Goal: Task Accomplishment & Management: Manage account settings

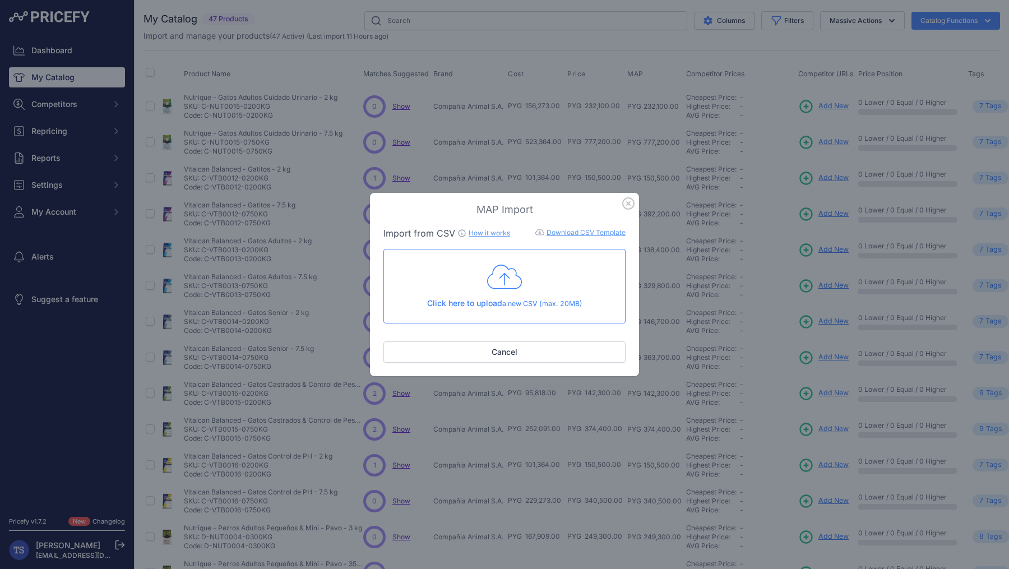
click at [515, 285] on icon at bounding box center [504, 277] width 35 height 28
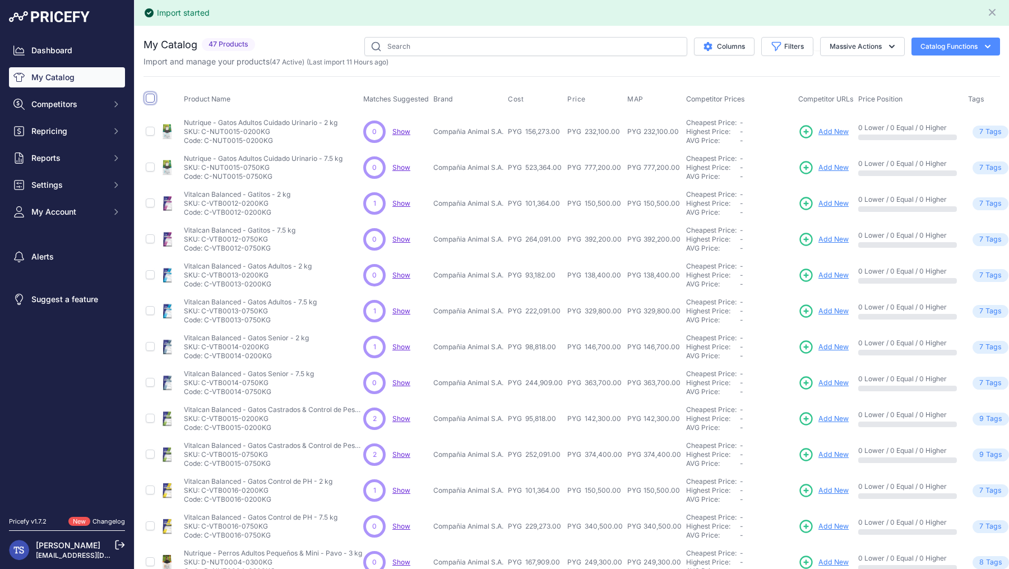
click at [149, 95] on input "checkbox" at bounding box center [150, 98] width 9 height 9
checkbox input "true"
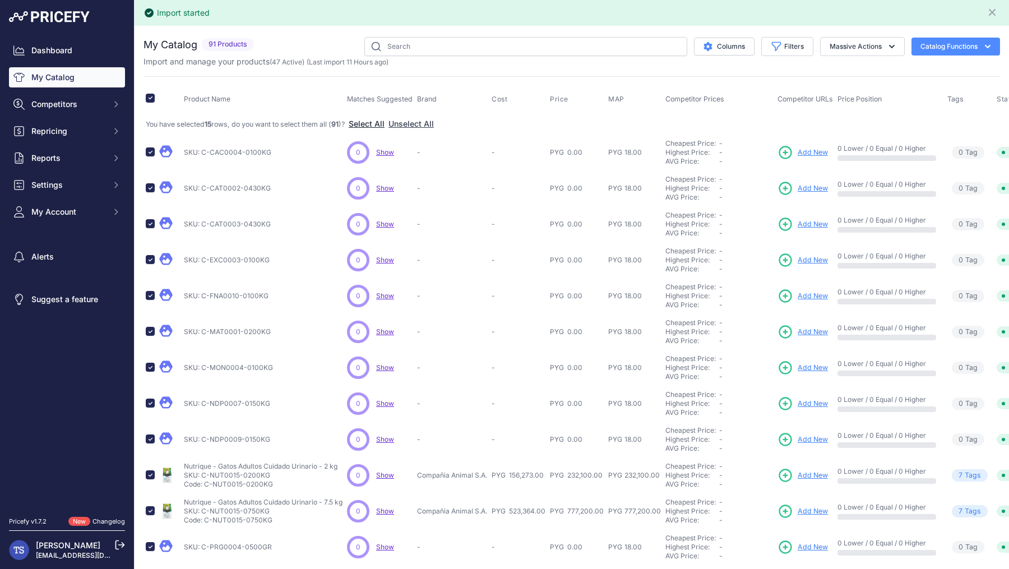
click at [381, 124] on button "Select All" at bounding box center [367, 123] width 36 height 11
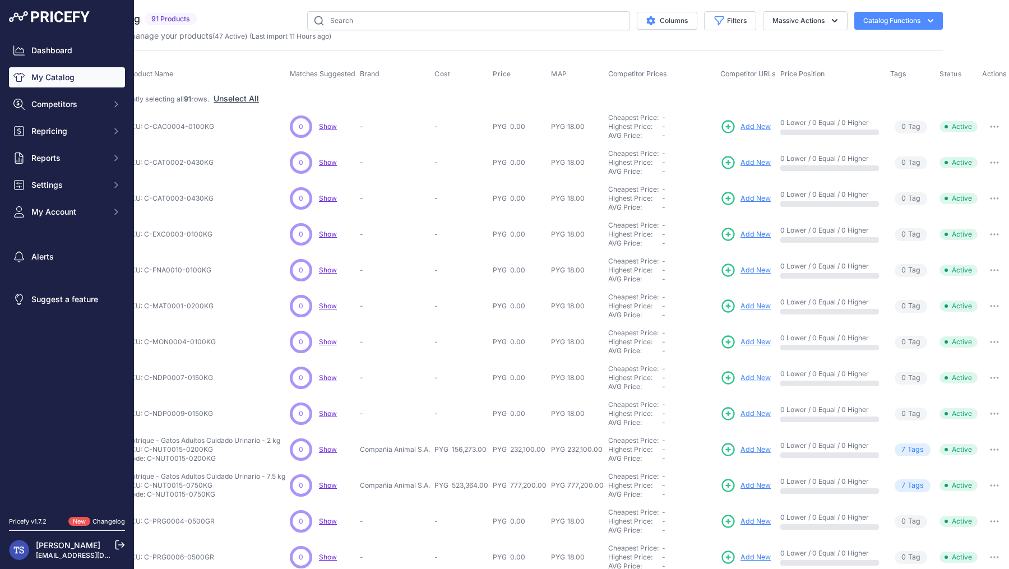
click at [932, 21] on icon "button" at bounding box center [930, 20] width 11 height 11
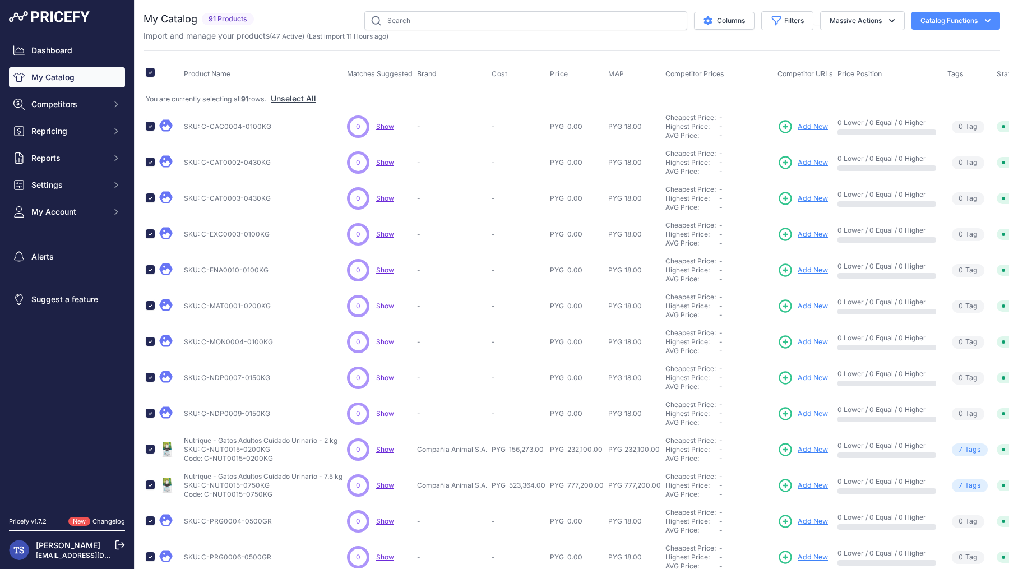
click at [232, 129] on p "SKU: C-CAC0004-0100KG" at bounding box center [227, 126] width 87 height 9
click at [856, 26] on button "Massive Actions" at bounding box center [862, 20] width 85 height 19
click at [840, 81] on button "Delete" at bounding box center [860, 87] width 90 height 20
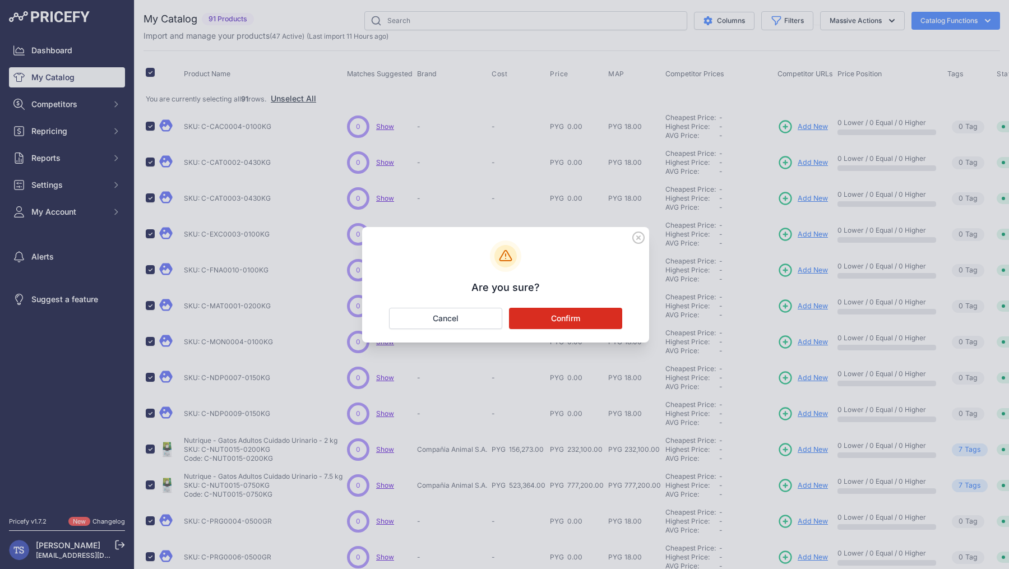
click at [552, 319] on button "Confirm" at bounding box center [565, 318] width 113 height 21
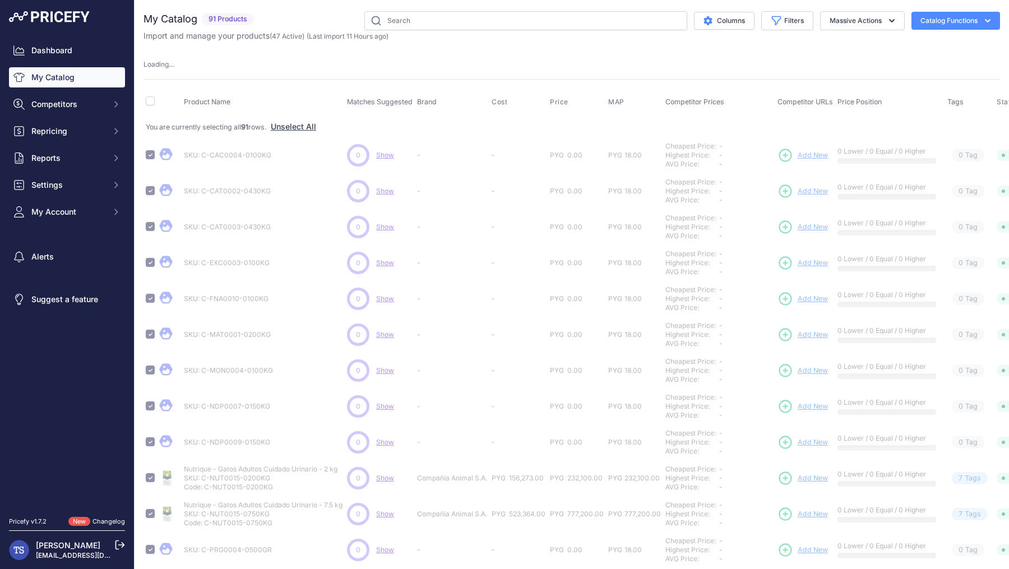
checkbox input "false"
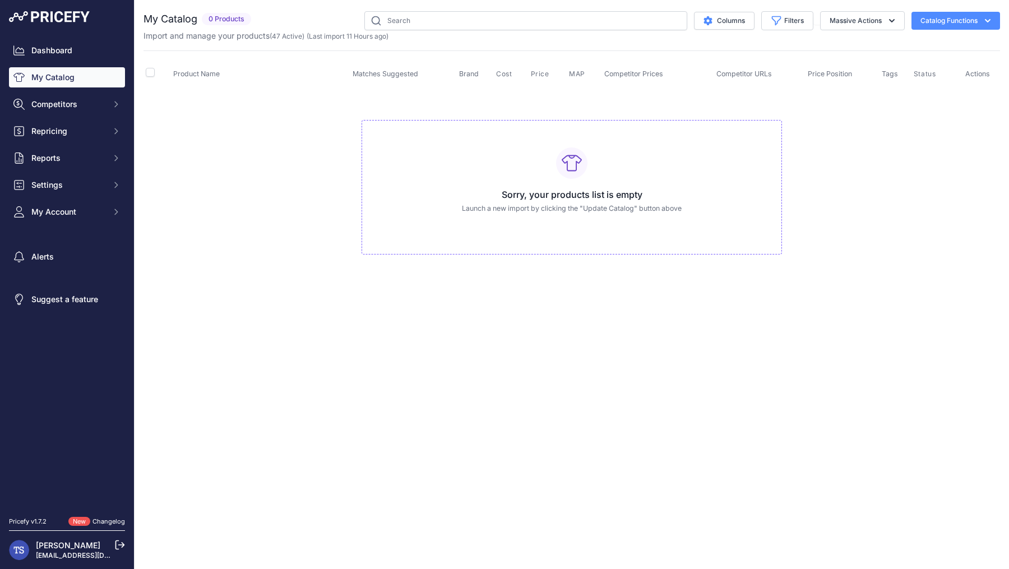
click at [552, 198] on h3 "Sorry, your products list is empty" at bounding box center [571, 194] width 401 height 13
drag, startPoint x: 611, startPoint y: 207, endPoint x: 648, endPoint y: 207, distance: 37.0
click at [648, 207] on p "Launch a new import by clicking the "Update Catalog" button above" at bounding box center [571, 208] width 401 height 11
click at [70, 71] on link "My Catalog" at bounding box center [67, 77] width 116 height 20
click at [985, 21] on icon "button" at bounding box center [987, 20] width 11 height 11
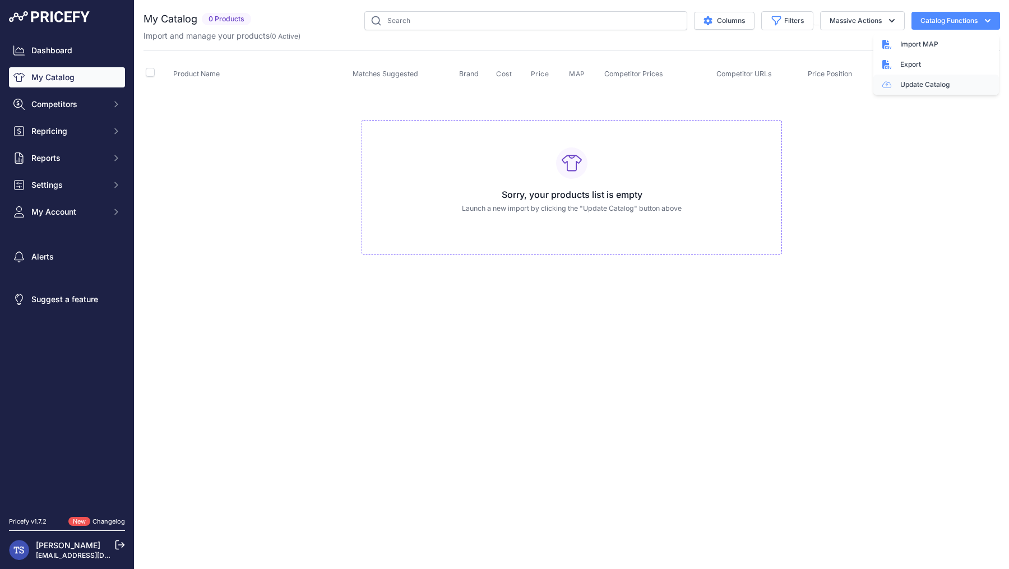
click at [948, 81] on link "Update Catalog" at bounding box center [936, 85] width 126 height 20
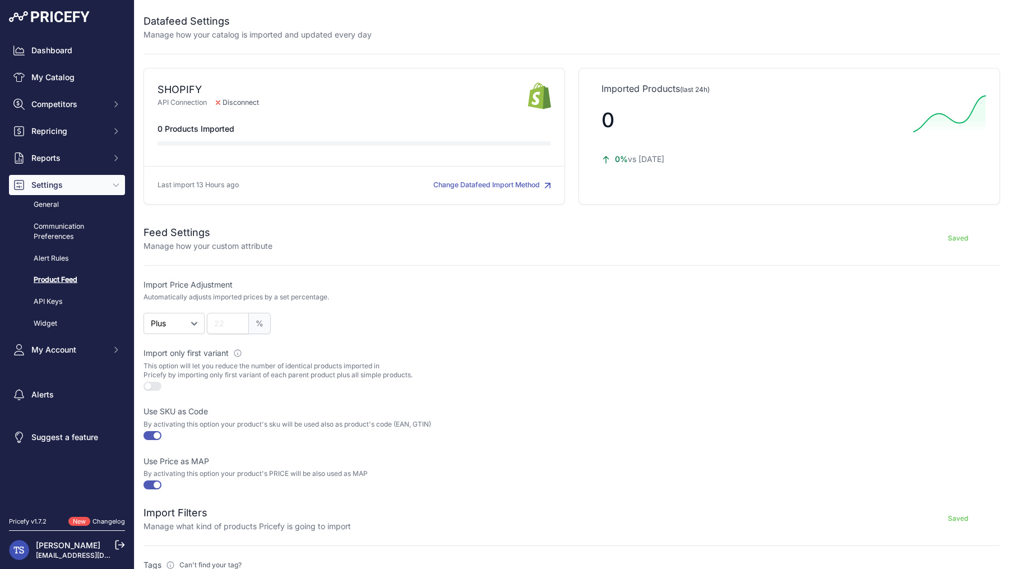
click at [66, 279] on link "Product Feed" at bounding box center [67, 280] width 116 height 20
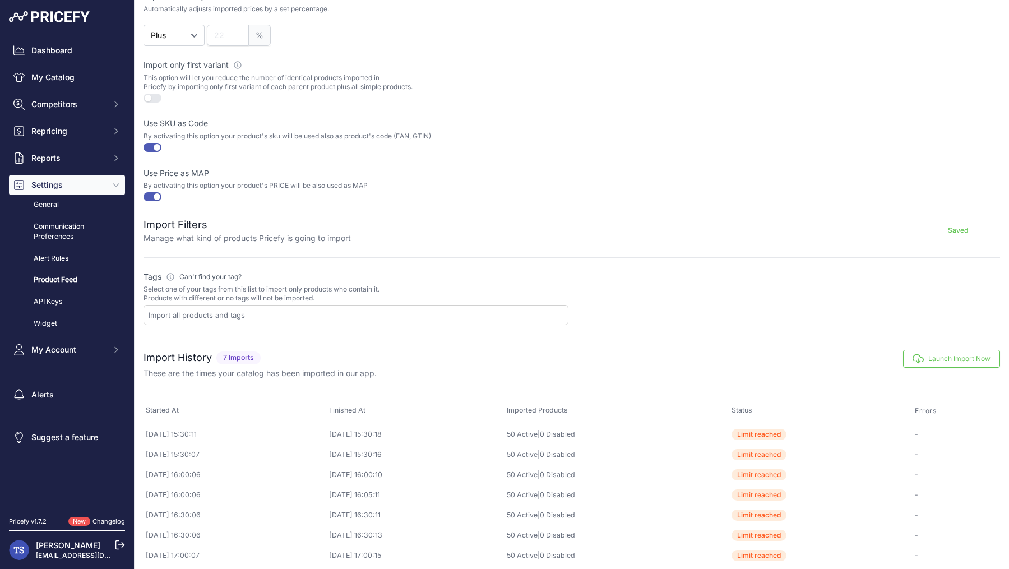
scroll to position [286, 0]
click at [187, 314] on input "text" at bounding box center [358, 317] width 419 height 10
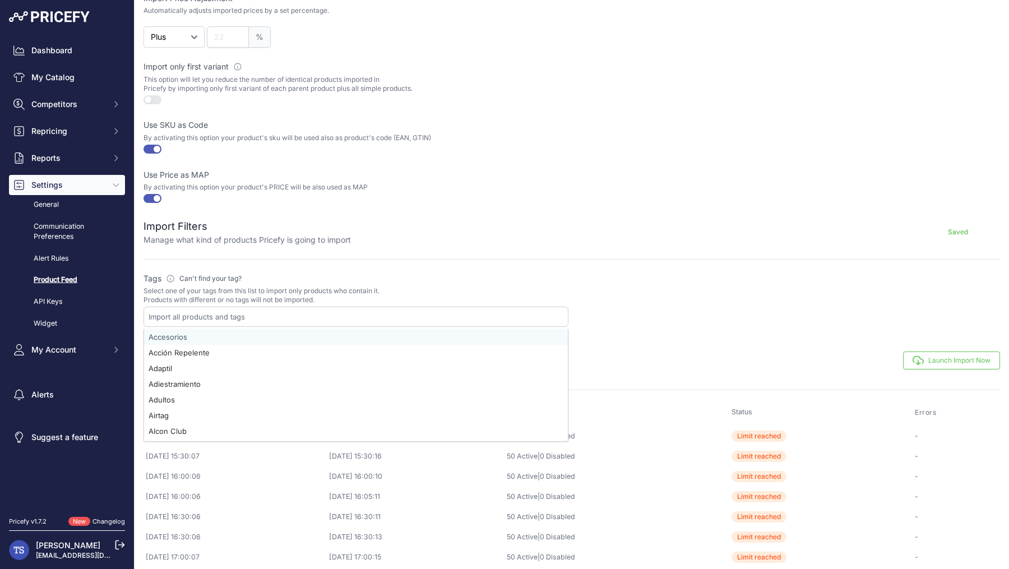
click at [183, 314] on input "text" at bounding box center [358, 317] width 419 height 10
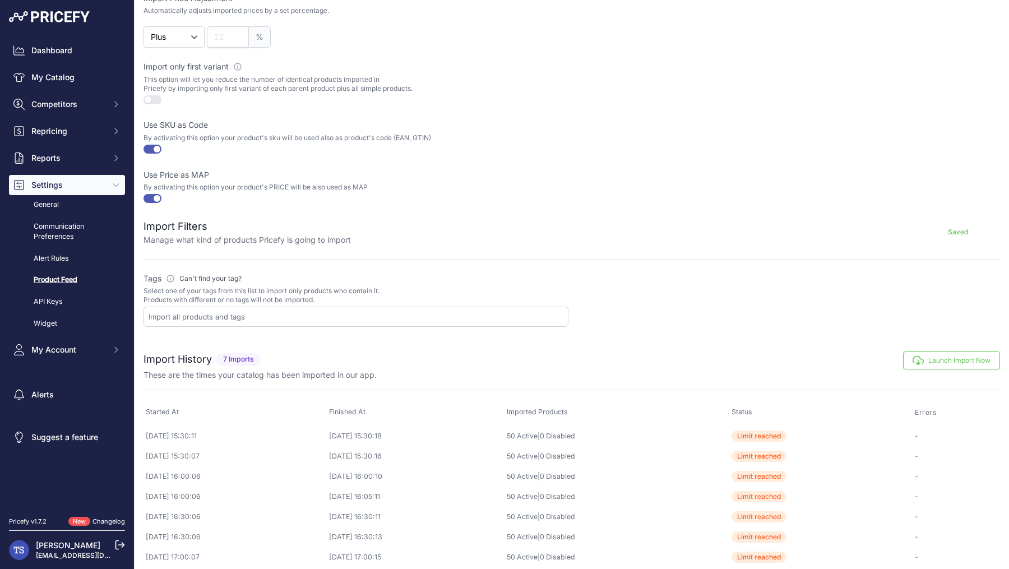
click at [183, 314] on input "text" at bounding box center [358, 317] width 419 height 10
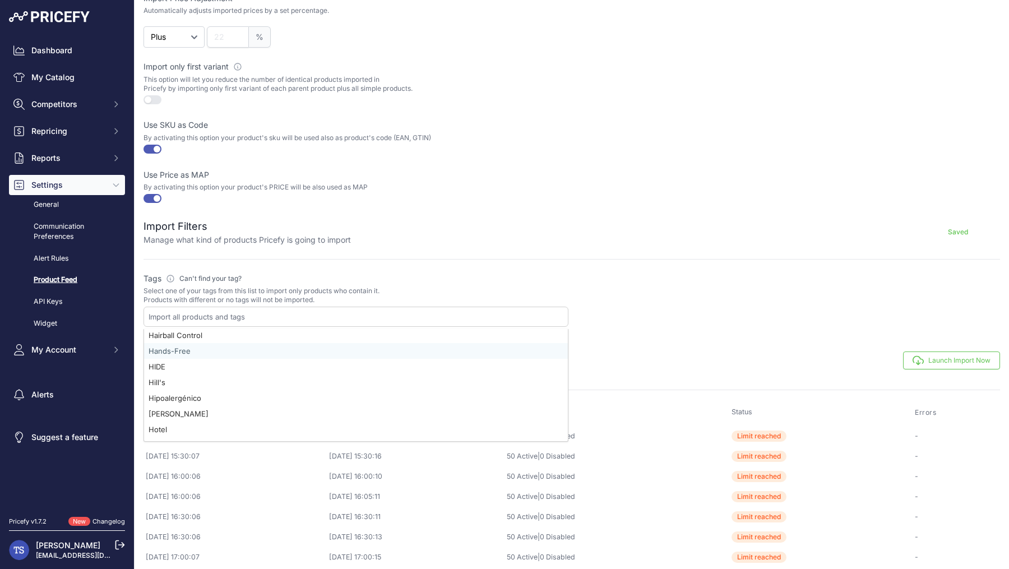
click at [200, 345] on div "Hands-Free" at bounding box center [356, 351] width 424 height 16
select select "{"id":"SGFuZHMtRnJlZQ==","name":"Hands-Free"}"
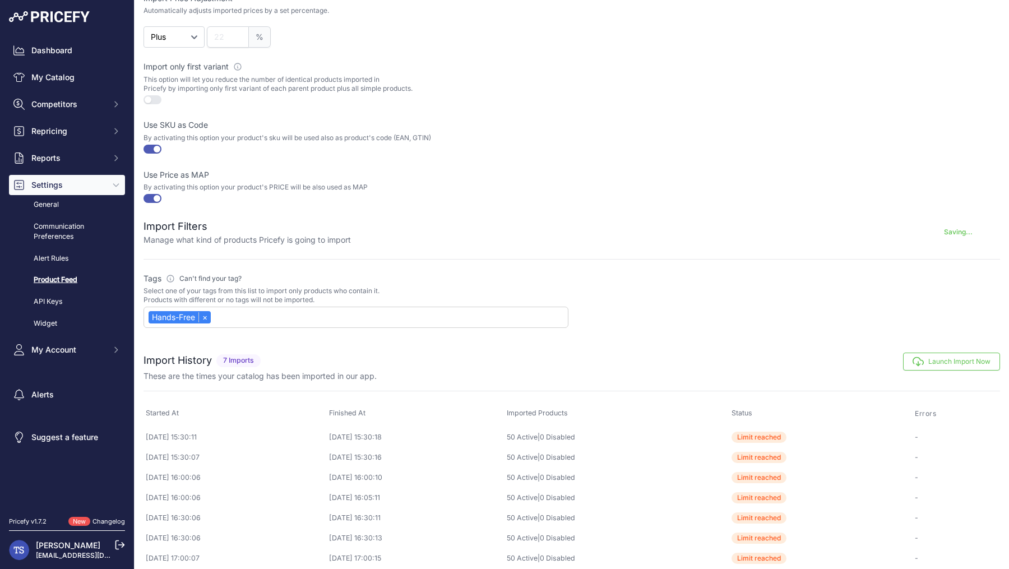
click at [388, 274] on label "Tags Please define which tags will be used to import your products Can't find y…" at bounding box center [355, 278] width 425 height 11
click at [258, 316] on div "Hands-Free ×" at bounding box center [355, 317] width 425 height 21
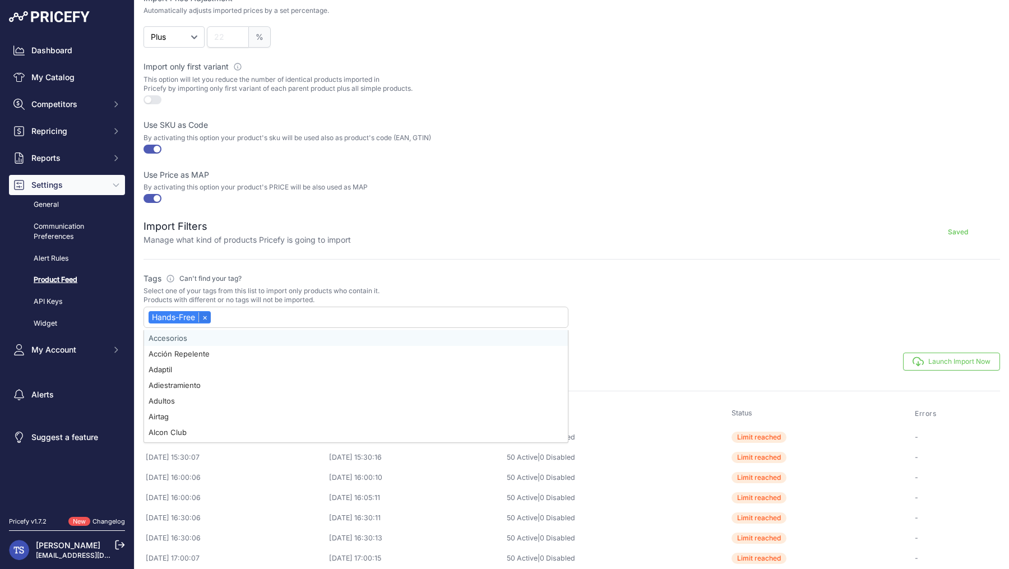
click at [206, 316] on link "×" at bounding box center [204, 317] width 12 height 10
click at [184, 334] on div "Accesorios" at bounding box center [356, 337] width 424 height 16
select select "{"id":"QWNjZXNvcmlvcw==","name":"Accesorios"}"
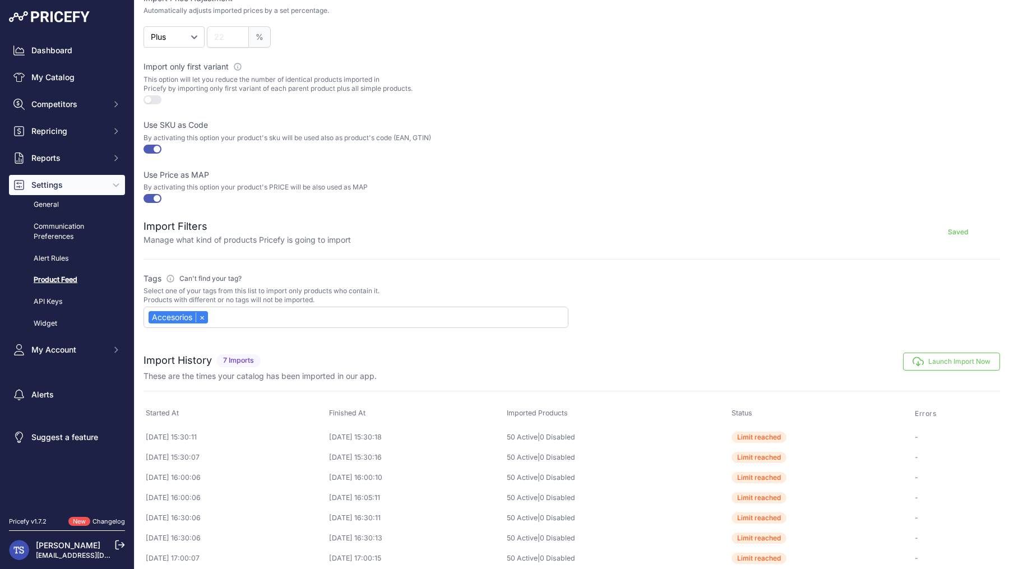
click at [455, 262] on form "Feed Settings Manage how your custom attribute Saved Import Price Adjustment Au…" at bounding box center [571, 127] width 856 height 404
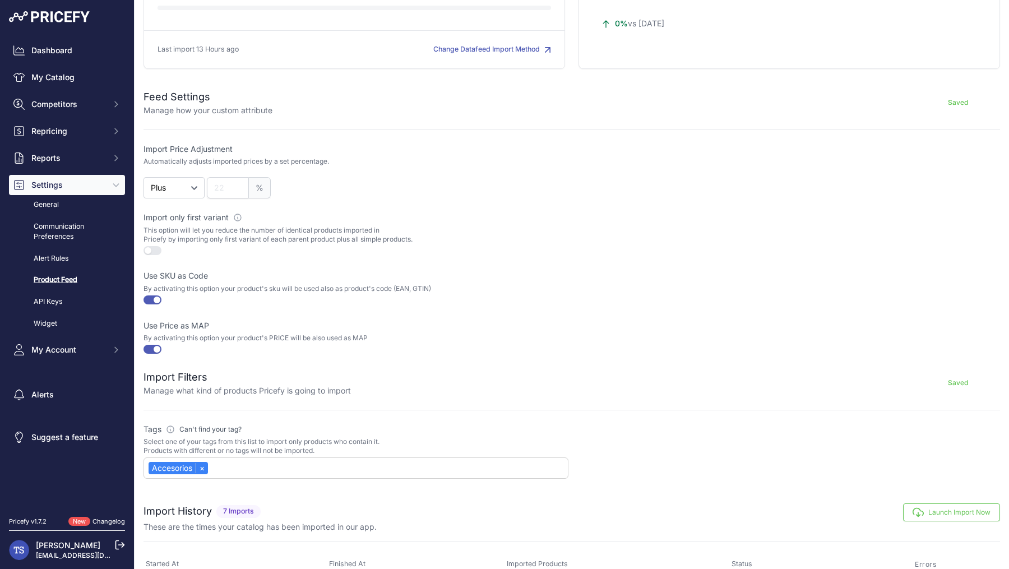
scroll to position [293, 0]
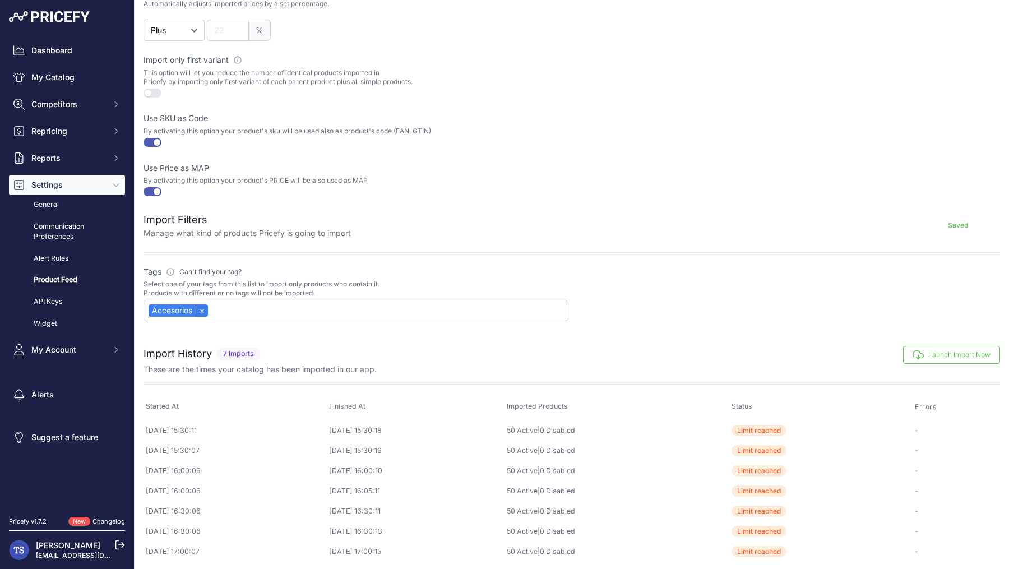
click at [206, 308] on link "×" at bounding box center [202, 310] width 12 height 10
select select
click at [250, 311] on input "text" at bounding box center [358, 311] width 419 height 10
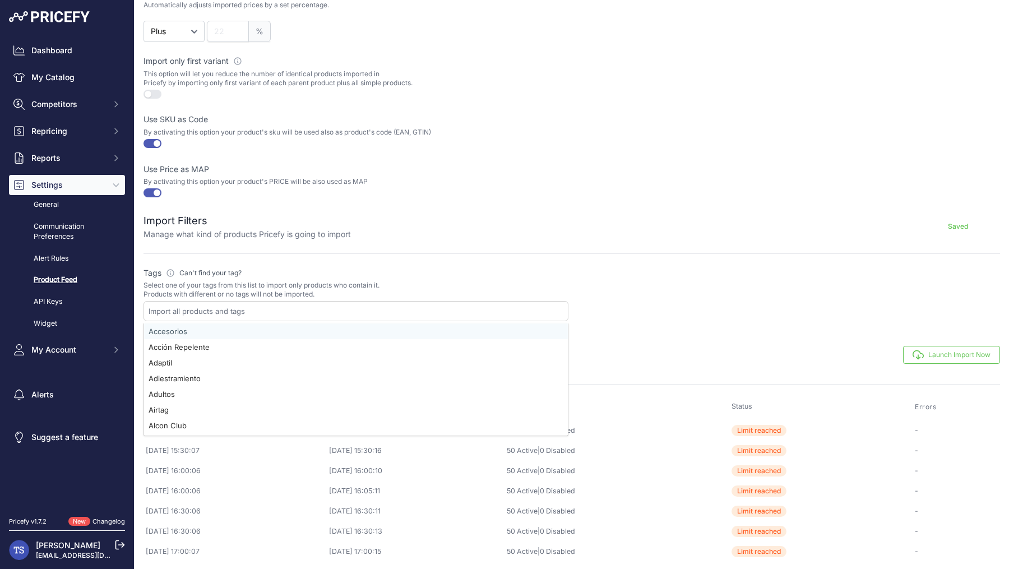
click at [243, 311] on input "text" at bounding box center [358, 311] width 419 height 10
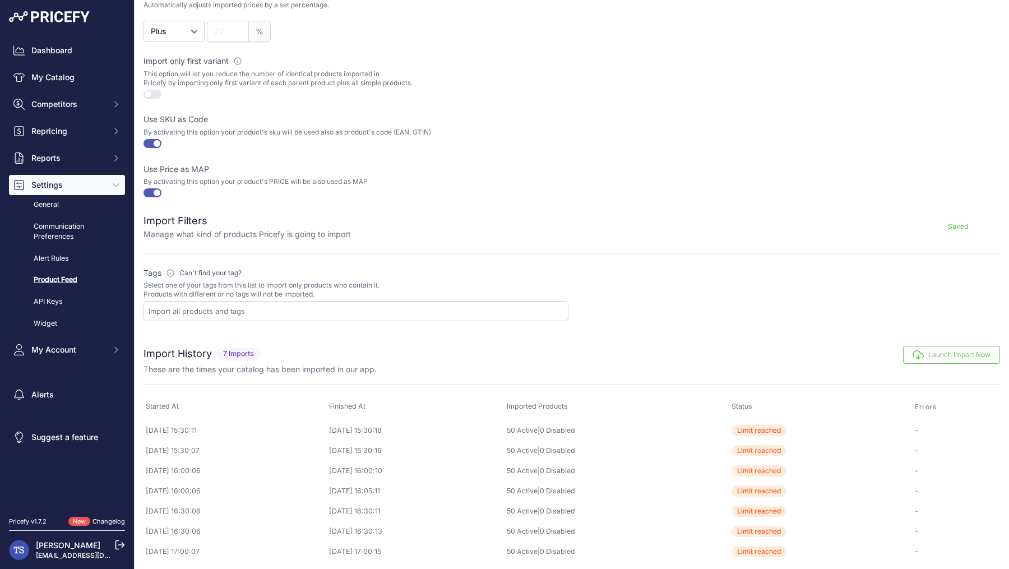
click at [248, 307] on input "text" at bounding box center [358, 311] width 419 height 10
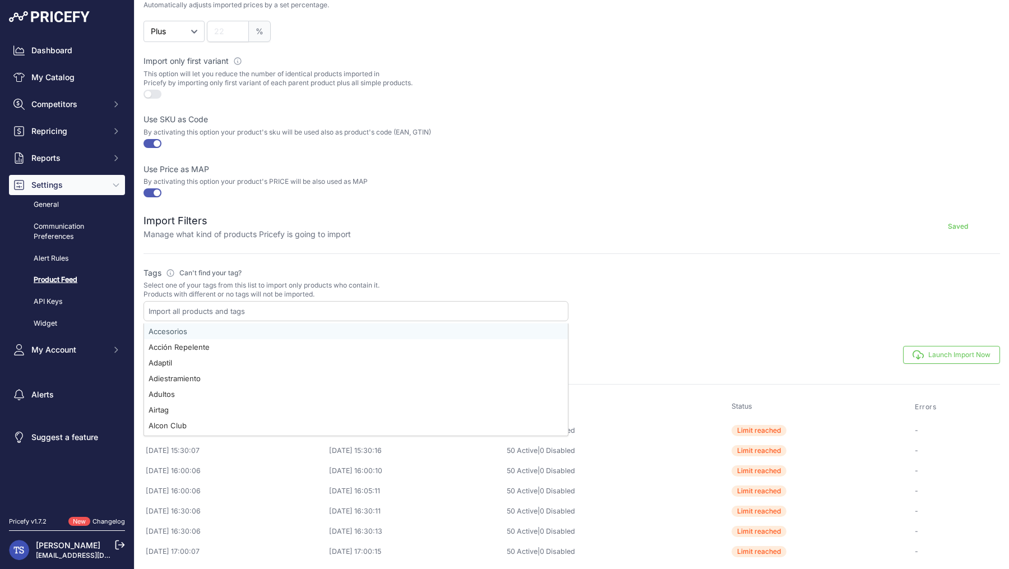
click at [248, 308] on input "text" at bounding box center [358, 311] width 419 height 10
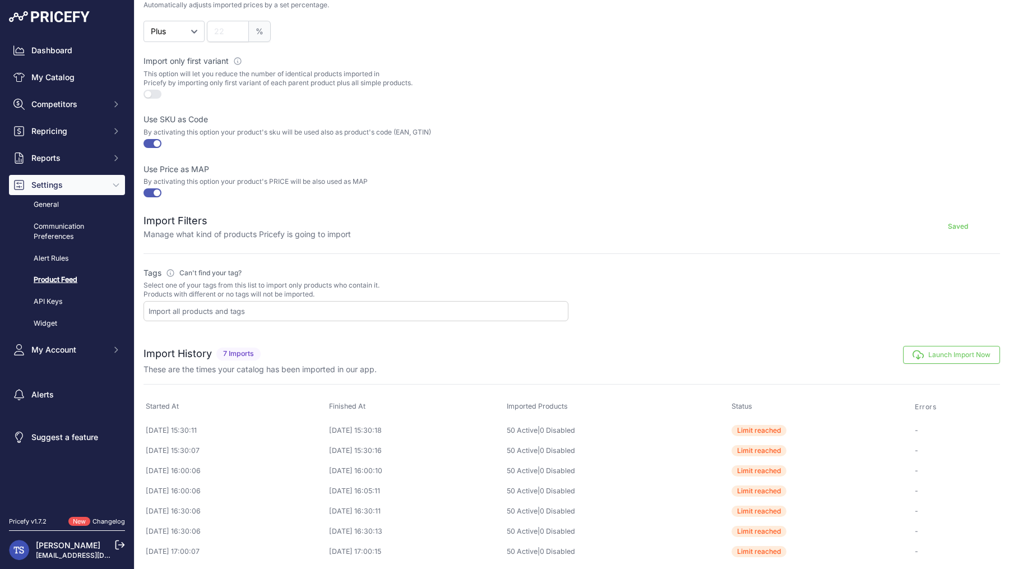
click at [258, 308] on input "text" at bounding box center [358, 311] width 419 height 10
paste input "D-MON0009-0100KG"
type input "D-MON0009-0100KG"
click at [242, 327] on strong "D-MON0009-0100KG" at bounding box center [215, 331] width 75 height 9
select select "D-MON0009-0100KG"
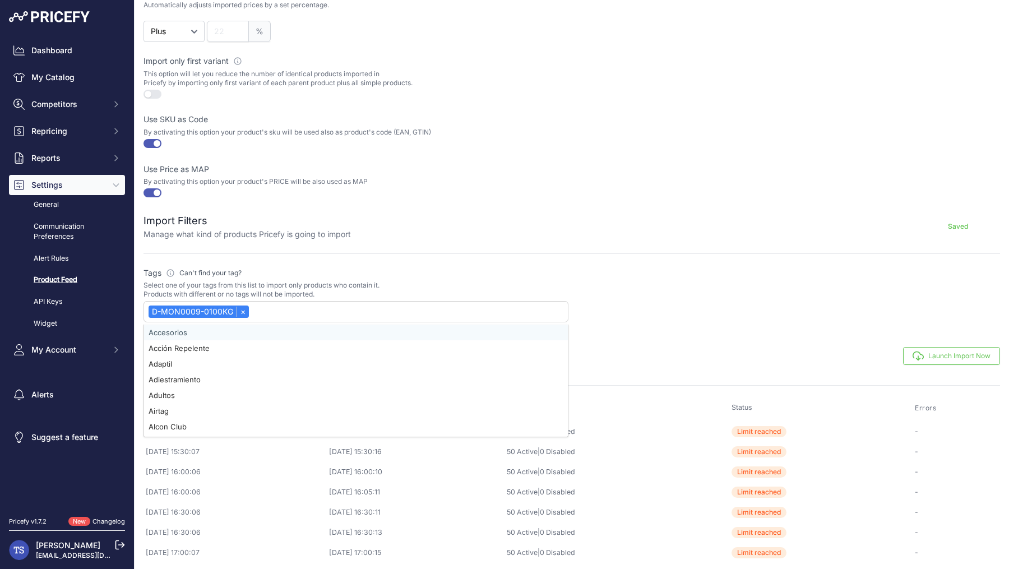
paste input "D-MON0005-0100KG"
type input "D-MON0005-0100KG"
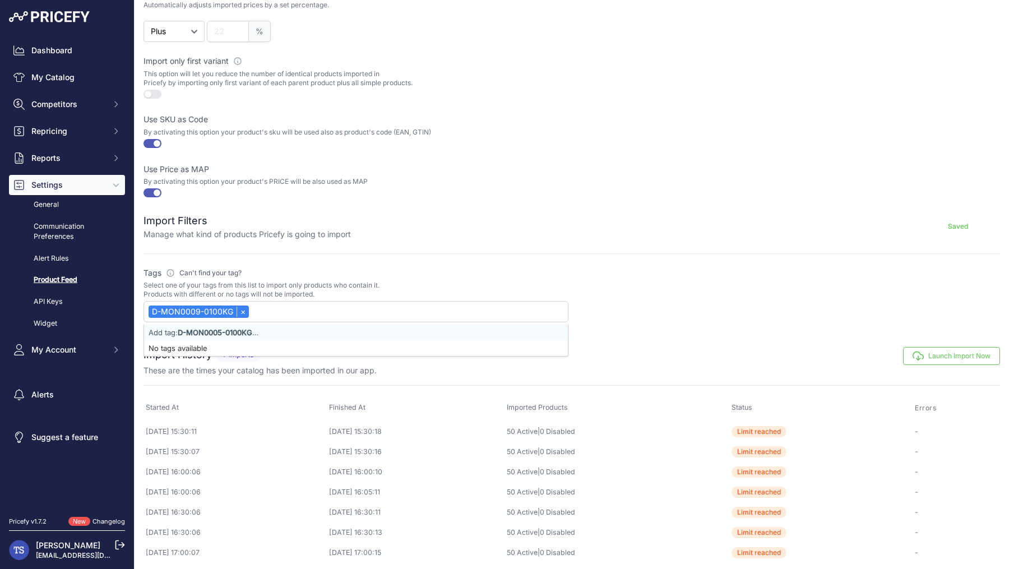
select select "D-MON0009-0100KG"
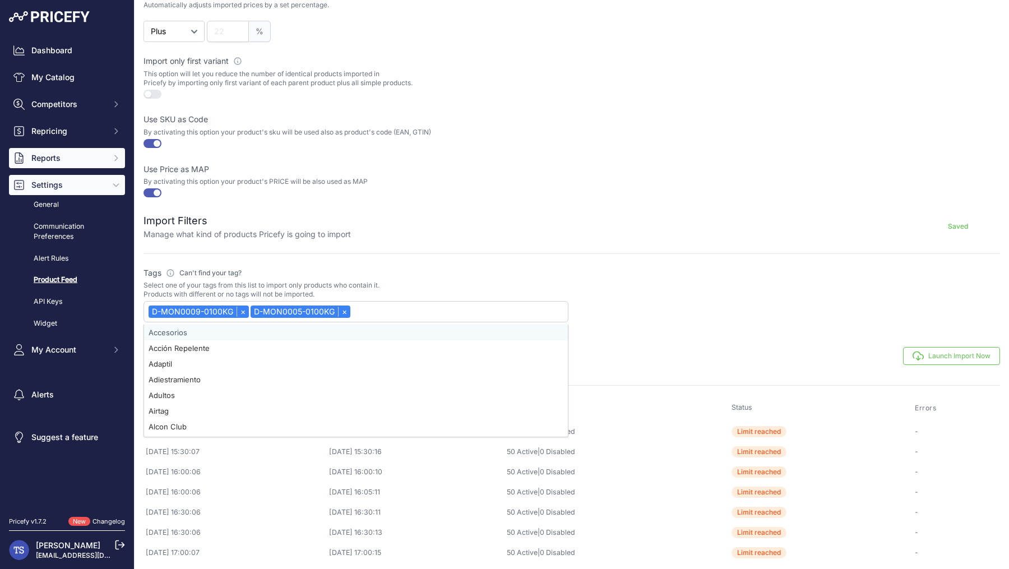
paste input "C-NDP0007-0150KG"
type input "C-NDP0007-0150KG"
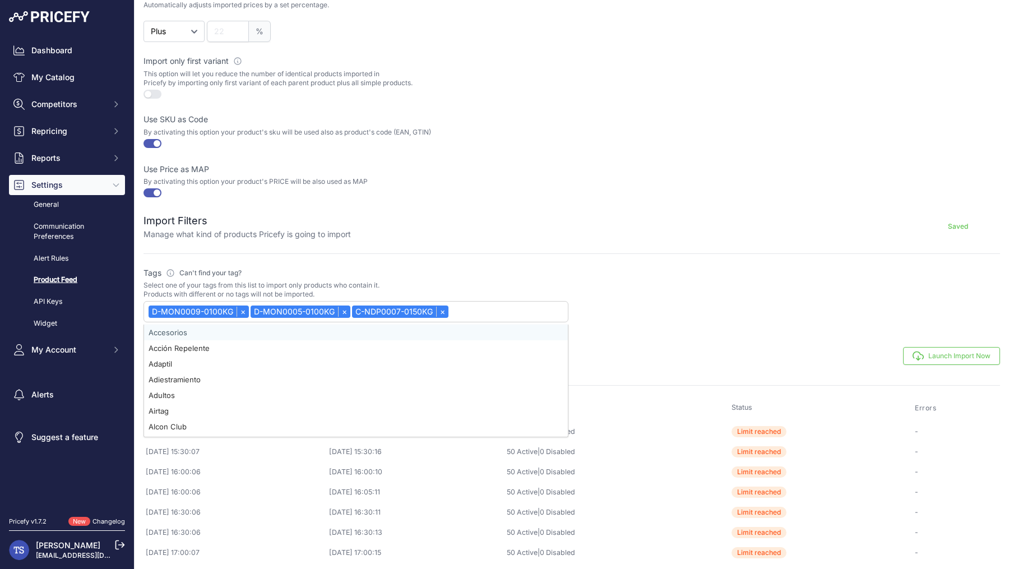
drag, startPoint x: 460, startPoint y: 304, endPoint x: 184, endPoint y: 288, distance: 276.2
click at [184, 288] on div "Tags Please define which tags will be used to import your products Can't find y…" at bounding box center [355, 294] width 425 height 55
select select "D-MON0009-0100KG"
select select
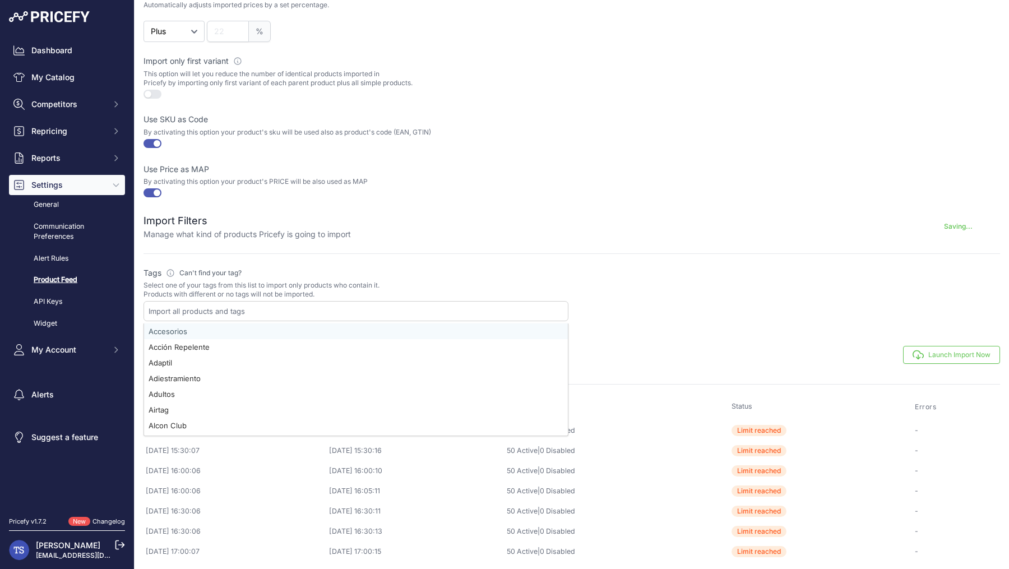
paste input "D-MON0009-0100KG D-MON0005-0100KG C-NDP0007-0150KG D-PRP0018-0300KG P-SCA0001-0…"
type input "D-MON0009-0100KG D-MON0005-0100KG C-NDP0007-0150KG D-PRP0018-0300KG P-SCA0001-0…"
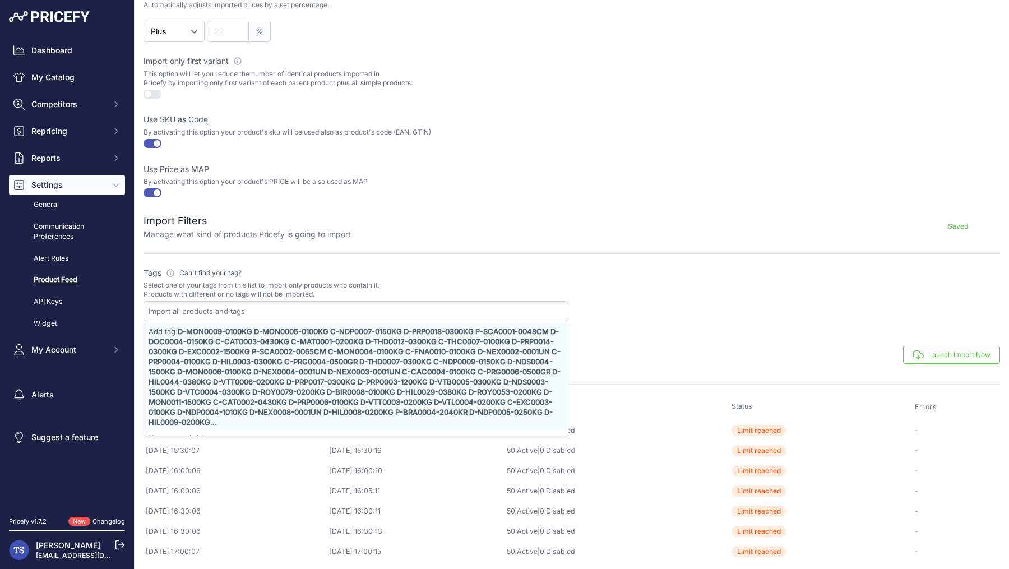
select select "D-MON0009-0100KG D-MON0005-0100KG C-NDP0007-0150KG D-PRP0018-0300KG P-SCA0001-0…"
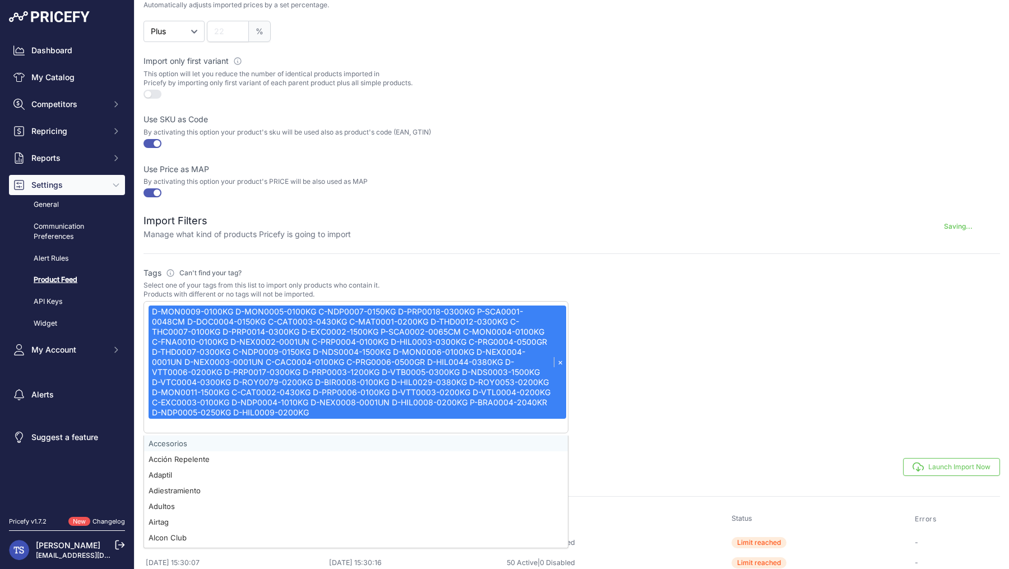
scroll to position [0, 0]
click at [329, 364] on div "D-MON0009-0100KG D-MON0005-0100KG C-NDP0007-0150KG D-PRP0018-0300KG P-SCA0001-0…" at bounding box center [358, 361] width 418 height 113
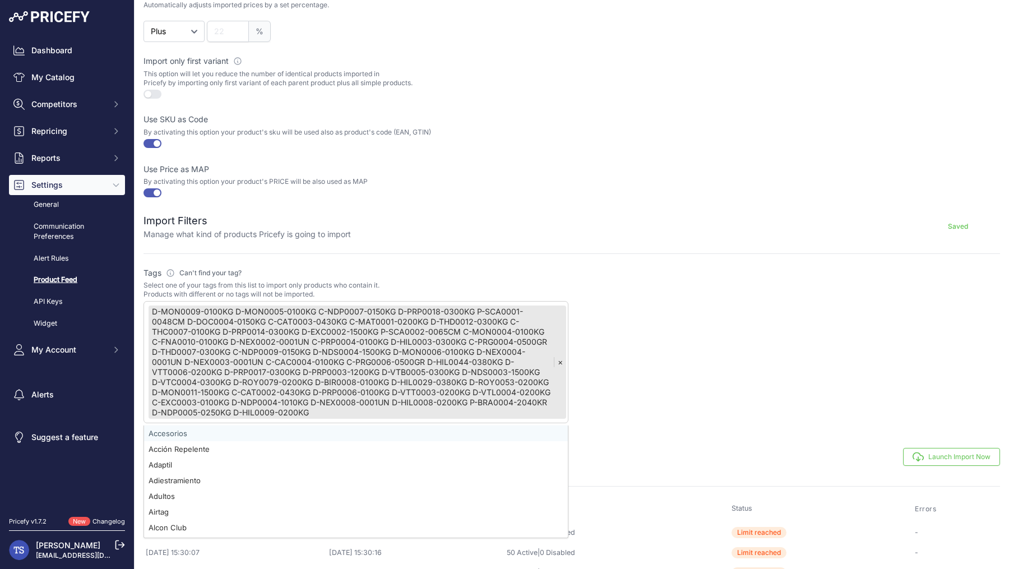
click at [352, 355] on div "D-MON0009-0100KG D-MON0005-0100KG C-NDP0007-0150KG D-PRP0018-0300KG P-SCA0001-0…" at bounding box center [358, 361] width 418 height 113
click at [350, 407] on div "D-MON0009-0100KG D-MON0005-0100KG C-NDP0007-0150KG D-PRP0018-0300KG P-SCA0001-0…" at bounding box center [358, 361] width 418 height 113
click at [560, 361] on link "×" at bounding box center [560, 362] width 12 height 10
select select
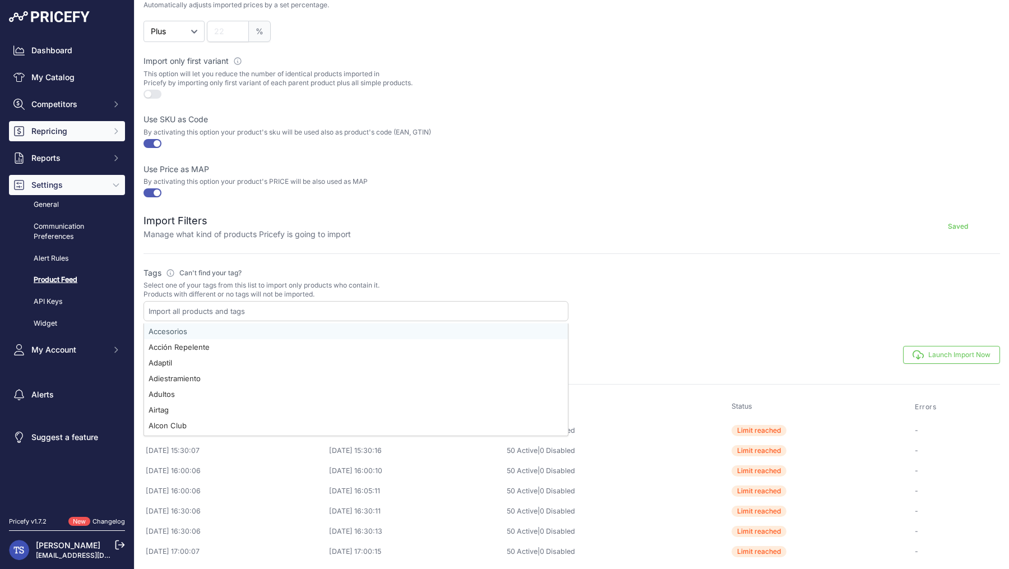
paste input "D-MON0009-0100KG"
type input "D-MON0009-0100KG"
select select "D-MON0009-0100KG"
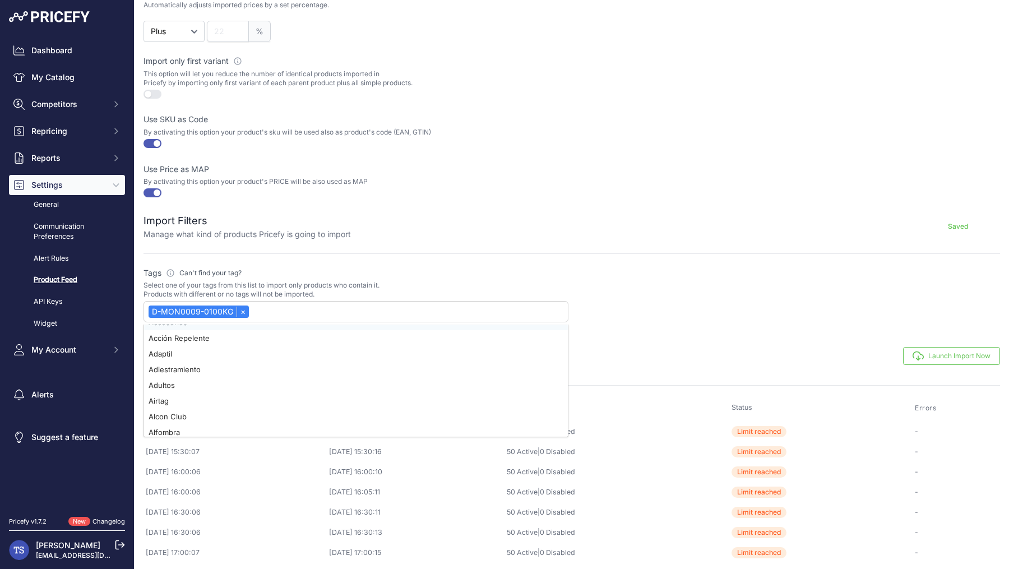
paste input "D-MON0005-0100KG"
type input "D-MON0005-0100KG"
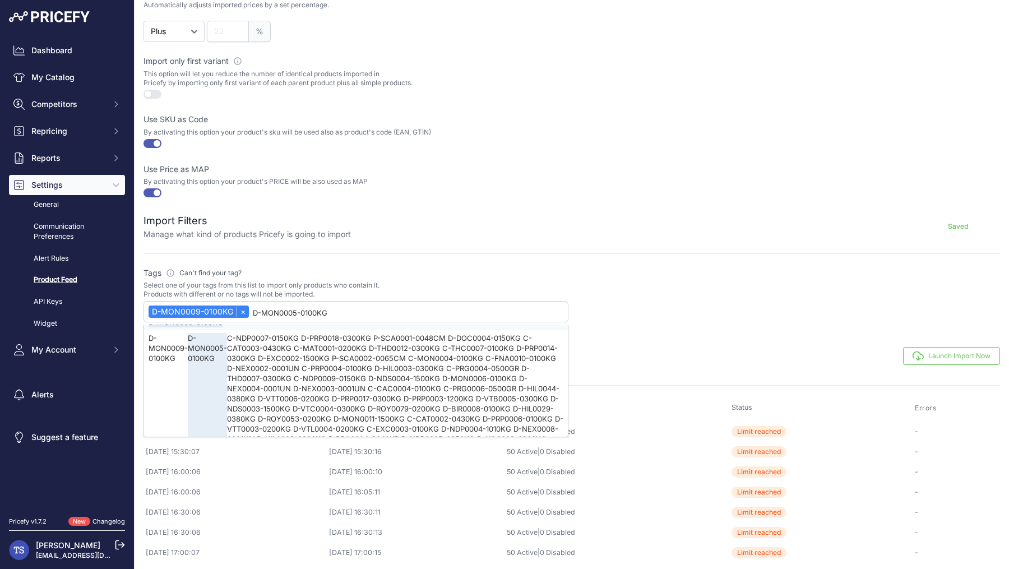
select select "D-MON0009-0100KG"
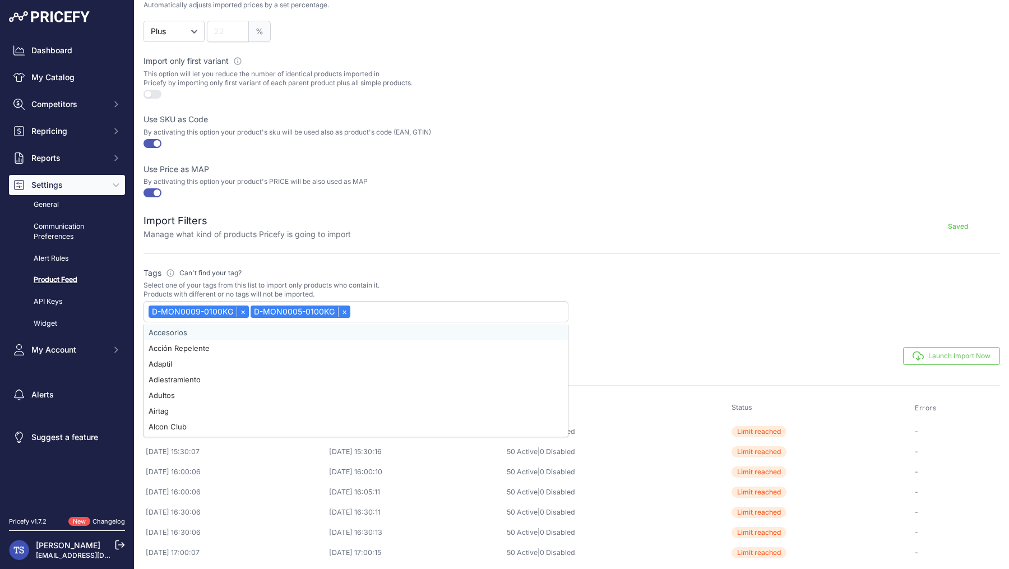
paste input "C-NDP0007-0150KG"
type input "C-NDP0007-0150KG"
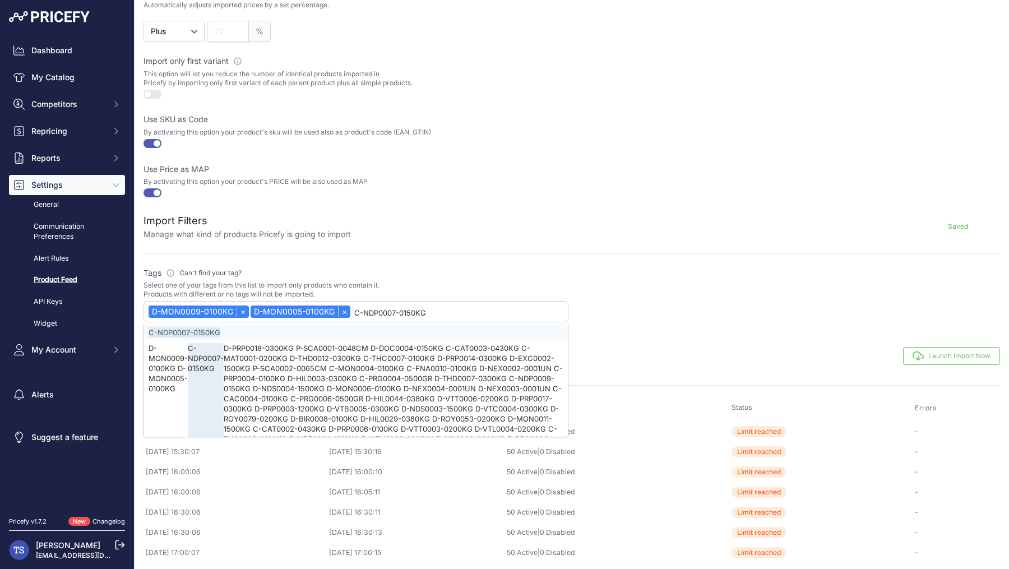
select select "D-MON0009-0100KG"
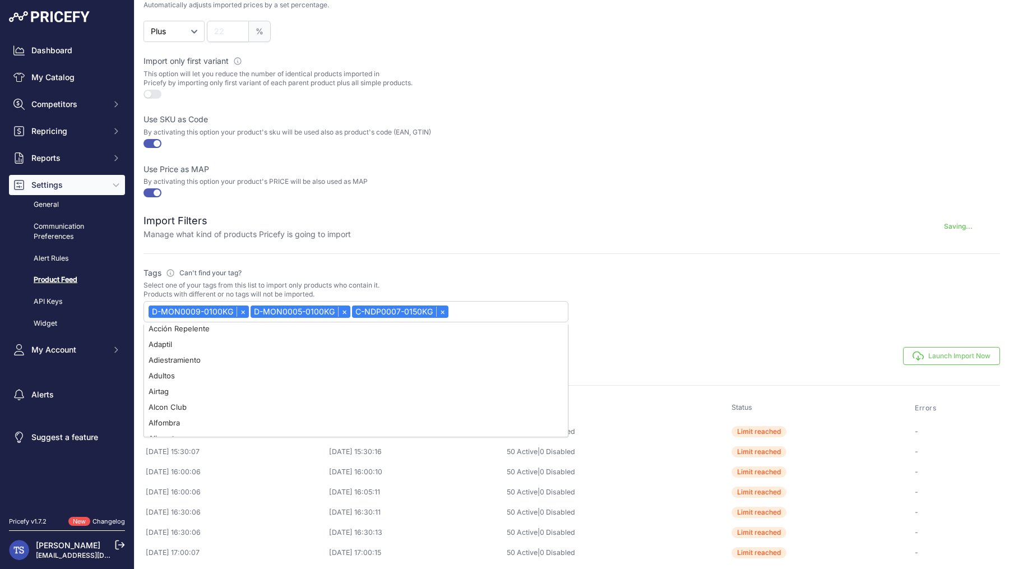
scroll to position [20, 0]
paste input "D-PRP0018-0300KG"
type input "D-PRP0018-0300KG"
select select "D-MON0009-0100KG"
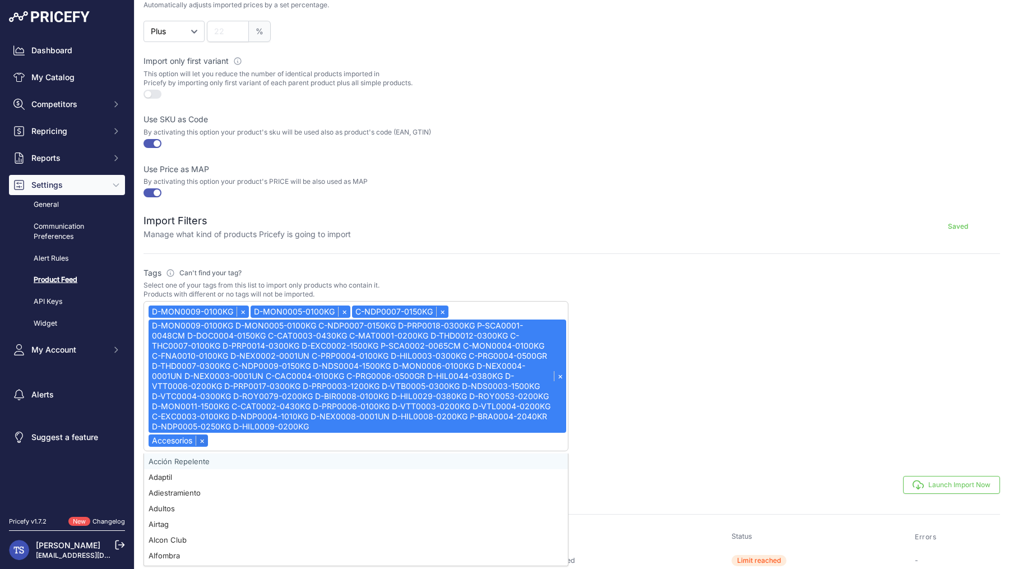
click at [201, 438] on link "×" at bounding box center [202, 441] width 12 height 10
click at [247, 378] on div "D-MON0009-0100KG D-MON0005-0100KG C-NDP0007-0150KG D-PRP0018-0300KG P-SCA0001-0…" at bounding box center [358, 376] width 418 height 113
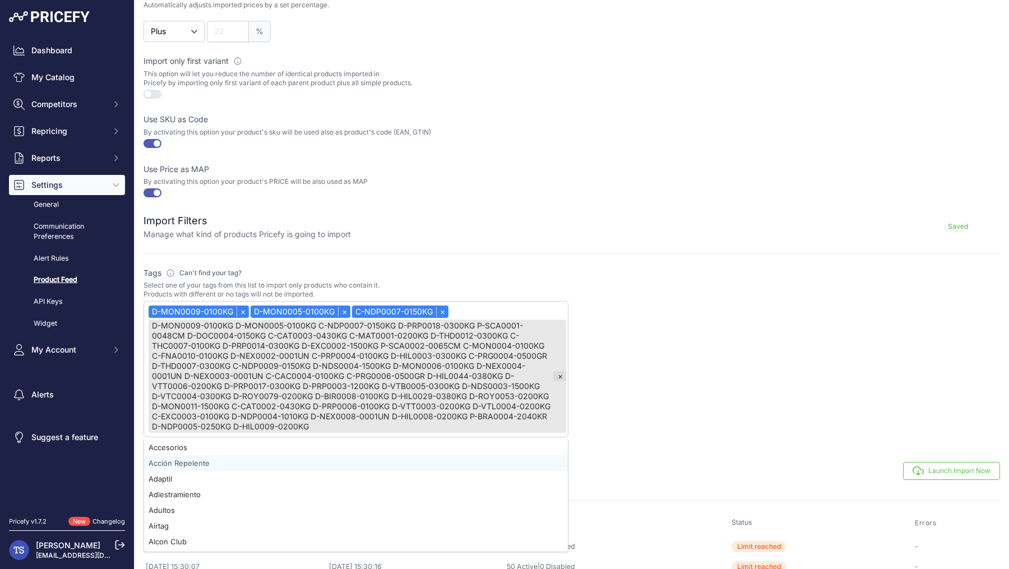
click at [560, 373] on link "×" at bounding box center [560, 376] width 12 height 10
select select "D-MON0009-0100KG"
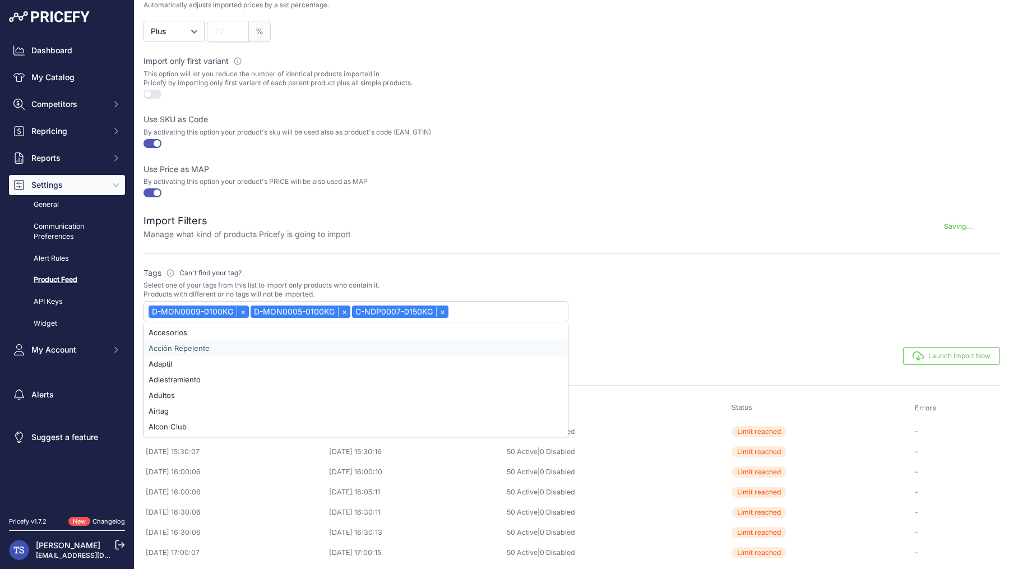
paste input "D-PRP0018-0300KG"
type input "D-PRP0018-0300KG"
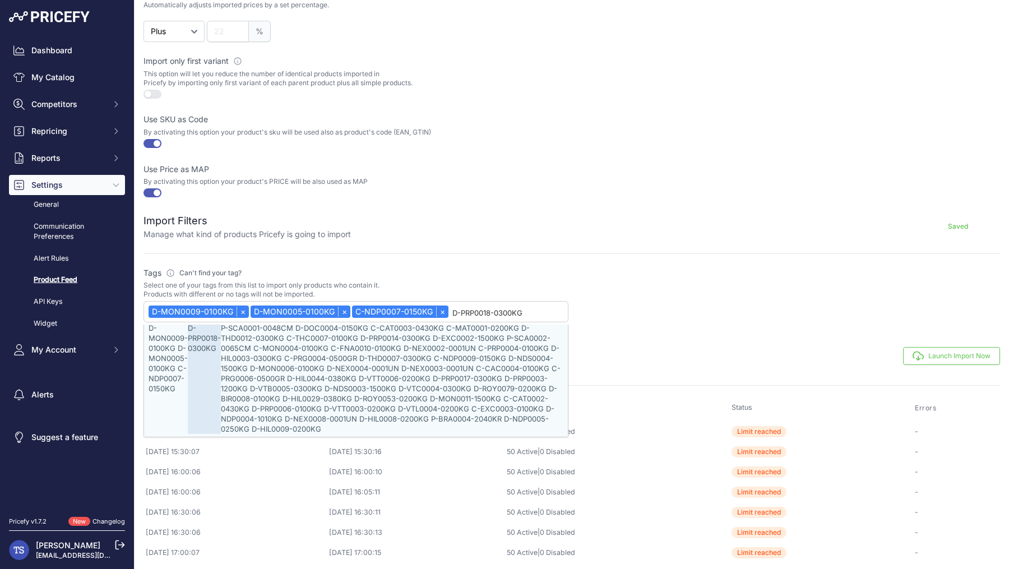
select select "D-MON0009-0100KG"
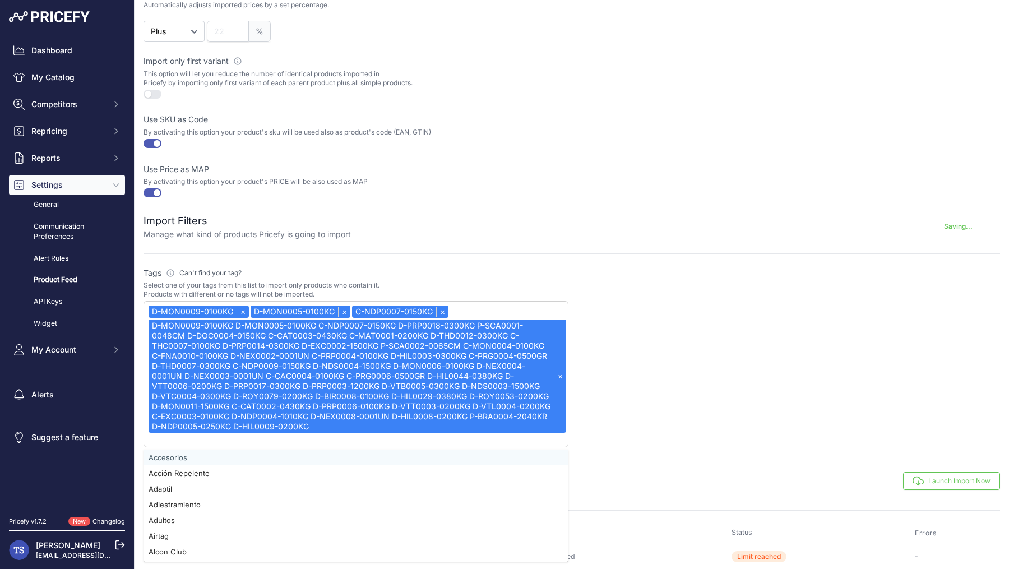
select select "D-MON0009-0100KG"
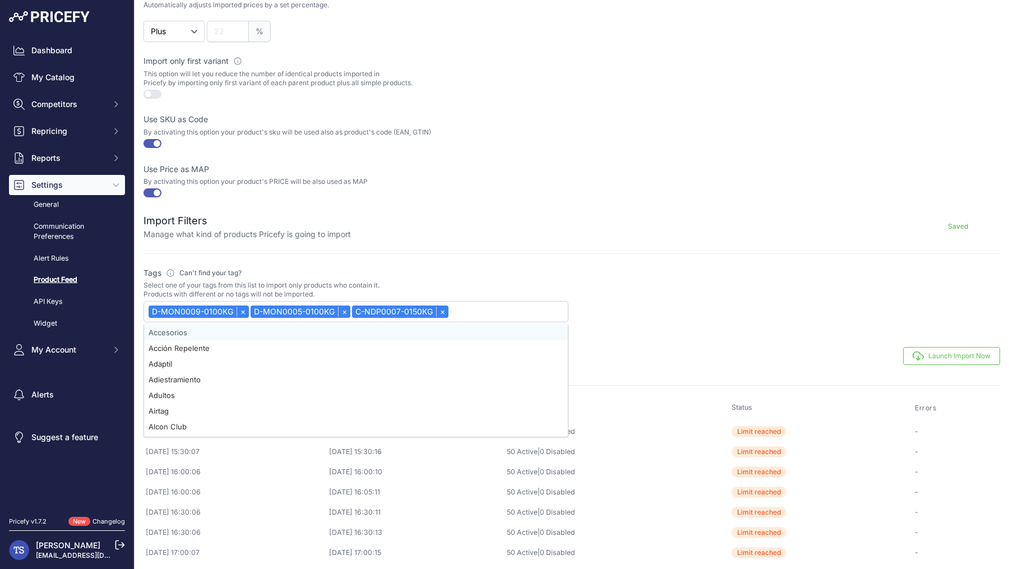
paste input "D-PRP0018-0300KG"
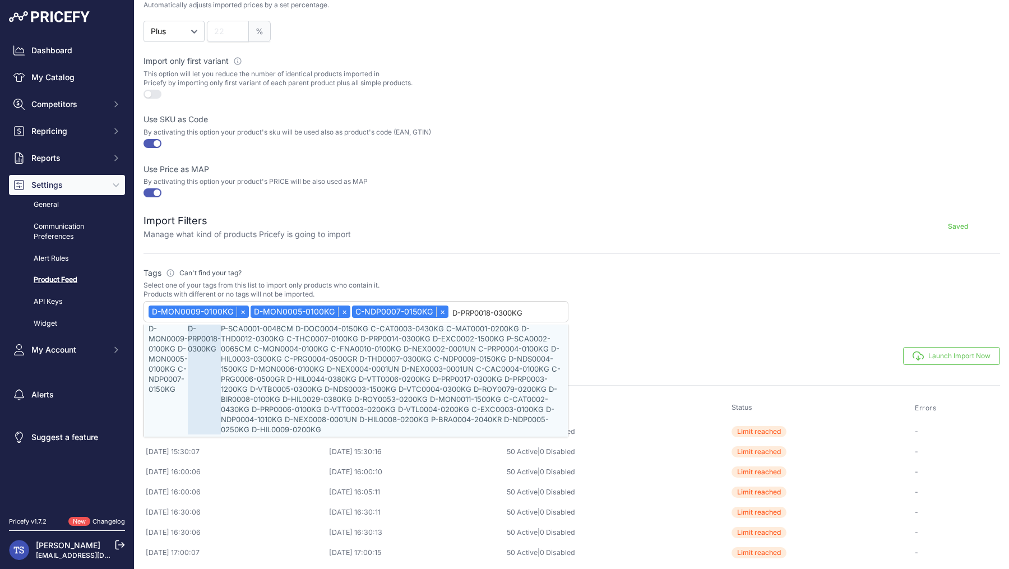
scroll to position [20, 0]
click at [532, 308] on input "D-PRP0018-0300KG" at bounding box center [508, 312] width 113 height 14
type input "D-PRP0018-0300KG"
select select "D-MON0009-0100KG"
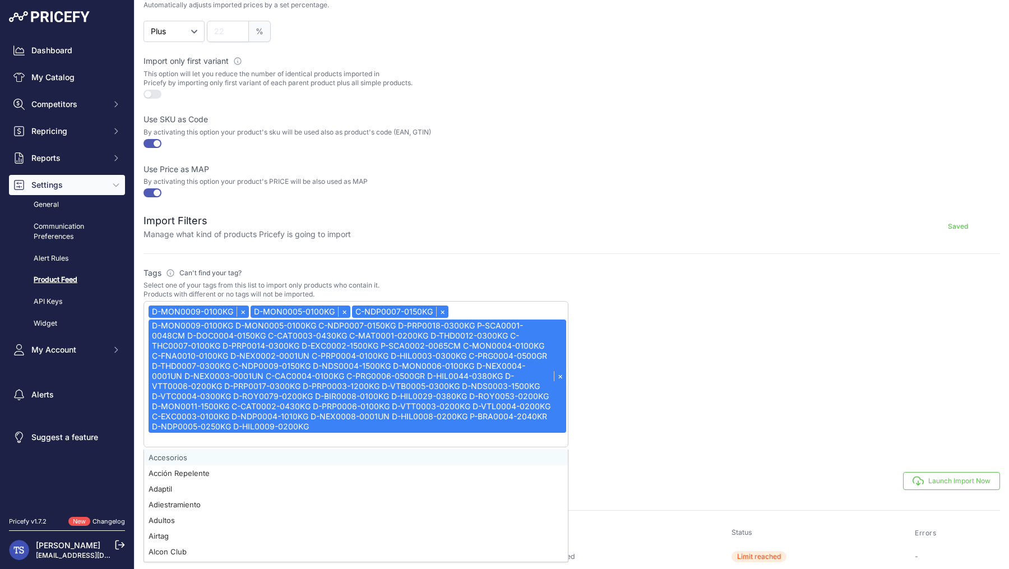
select select "D-MON0009-0100KG"
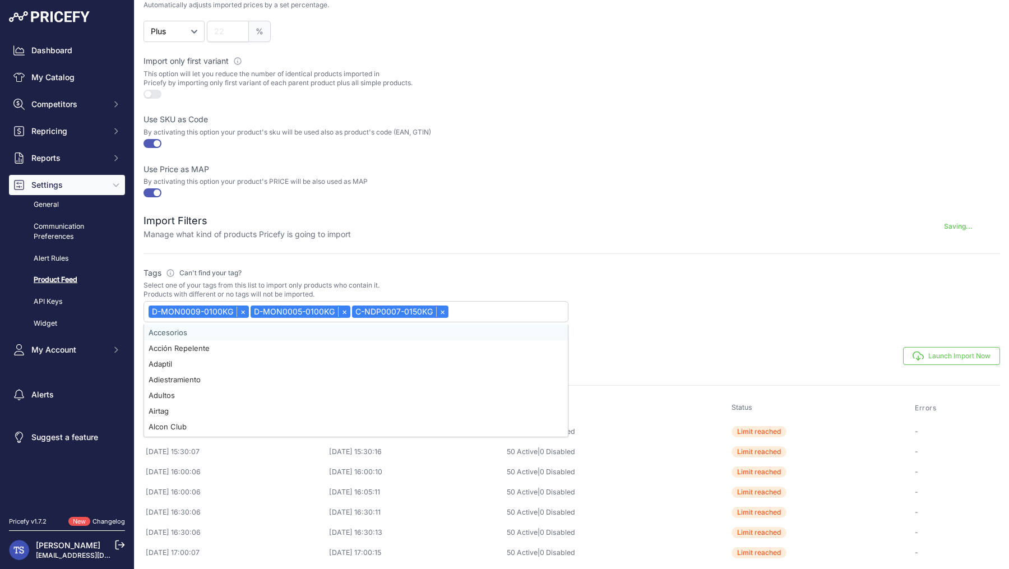
paste input "D-PRP0018-0300KG"
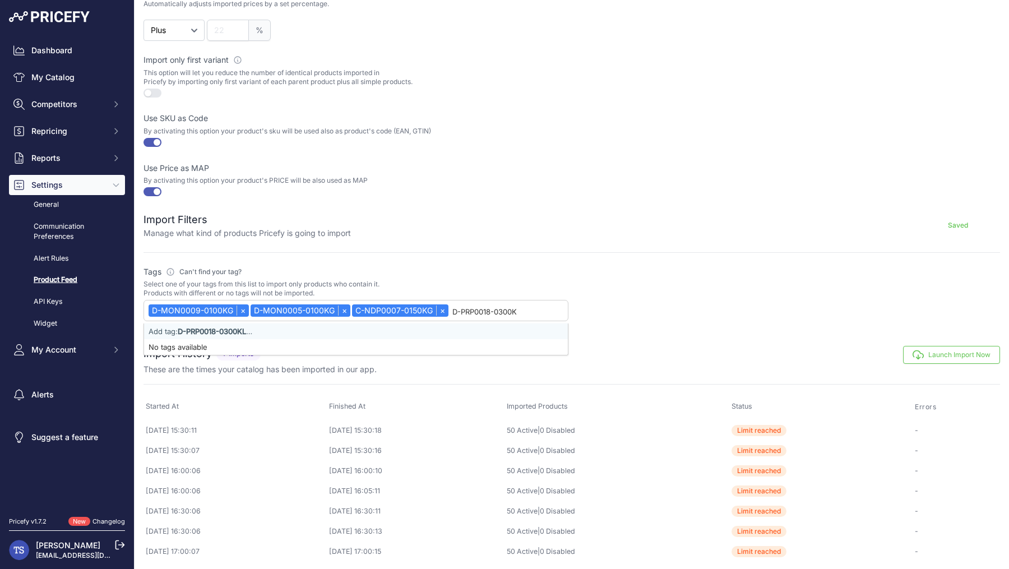
scroll to position [20, 0]
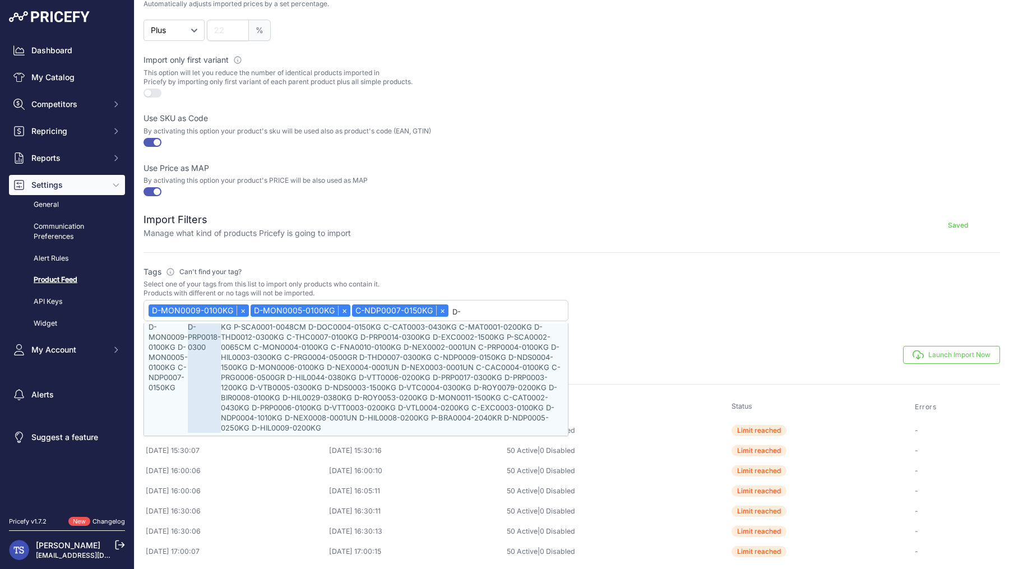
type input "D"
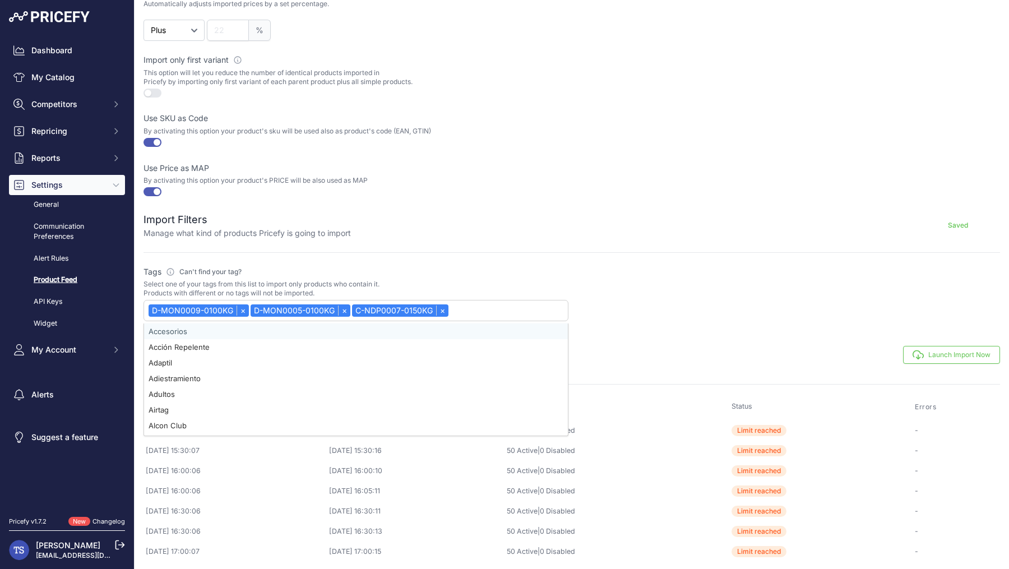
scroll to position [0, 0]
paste input "D-PRP0018-0300KG"
type input "D-PRP0018-0300KG"
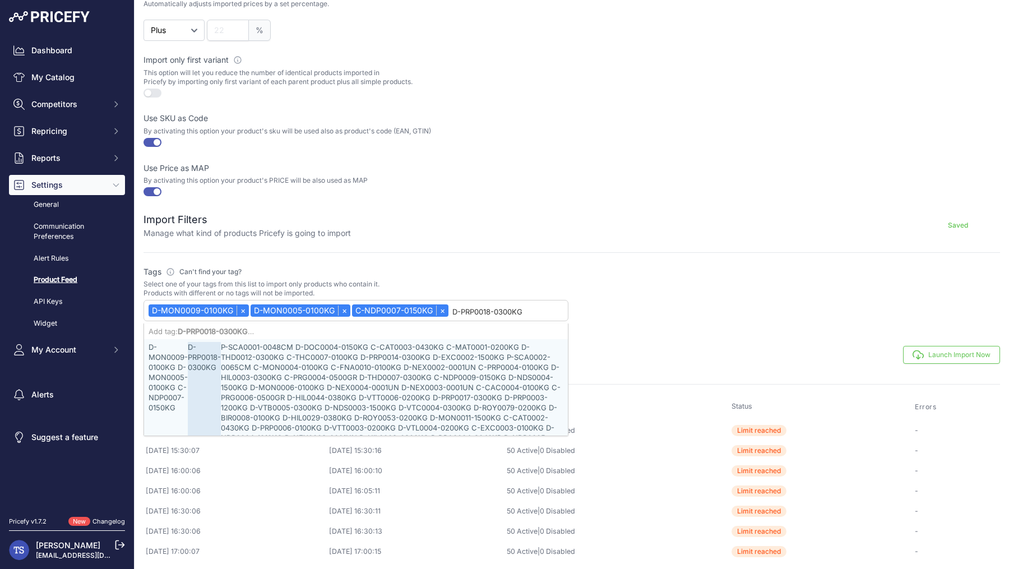
scroll to position [20, 0]
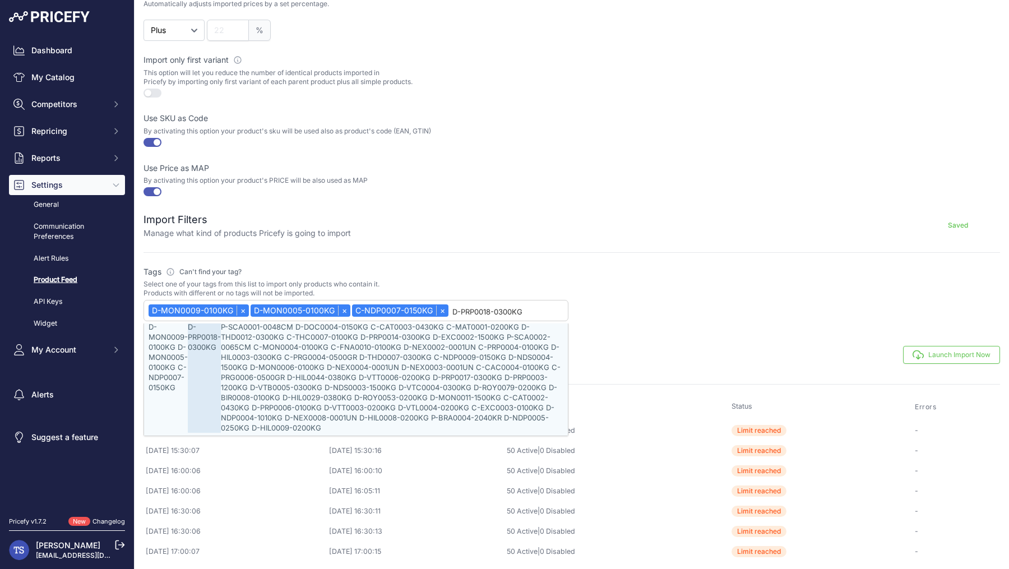
click at [168, 351] on div "D-MON0009-0100KG D-MON0005-0100KG C-NDP0007-0150KG D-PRP0018-0300KG P-SCA0001-0…" at bounding box center [356, 377] width 424 height 117
select select "D-MON0009-0100KG"
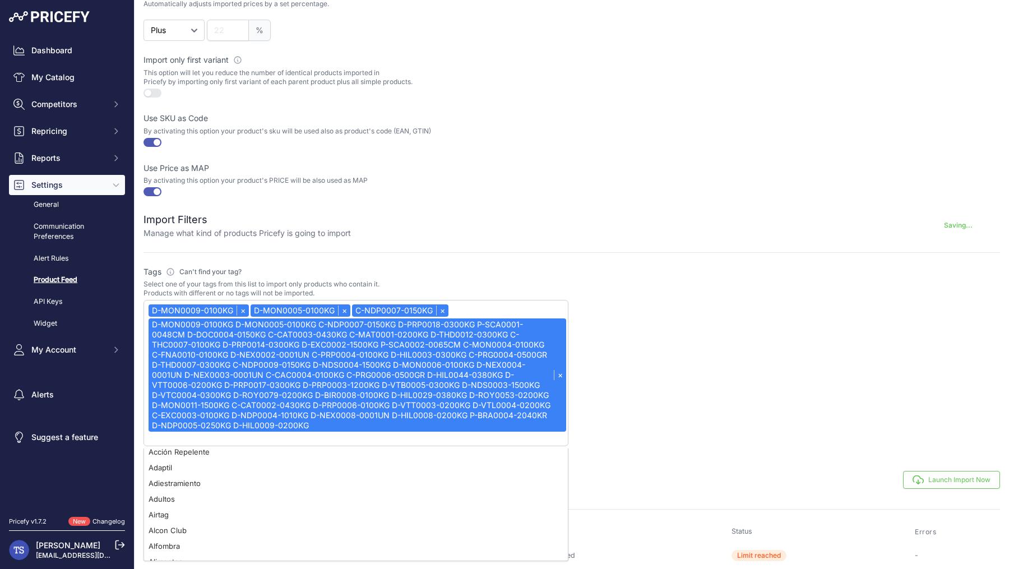
scroll to position [0, 0]
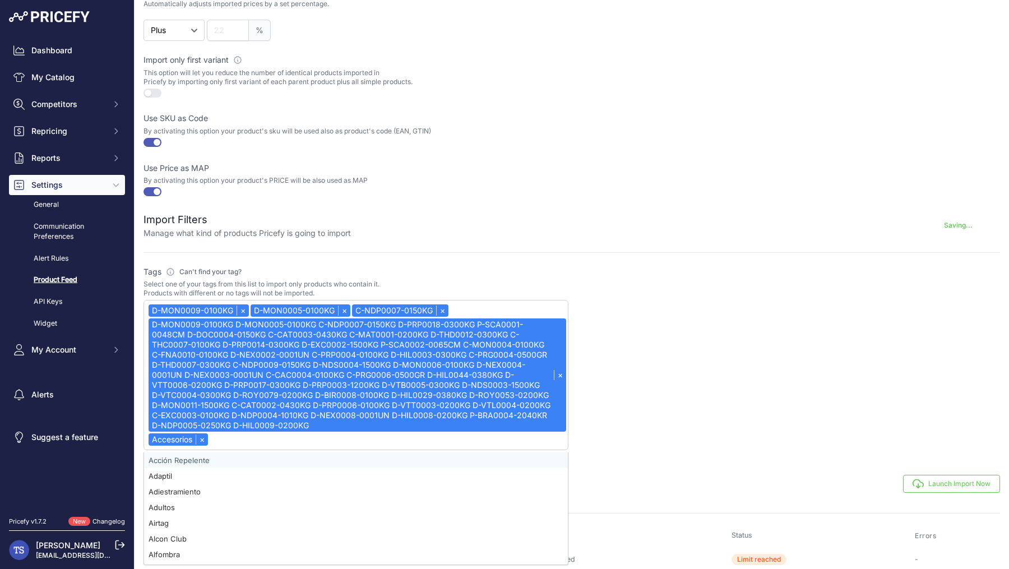
select select "D-MON0009-0100KG"
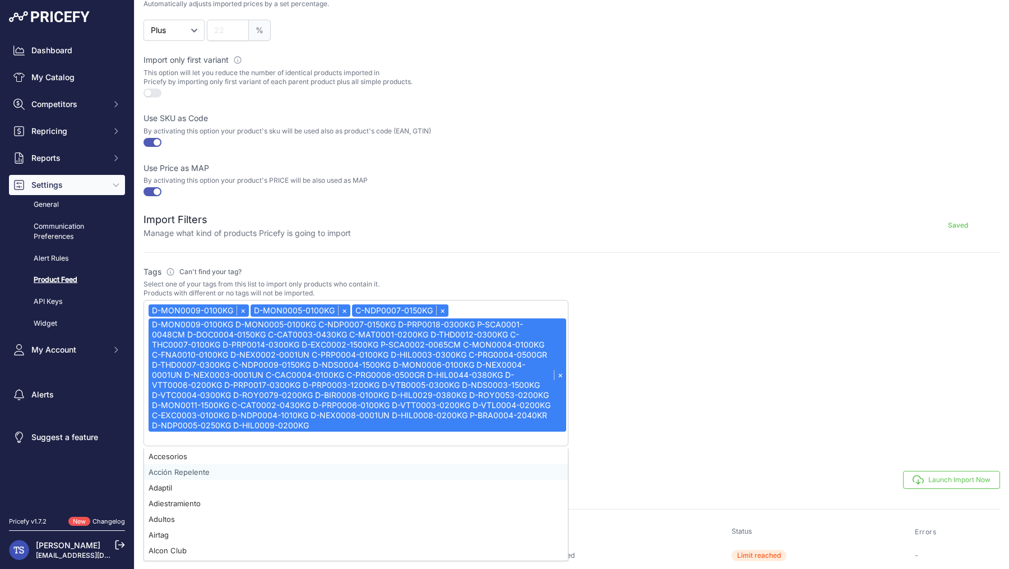
paste input "P-SCA0001-0048CM"
type input "P-SCA0001-0048CM"
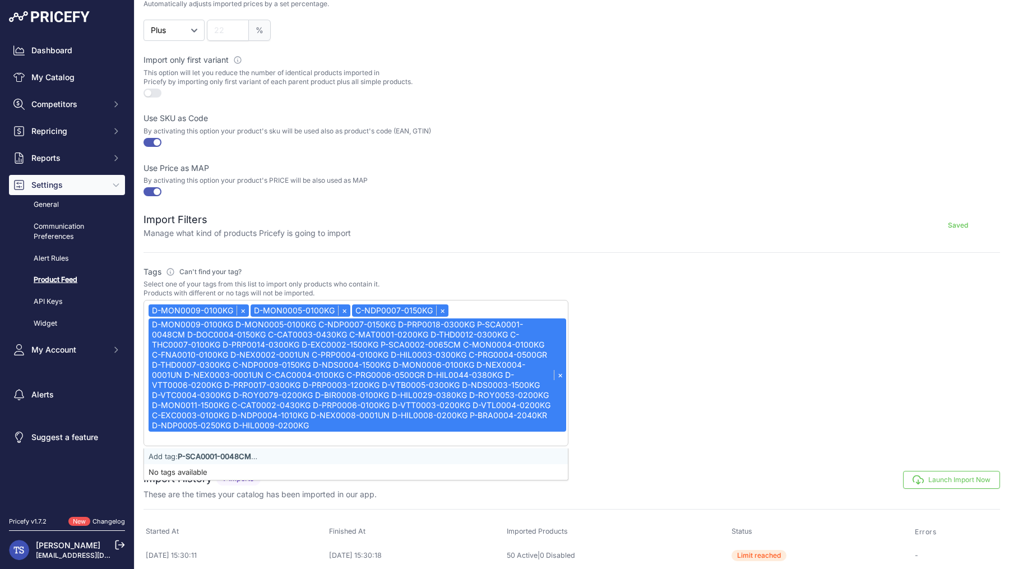
select select "D-MON0009-0100KG"
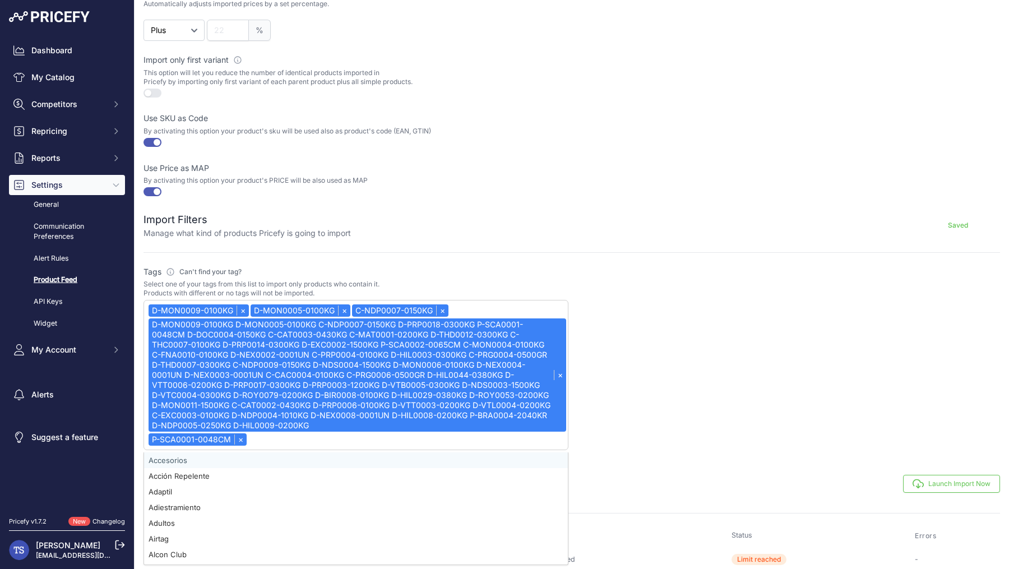
paste input "D-DOC0004-0150KG"
type input "D-DOC0004-0150KG"
select select "D-MON0009-0100KG"
paste input "C-CAT0003-0430KG"
type input "C-CAT0003-0430KG"
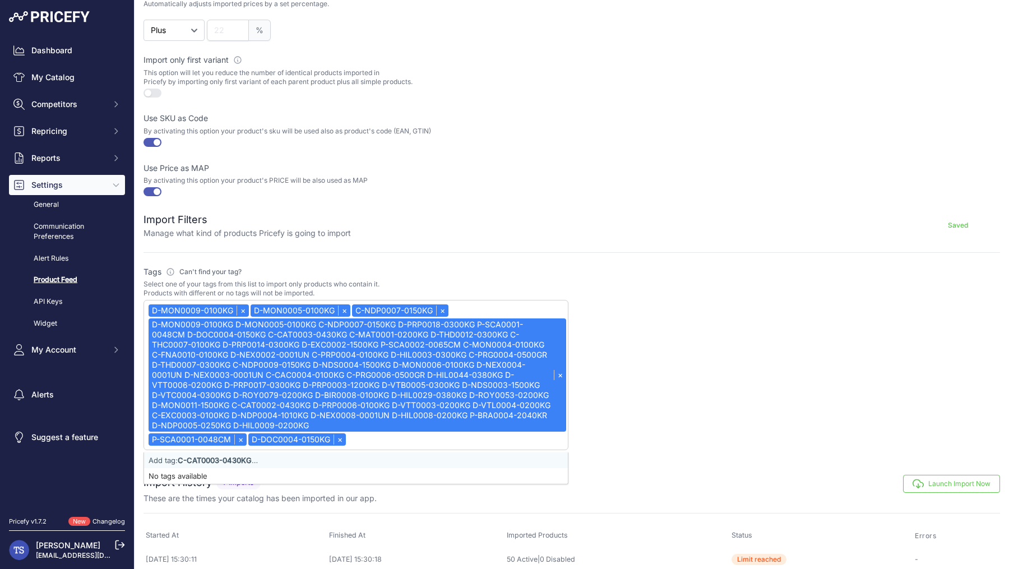
select select "D-MON0009-0100KG"
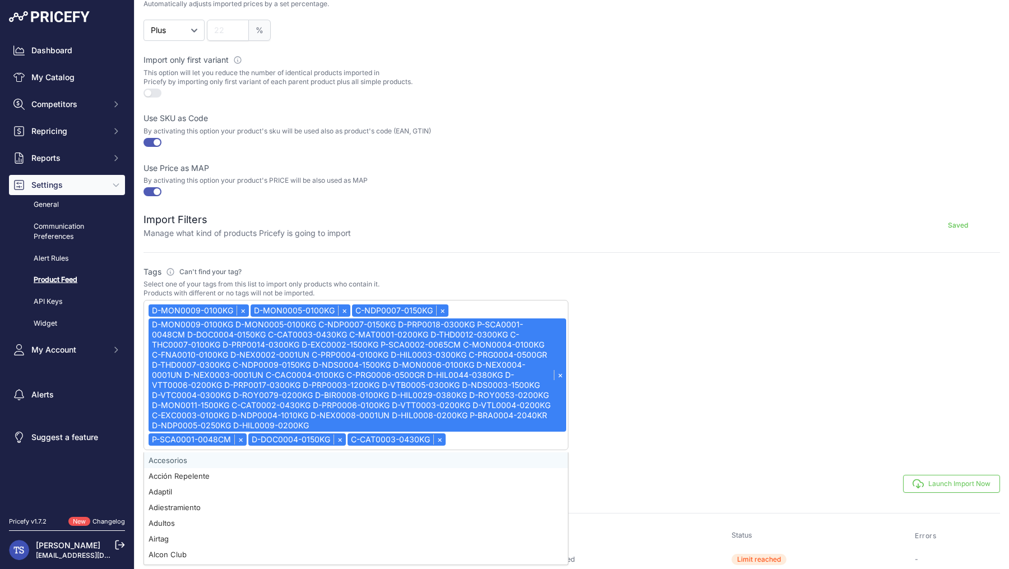
paste input "C-MAT0001-0200KG"
type input "C-MAT0001-0200KG"
select select "D-MON0009-0100KG"
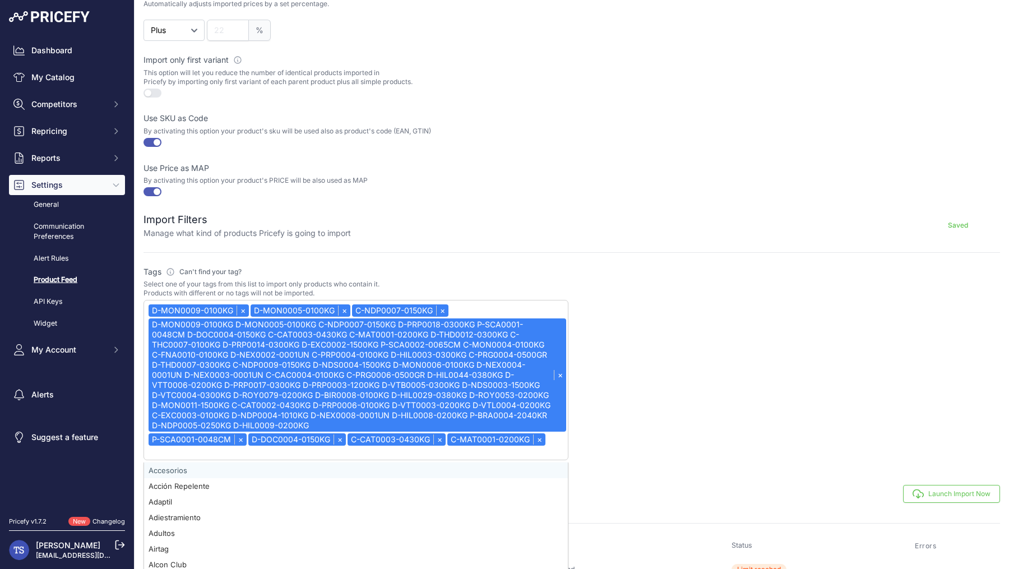
paste input "D-THD0012-0300KG"
type input "D-THD0012-0300KG"
select select "D-MON0009-0100KG"
paste input "C-THC0007-0100KG"
type input "C-THC0007-0100KG"
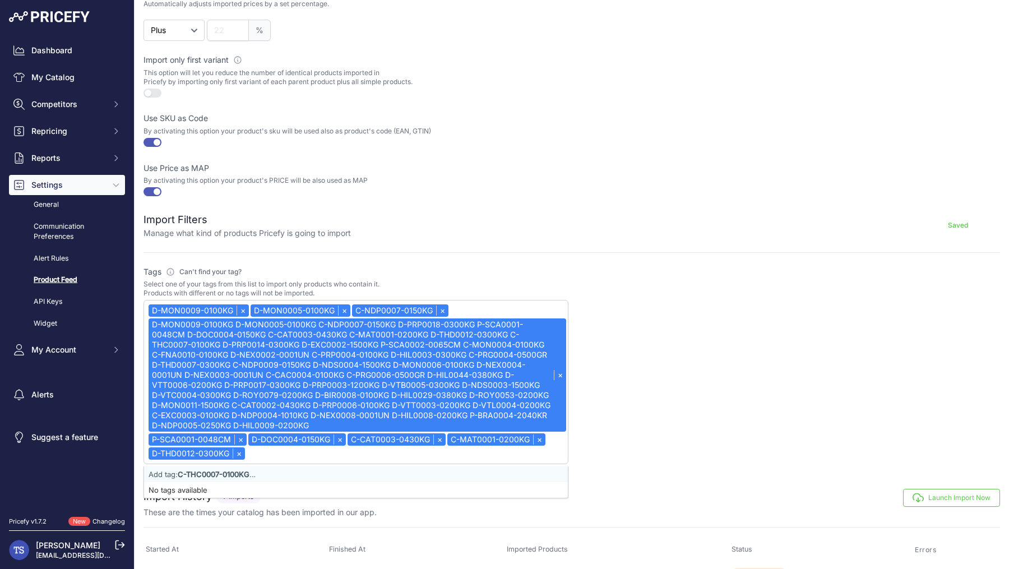
select select "D-MON0009-0100KG"
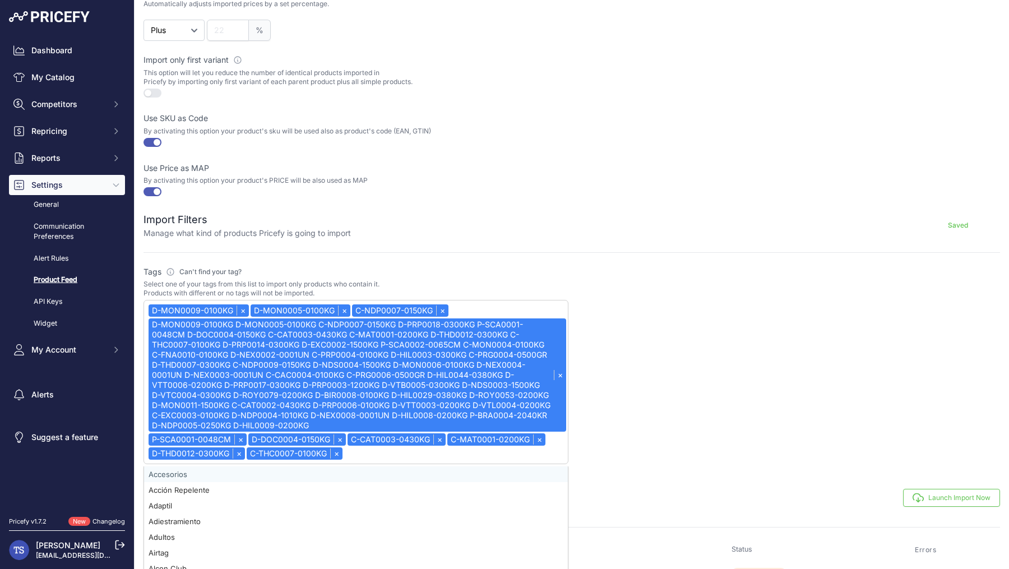
paste input "D-PRP0014-0300KG"
type input "D-PRP0014-0300KG"
select select "D-MON0009-0100KG"
paste input "D-EXC0002-1500KG"
type input "D-EXC0002-1500KG"
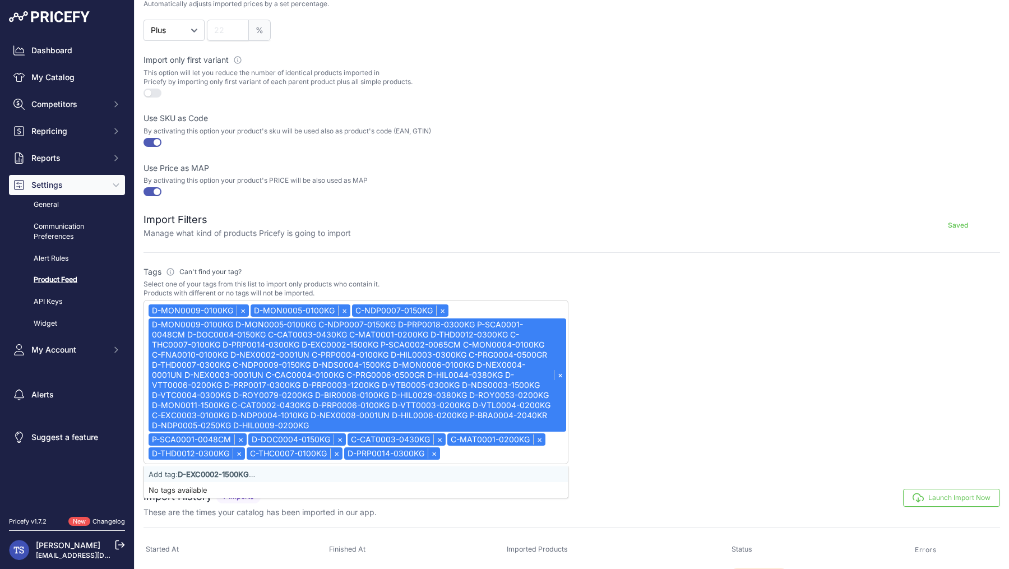
select select "D-MON0009-0100KG"
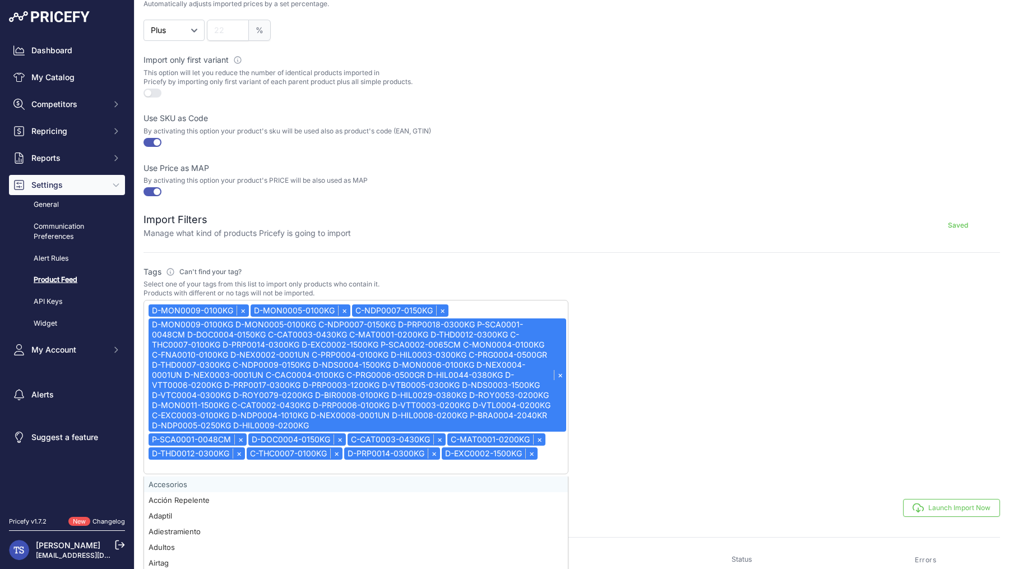
paste input "P-SCA0002-0065CM"
type input "P-SCA0002-0065CM"
select select "D-MON0009-0100KG"
paste input "C-MON0004-0100KG"
type input "C-MON0004-0100KG"
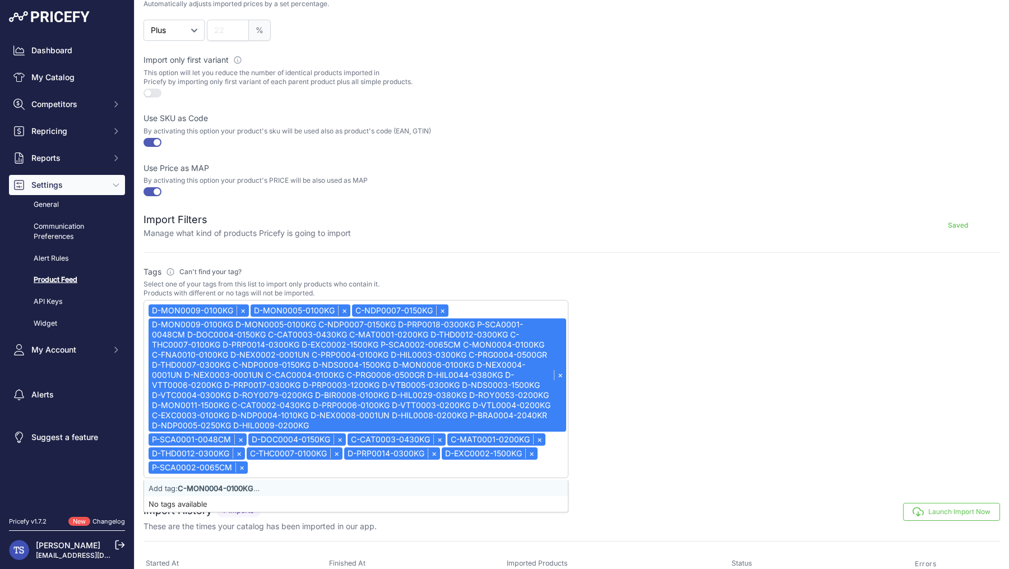
select select "D-MON0009-0100KG"
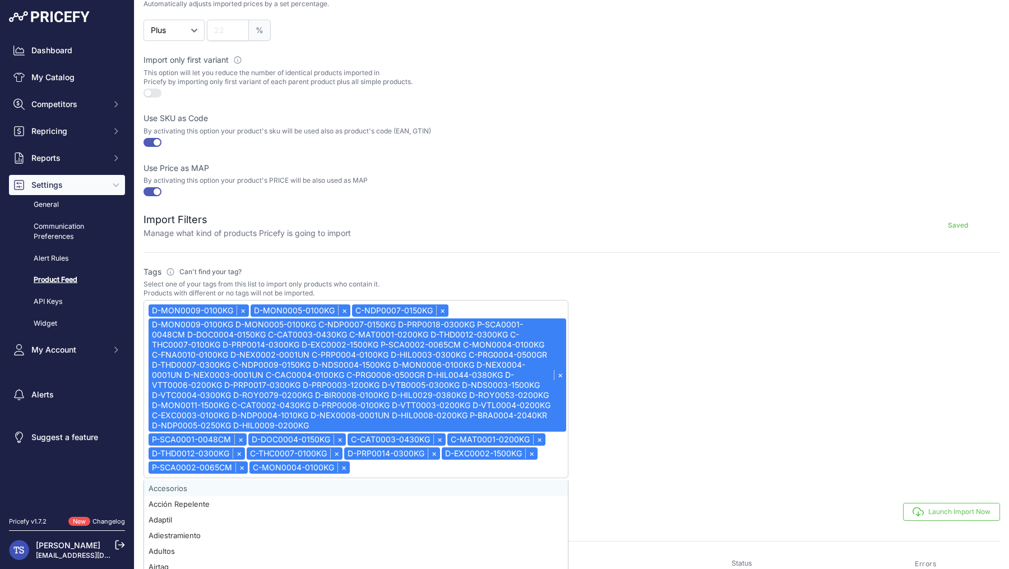
paste input "C-FNA0010-0100KG"
type input "C-FNA0010-0100KG"
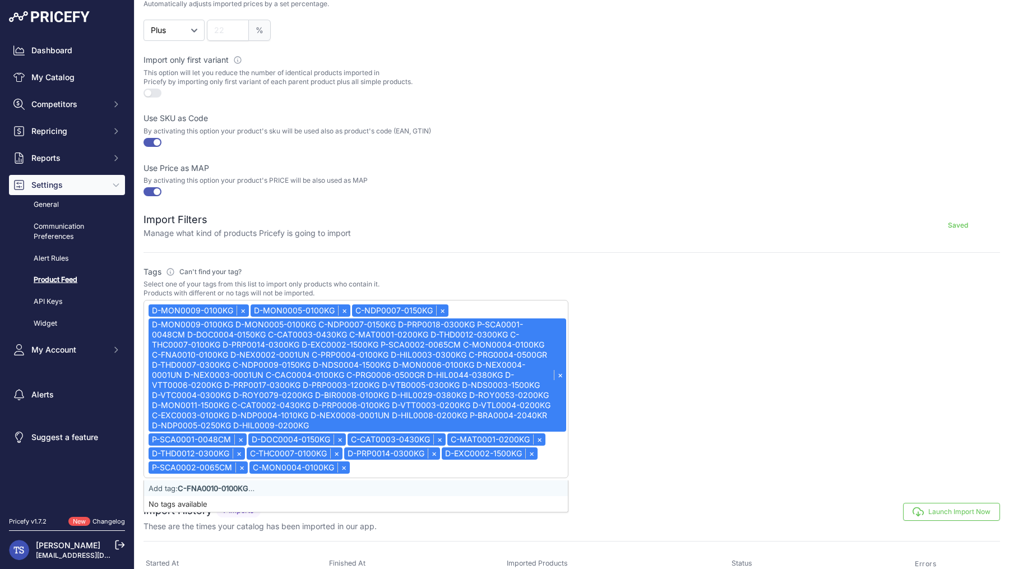
select select "D-MON0009-0100KG"
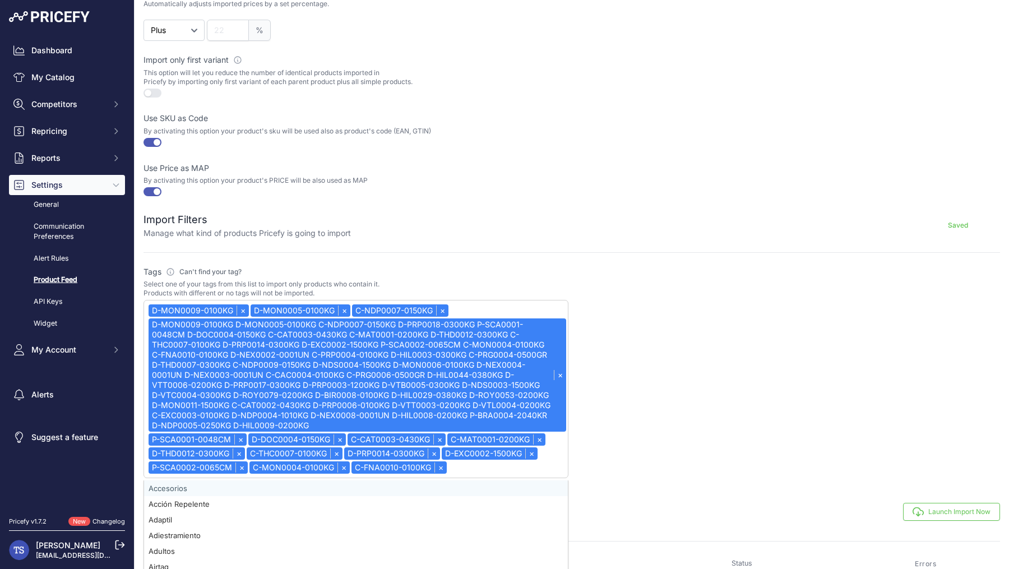
paste input "D-NEX0002-0001UN"
type input "D-NEX0002-0001UN"
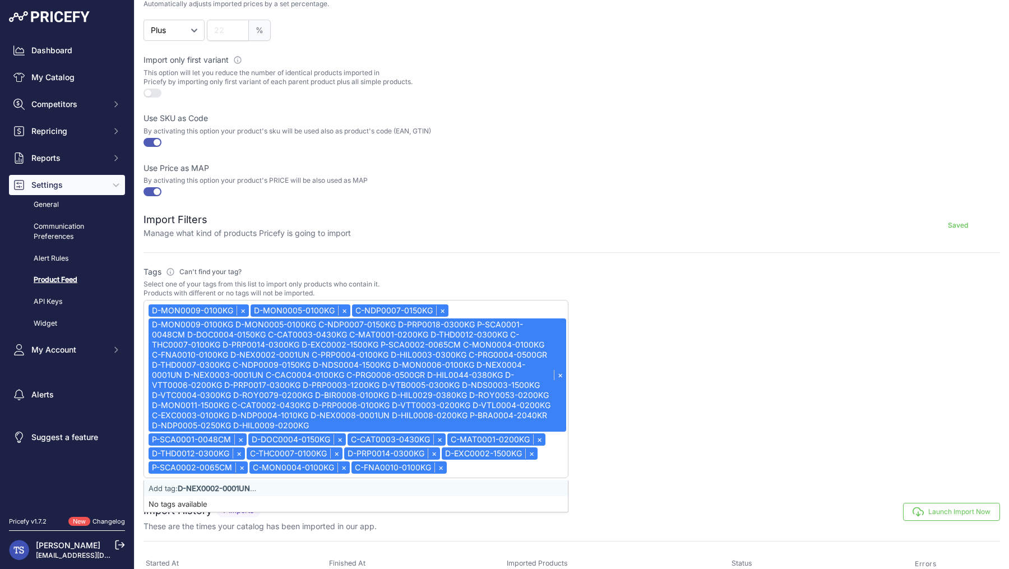
select select "D-MON0009-0100KG"
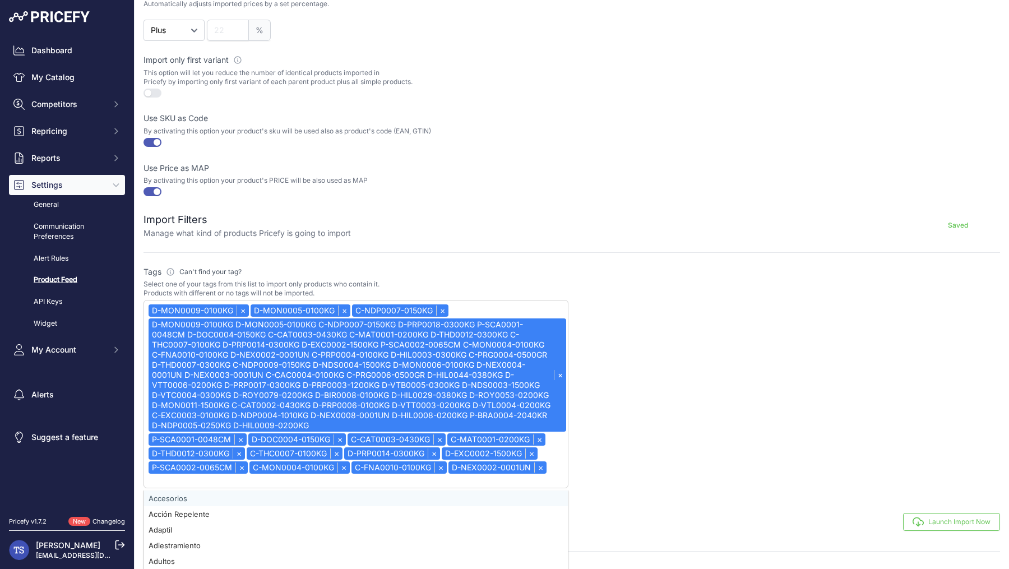
paste input "C-PRP0004-0100KG"
type input "C-PRP0004-0100KG"
select select "D-MON0009-0100KG"
paste input "D-HIL0003-0300KG"
type input "D-HIL0003-0300KG"
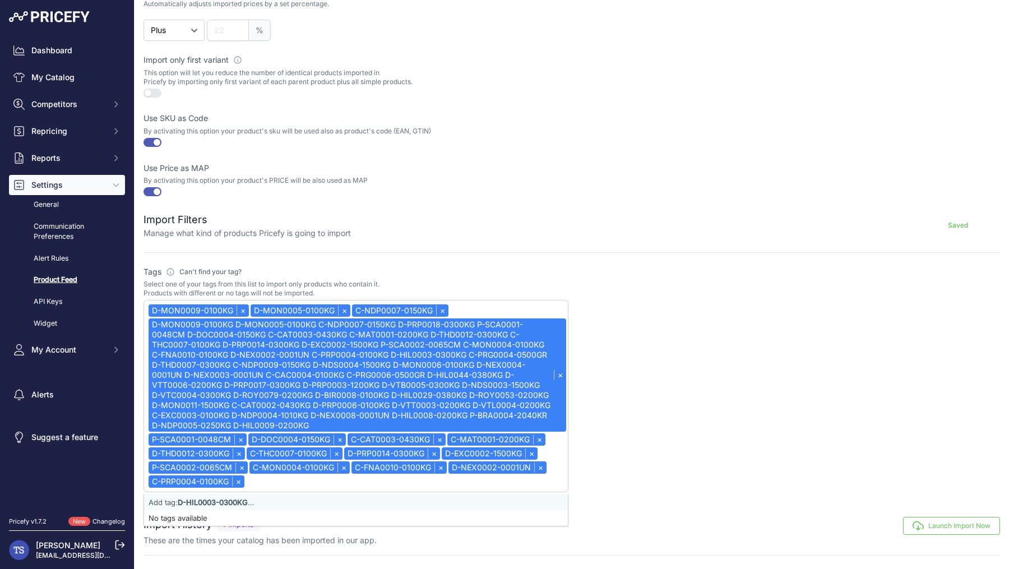
select select "D-MON0009-0100KG"
paste input "C-PRG0004-0500GR"
type input "C-PRG0004-0500GR"
select select "D-MON0009-0100KG"
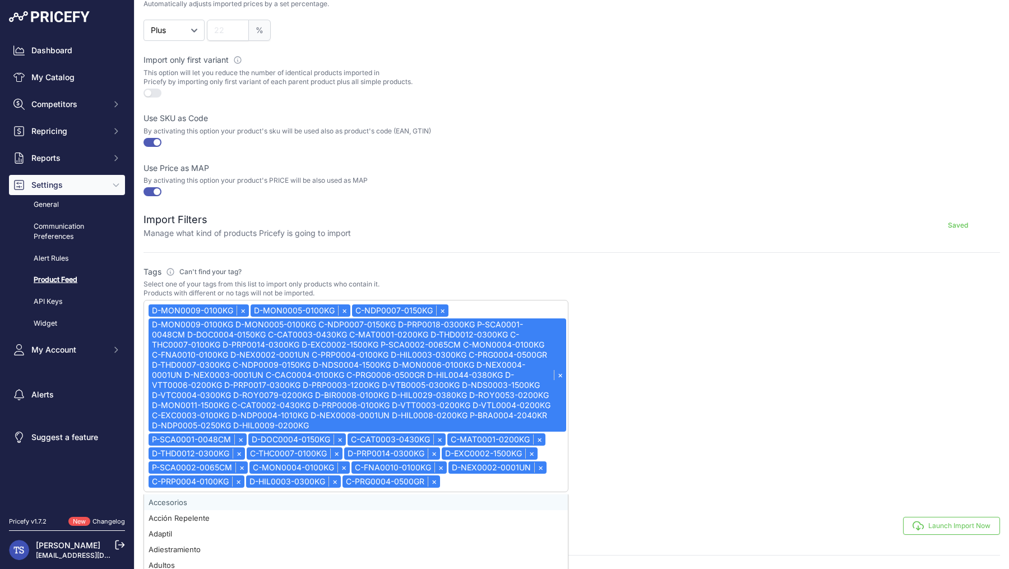
paste input "D-THD0007-0300KG"
type input "D-THD0007-0300KG"
select select "D-MON0009-0100KG"
paste input "C-NDP0009-0150KG"
type input "C-NDP0009-0150KG"
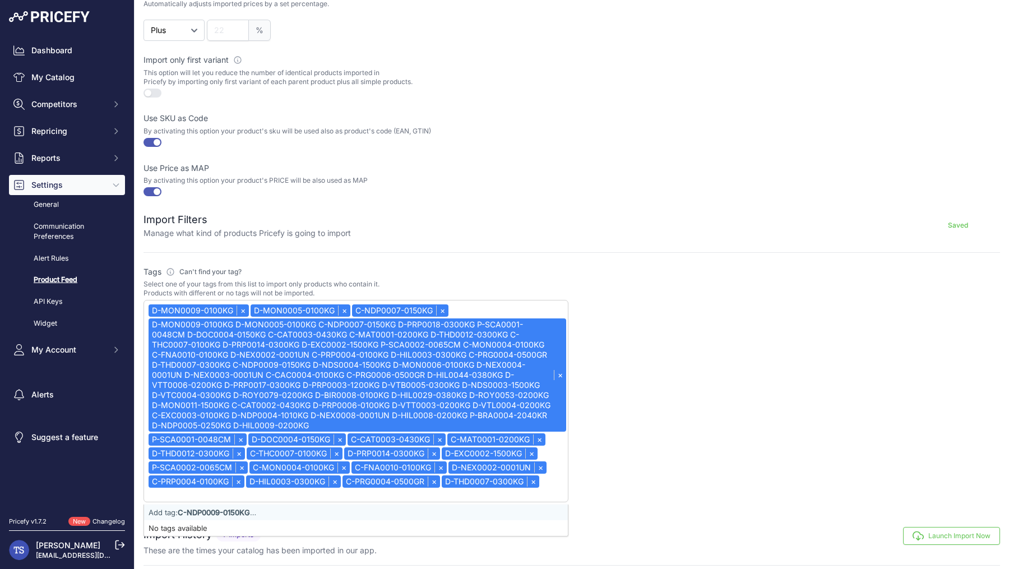
select select "D-MON0009-0100KG"
paste input "D-NDS0004-1500KG"
type input "D-NDS0004-1500KG"
select select "D-MON0009-0100KG"
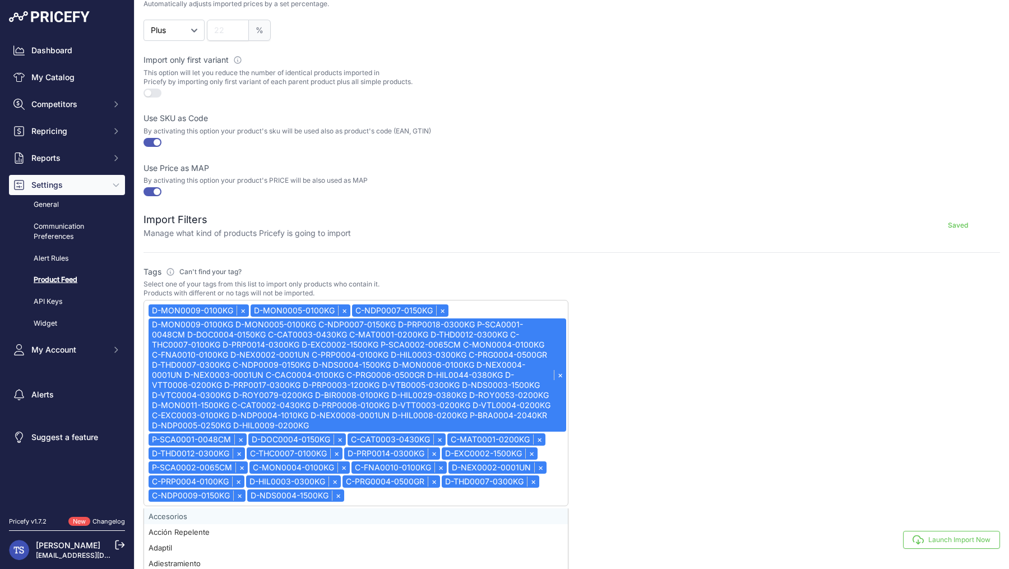
paste input "D-MON0006-0100KG"
type input "D-MON0006-0100KG"
select select "D-MON0009-0100KG"
paste input "D-NEX0004-0001UN"
type input "D-NEX0004-0001UN"
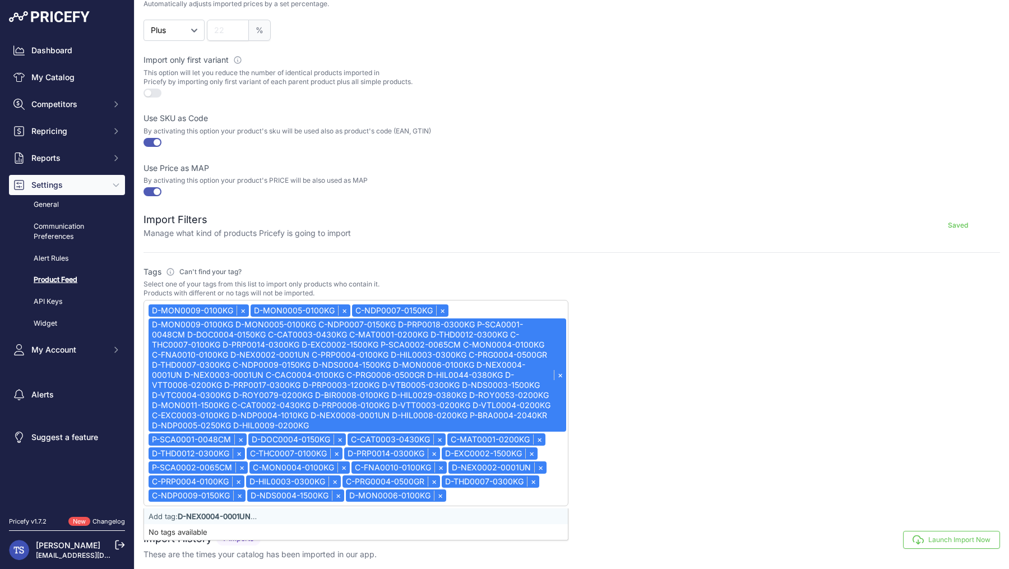
select select "D-MON0009-0100KG"
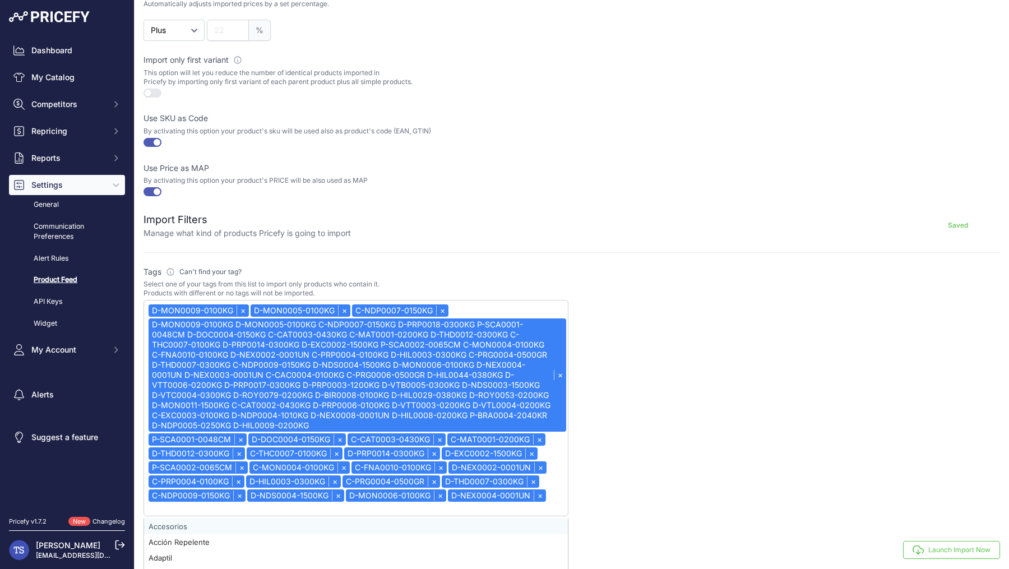
paste input "D-NEX0003-0001UN"
type input "D-NEX0003-0001UN"
select select "D-MON0009-0100KG"
paste input "C-CAC0004-0100KG"
type input "C-CAC0004-0100KG"
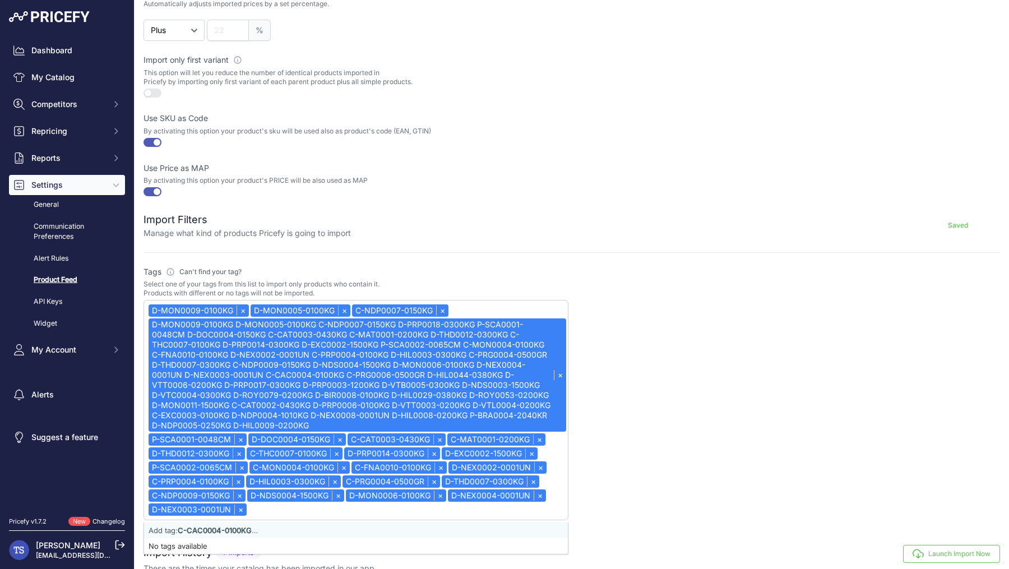
select select "D-MON0009-0100KG"
paste input "C-PRG0006-0500GR"
type input "C-PRG0006-0500GR"
select select "D-MON0009-0100KG"
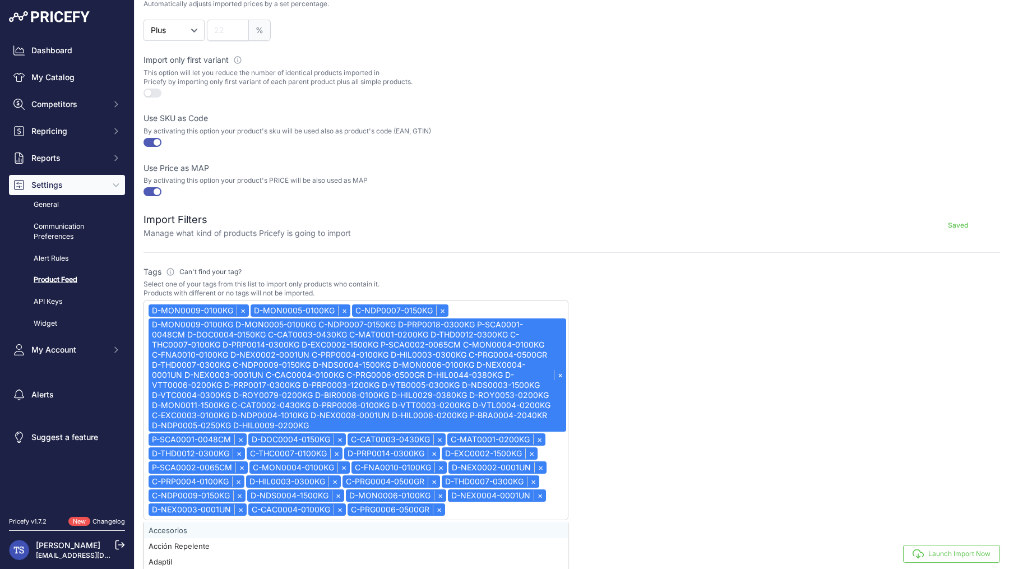
paste input "D-HIL0044-0380KG"
type input "D-HIL0044-0380KG"
select select "D-MON0009-0100KG"
paste input "D-VTT0006-0200KG"
type input "D-VTT0006-0200KG"
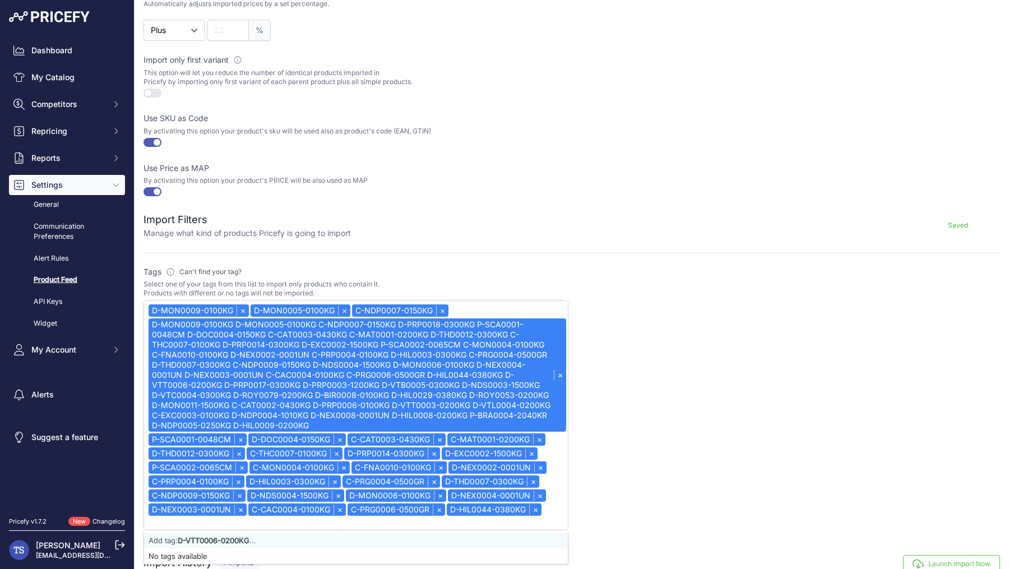
select select "D-MON0009-0100KG"
paste input "D-PRP0017-0300KG"
type input "D-PRP0017-0300KG"
select select "D-MON0009-0100KG"
paste input "D-PRP0003-1200KG"
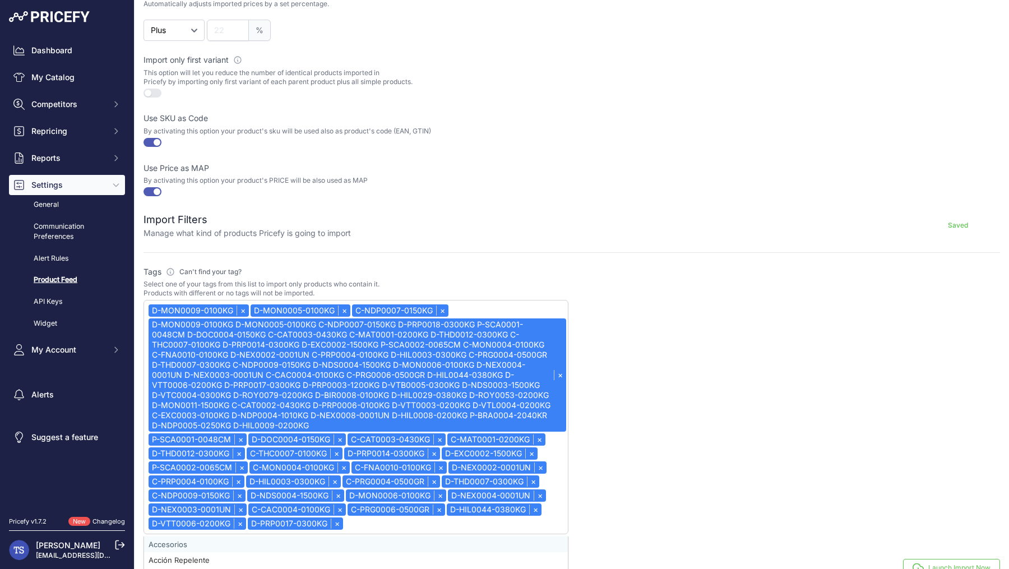
type input "D-PRP0003-1200KG"
select select "D-MON0009-0100KG"
paste input "D-VTB0005-0300KG"
type input "D-VTB0005-0300KG"
select select "D-MON0009-0100KG"
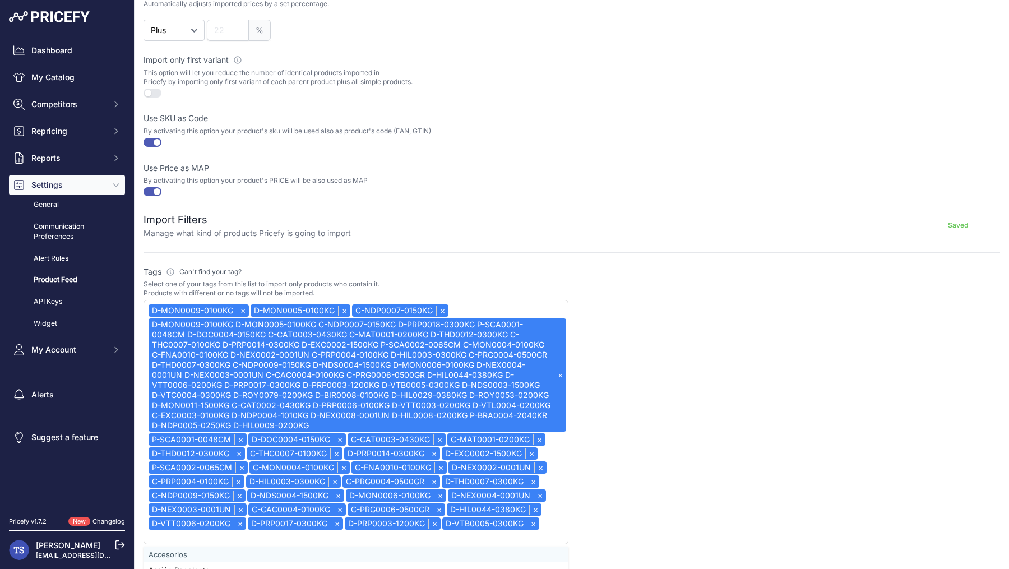
paste input "D-NDS0003-1500KG"
type input "D-NDS0003-1500KG"
select select "D-MON0009-0100KG"
paste input "D-VTC0004-0300KG"
type input "D-VTC0004-0300KG"
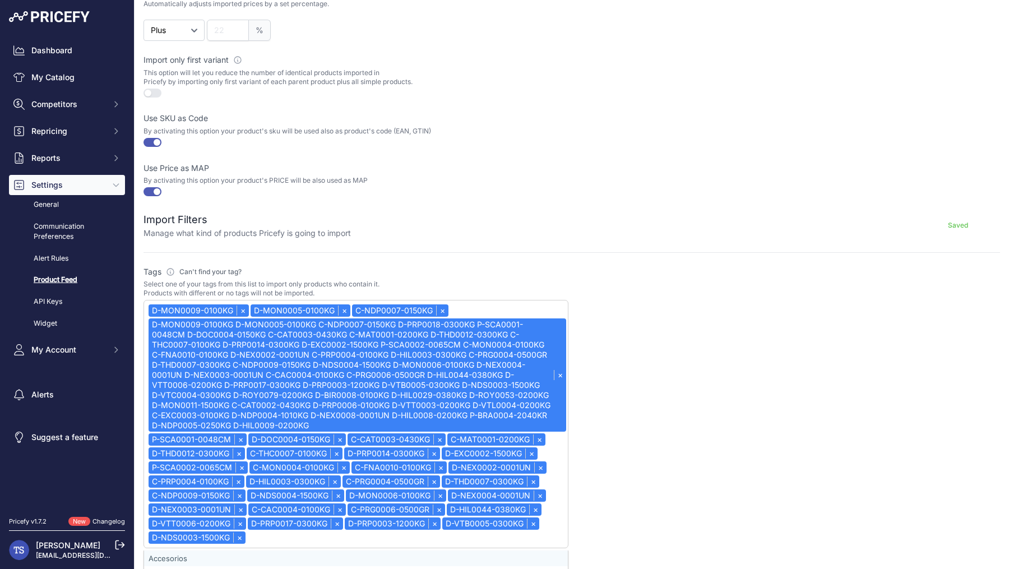
select select "D-MON0009-0100KG"
paste input "D-ROY0079-0200KG"
type input "D-ROY0079-0200KG"
select select "D-MON0009-0100KG"
paste input "D-BIR0008-0100KG"
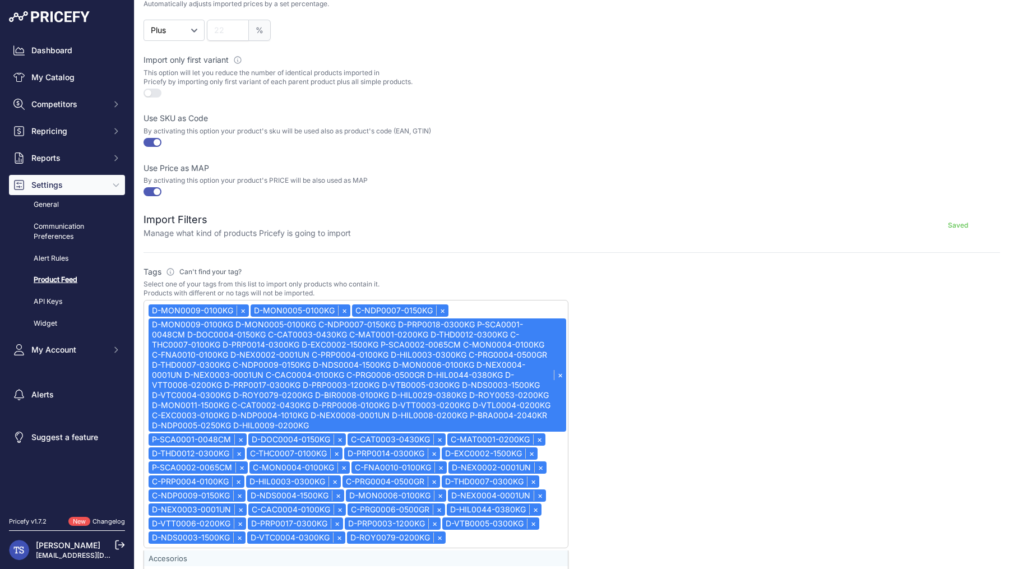
type input "D-BIR0008-0100KG"
select select "D-MON0009-0100KG"
paste input "D-HIL0029-0380KG"
type input "D-HIL0029-0380KG"
select select "D-MON0009-0100KG"
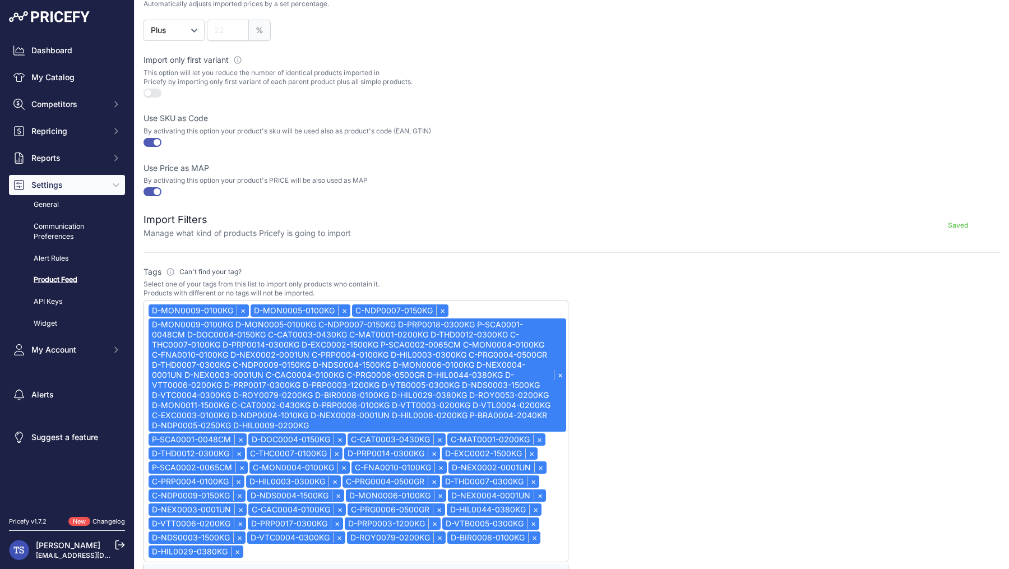
paste input "D-ROY0053-0200KG"
type input "D-ROY0053-0200KG"
select select "D-MON0009-0100KG"
paste input "D-MON0011-1500KG"
type input "D-MON0011-1500KG"
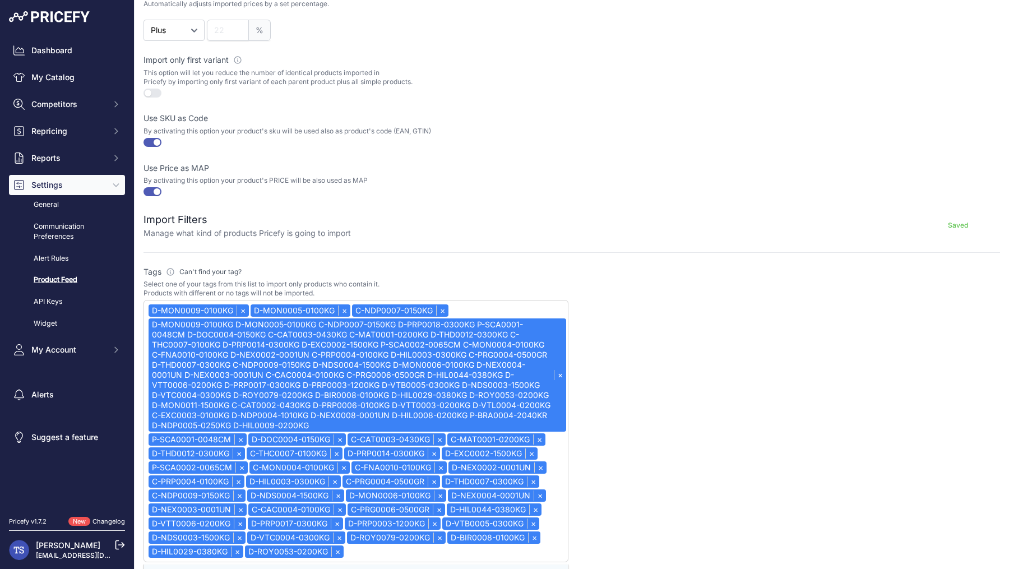
select select "D-MON0009-0100KG"
paste input "C-CAT0002-0430KG"
type input "C-CAT0002-0430KG"
select select "D-MON0009-0100KG"
click at [497, 547] on link "×" at bounding box center [496, 552] width 12 height 10
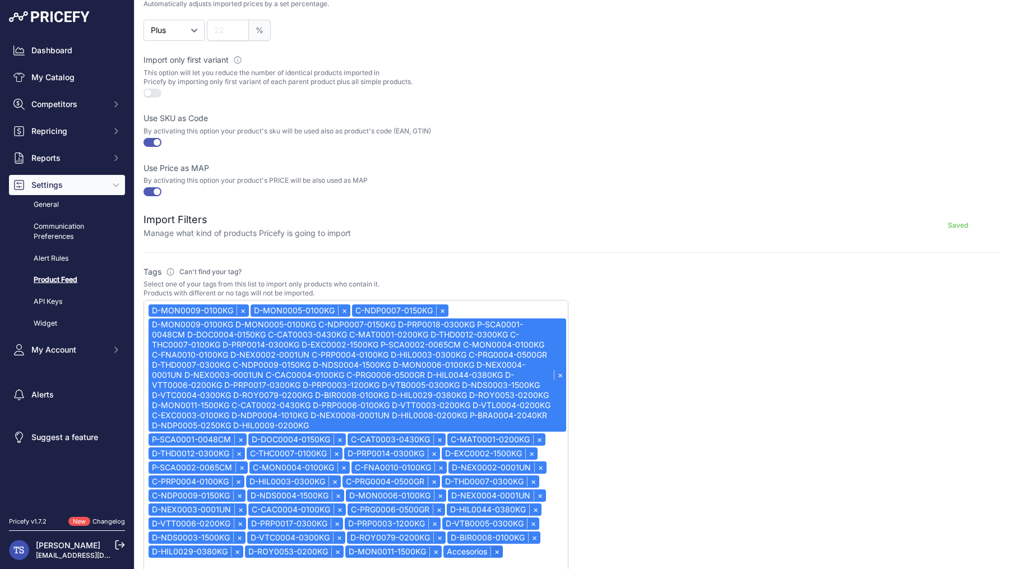
select select "D-MON0009-0100KG"
paste input "C-CAT0002-0430KG"
type input "C-CAT0002-0430KG"
select select "D-MON0009-0100KG"
paste input "D-PRP0006-0100KG"
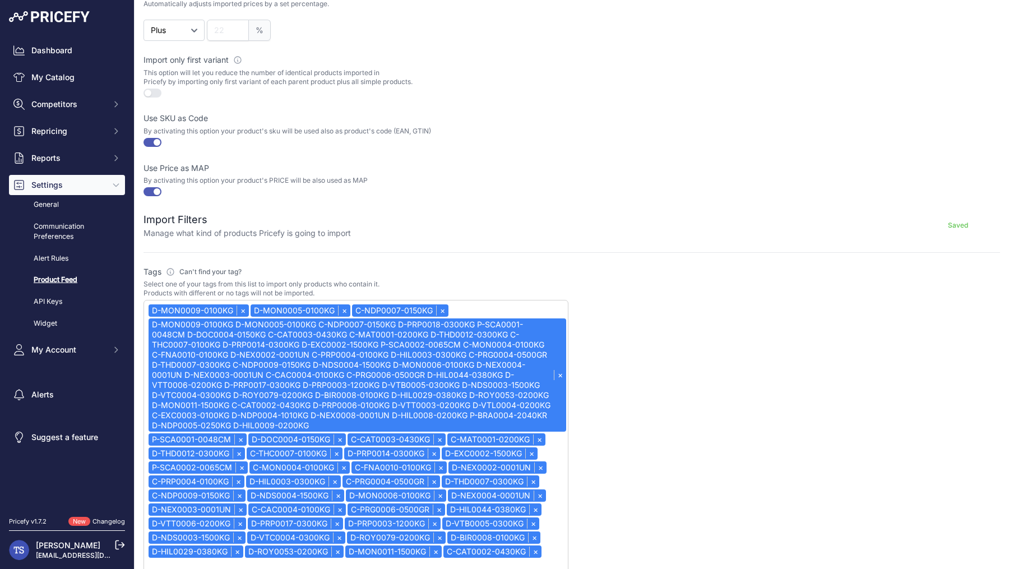
type input "D-PRP0006-0100KG"
select select "D-MON0009-0100KG"
paste input "D-VTT0003-0200KG"
type input "D-VTT0003-0200KG"
select select "D-MON0009-0100KG"
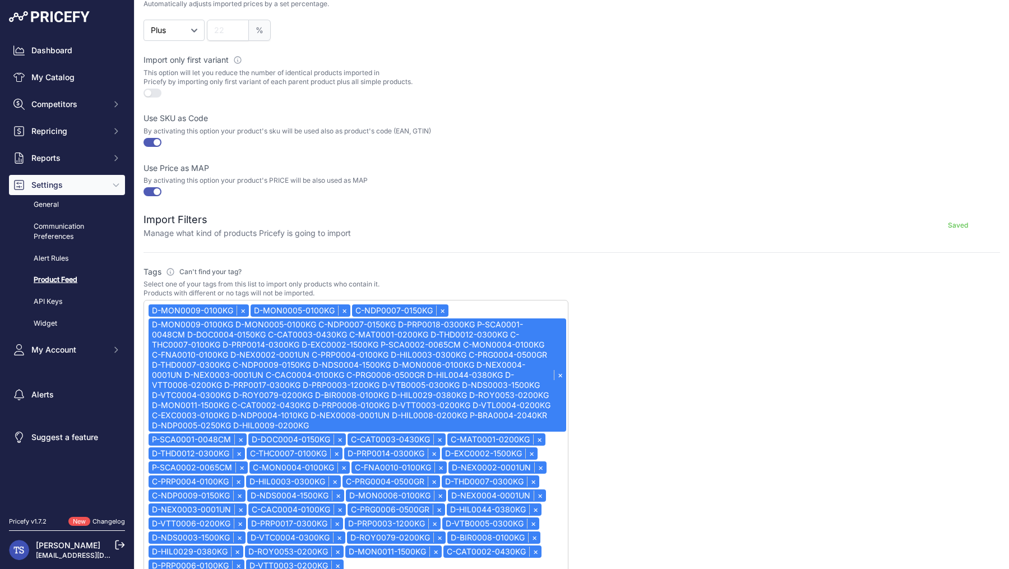
paste input "D-VTL0004-0200KG"
type input "D-VTL0004-0200KG"
select select "D-MON0009-0100KG"
paste input "C-EXC0003-0100KG"
type input "C-EXC0003-0100KG"
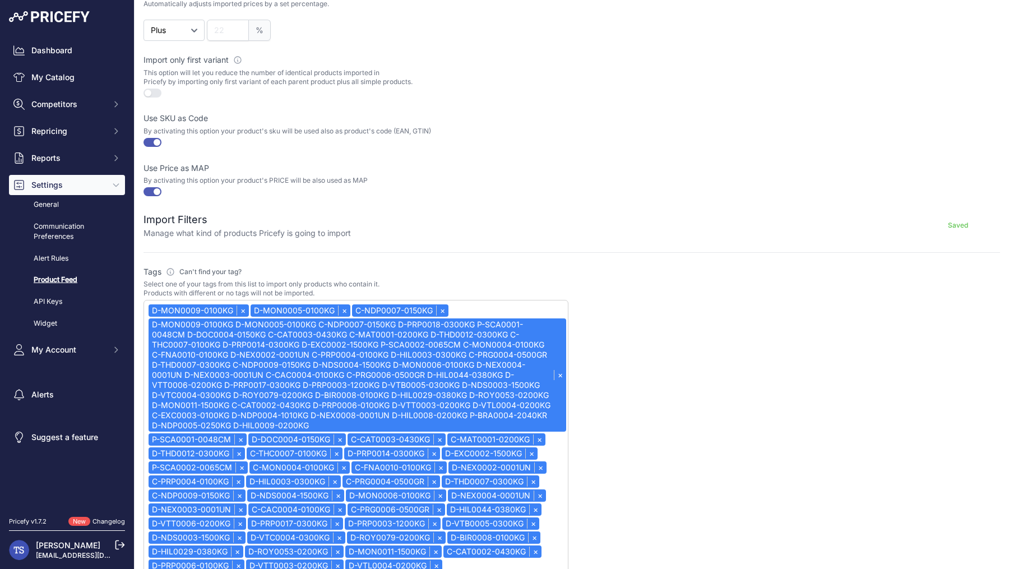
select select "D-MON0009-0100KG"
paste input "D-NDP0004-1010KG"
type input "D-NDP0004-1010KG"
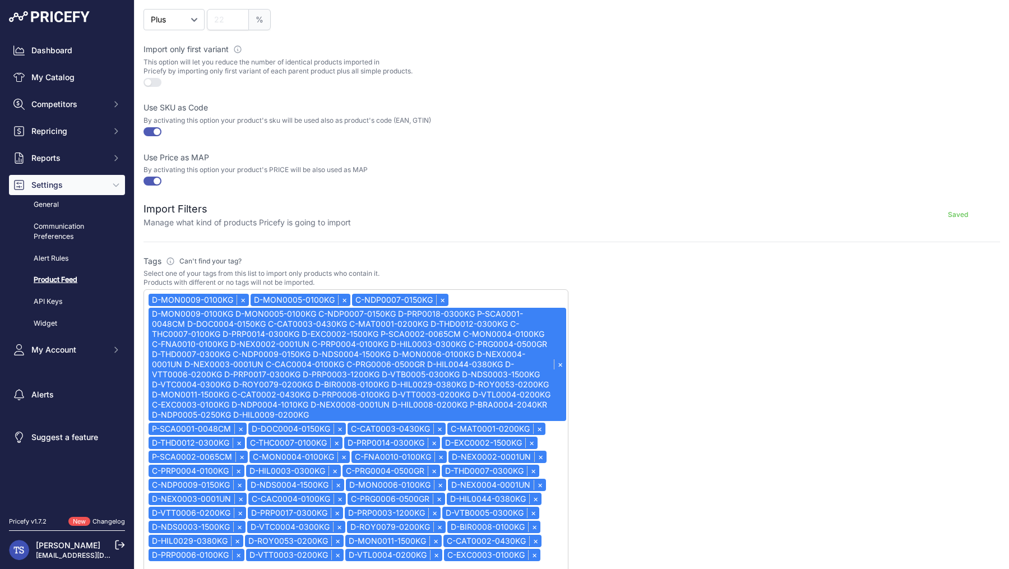
select select "D-MON0009-0100KG"
paste input "D-NEX0008-0001UN"
type input "D-NEX0008-0001UN"
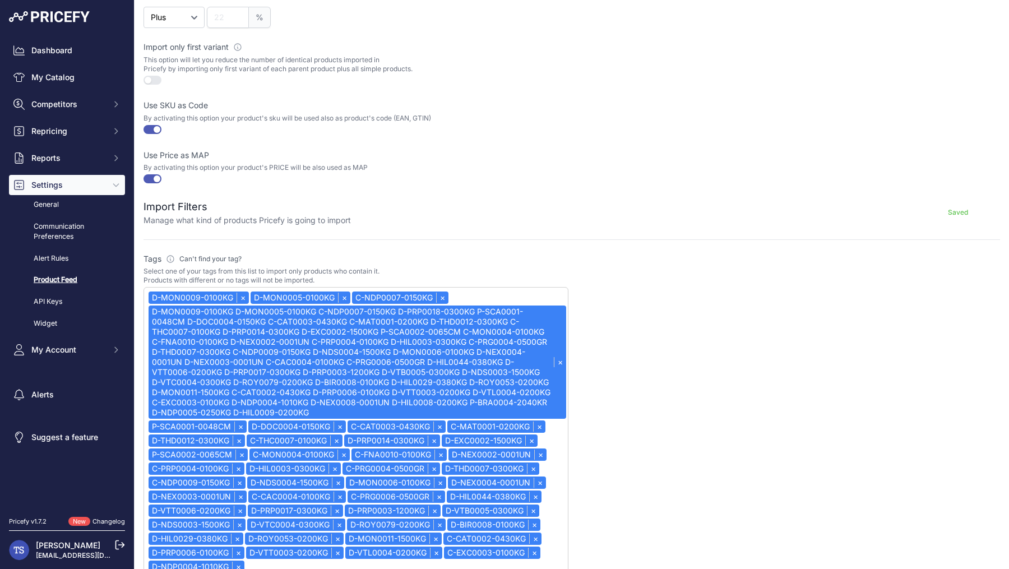
select select "D-MON0009-0100KG"
paste input "D-HIL0008-0200KG"
type input "D-HIL0008-0200KG"
select select "D-MON0009-0100KG"
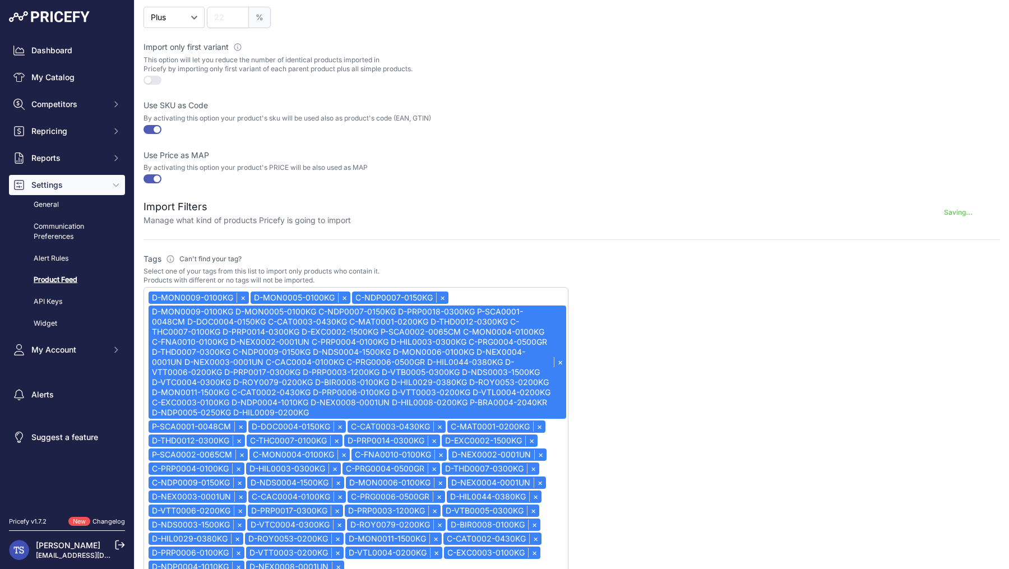
paste input "D-HIL0008-0200KG"
type input "D-HIL0008-0200KG"
select select "D-MON0009-0100KG"
paste input "P-BRA0004-2040KR"
type input "P-BRA0004-2040KR"
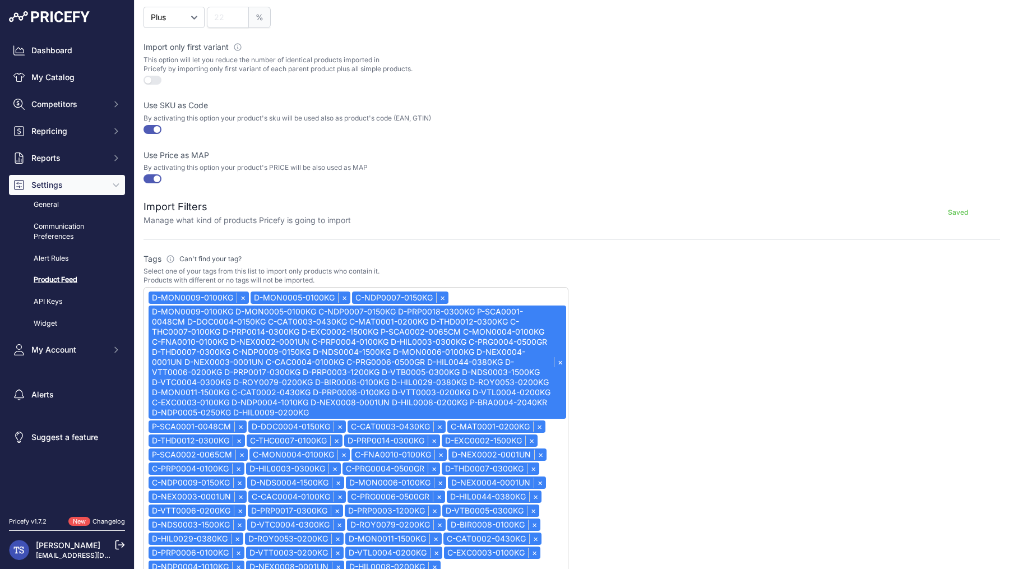
select select "D-MON0009-0100KG"
paste input "D-NDP0005-0250KG"
type input "D-NDP0005-0250KG"
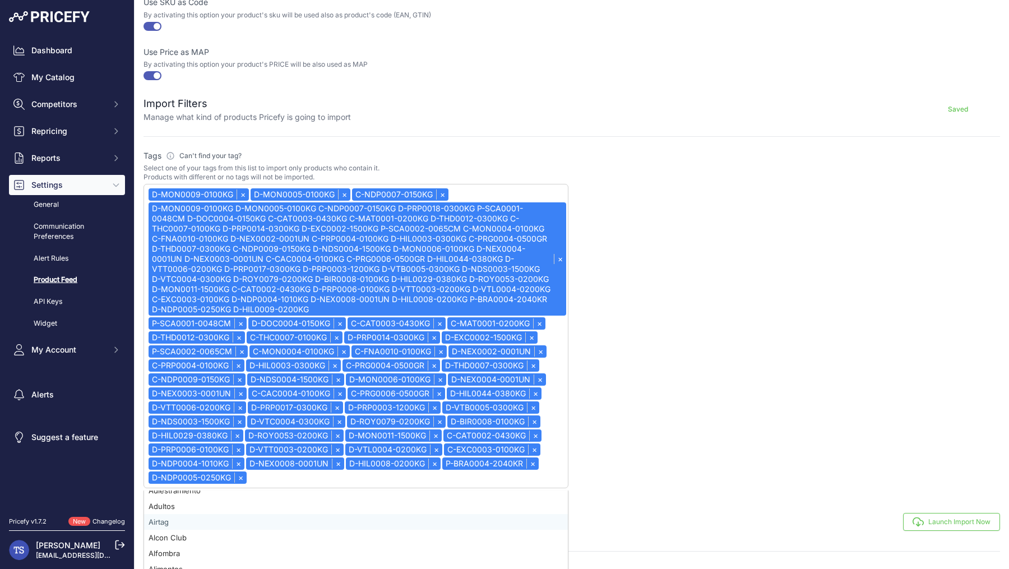
scroll to position [0, 0]
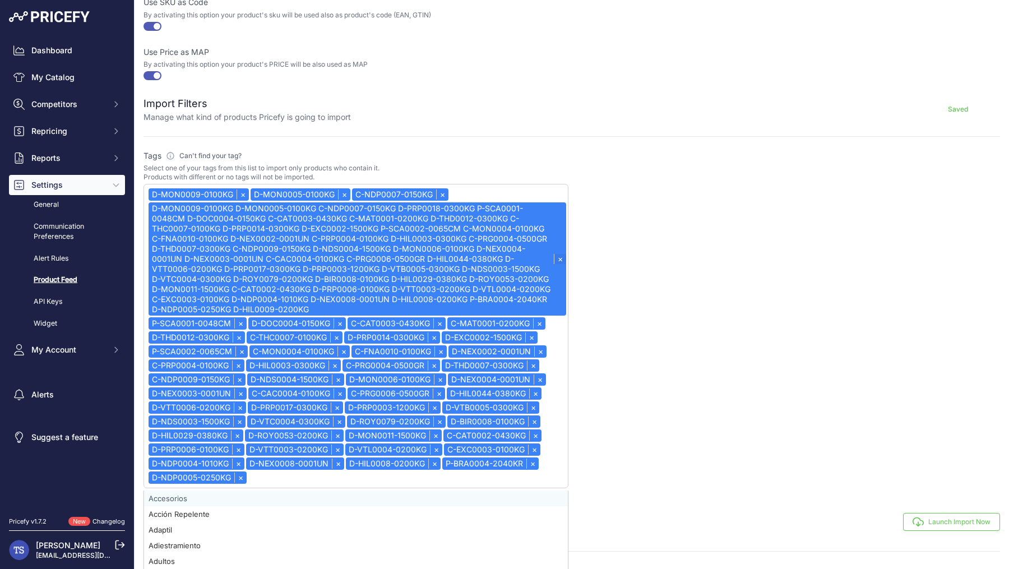
click at [563, 258] on link "×" at bounding box center [560, 259] width 12 height 10
select select "D-MON0009-0100KG"
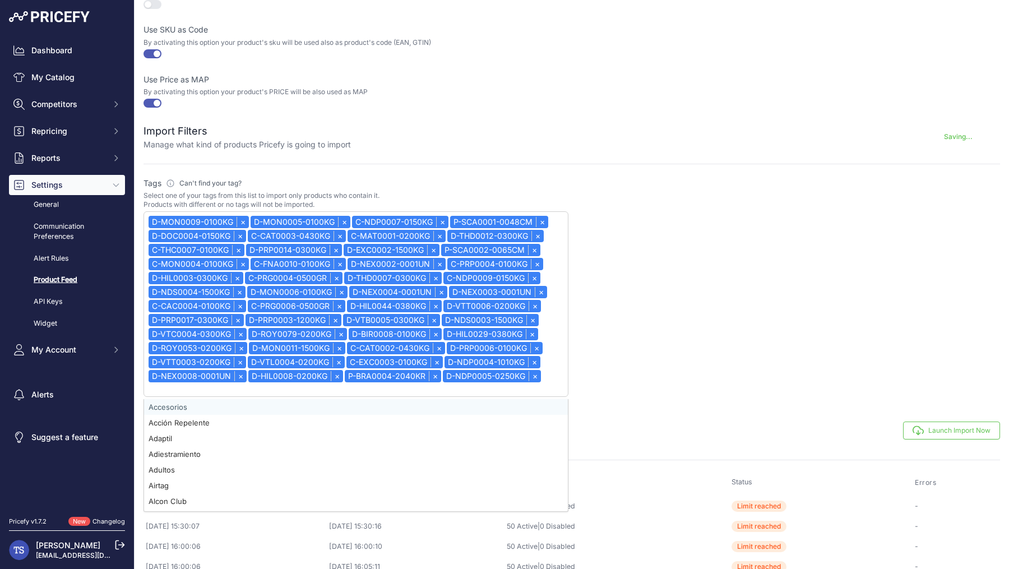
scroll to position [378, 0]
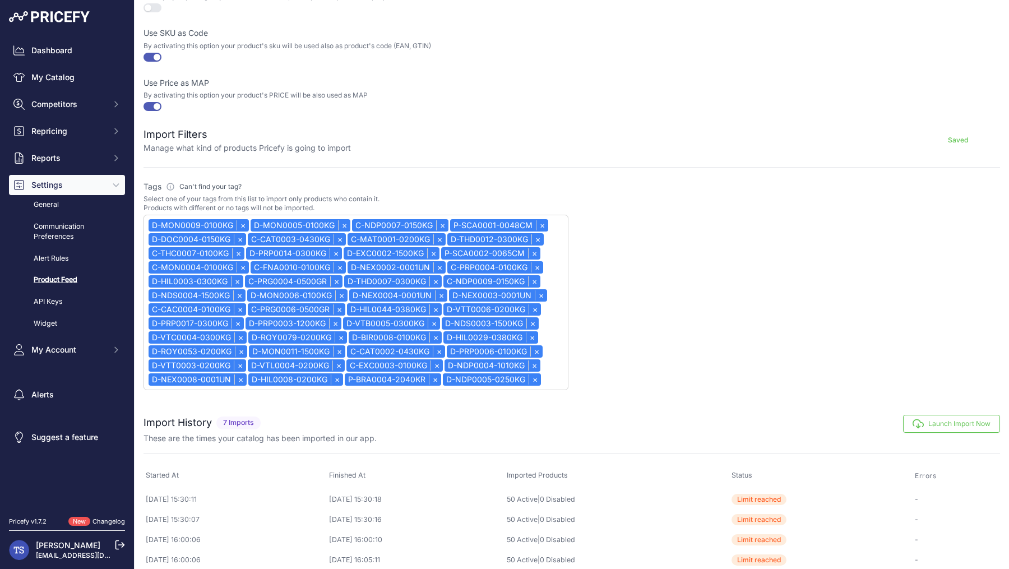
click at [939, 437] on div "Import History 7 Imports" at bounding box center [571, 429] width 856 height 29
click at [943, 427] on button "Launch Import Now" at bounding box center [951, 424] width 97 height 18
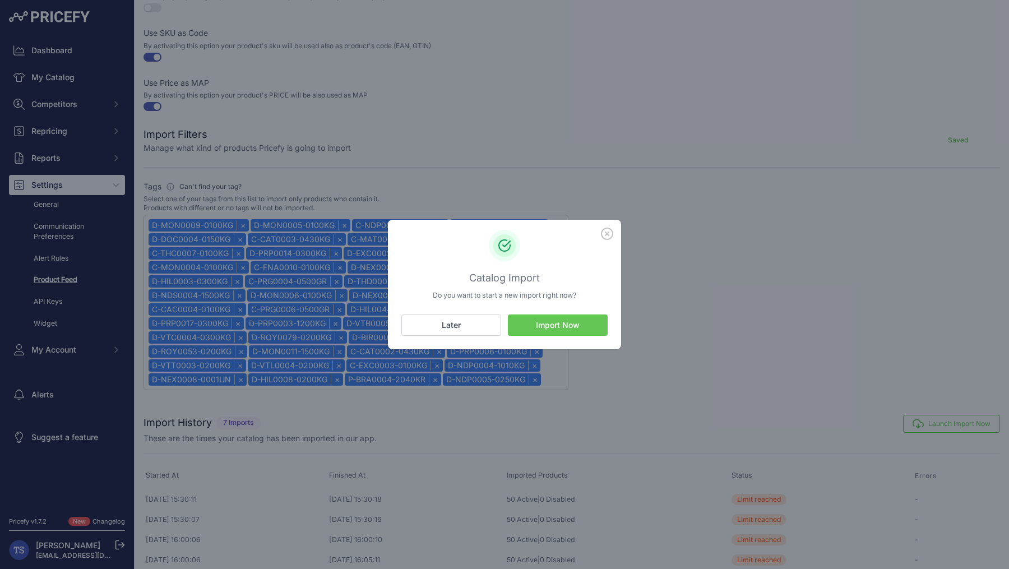
click at [555, 326] on button "Import Now" at bounding box center [558, 324] width 100 height 21
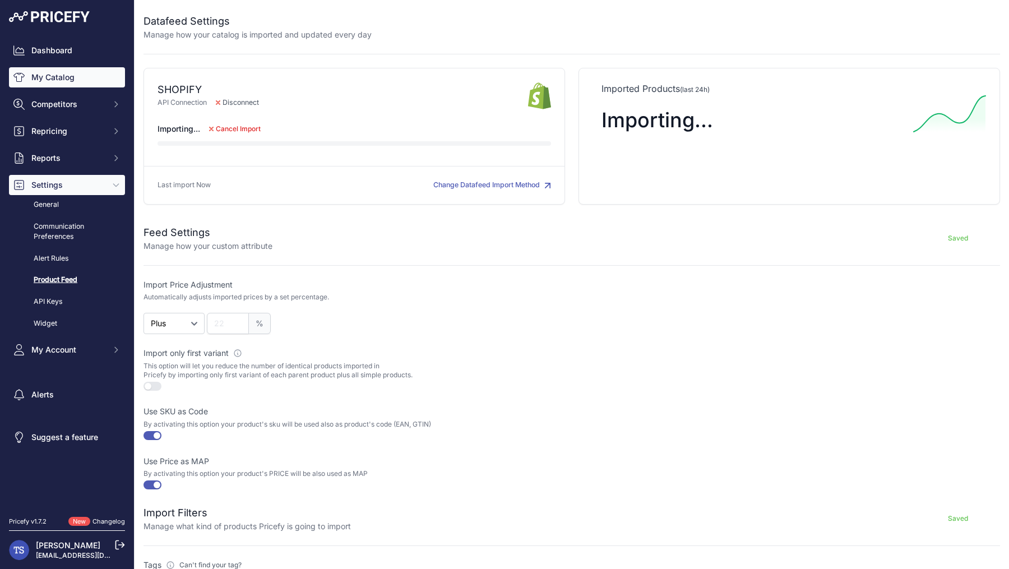
click at [86, 82] on link "My Catalog" at bounding box center [67, 77] width 116 height 20
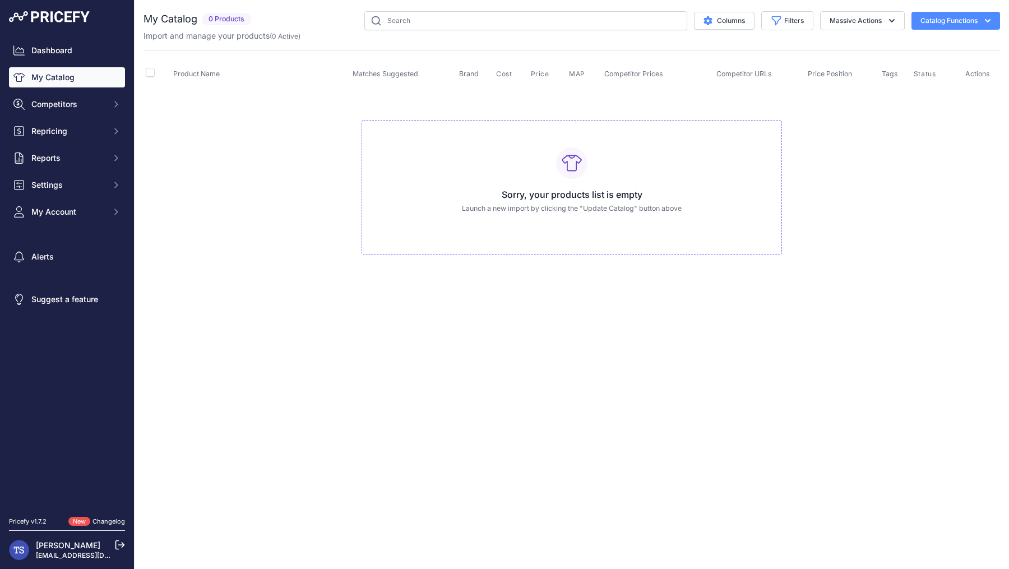
click at [78, 82] on link "My Catalog" at bounding box center [67, 77] width 116 height 20
click at [928, 14] on button "Catalog Functions" at bounding box center [955, 21] width 89 height 18
click at [914, 79] on link "Update Catalog" at bounding box center [936, 85] width 126 height 20
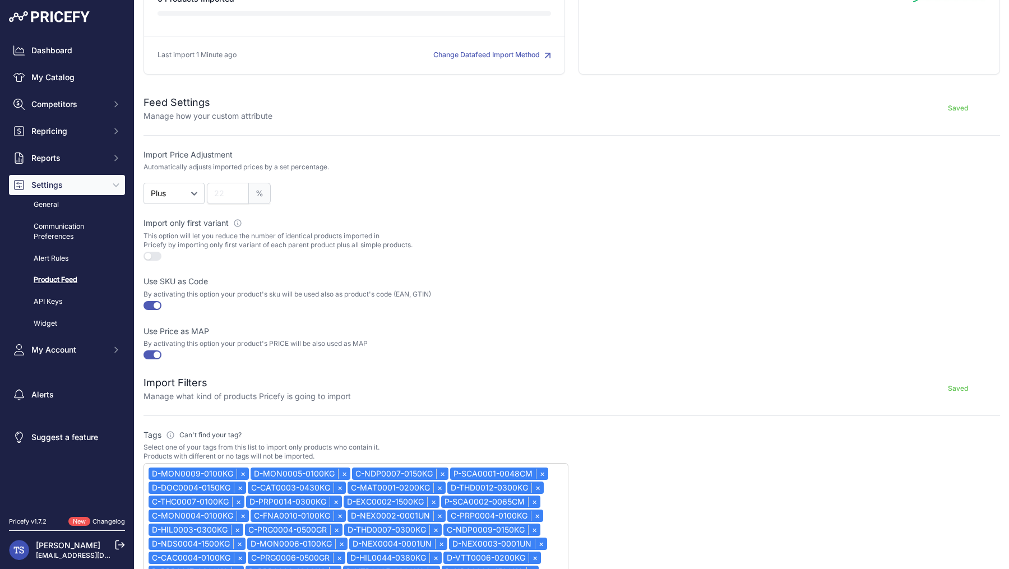
scroll to position [469, 0]
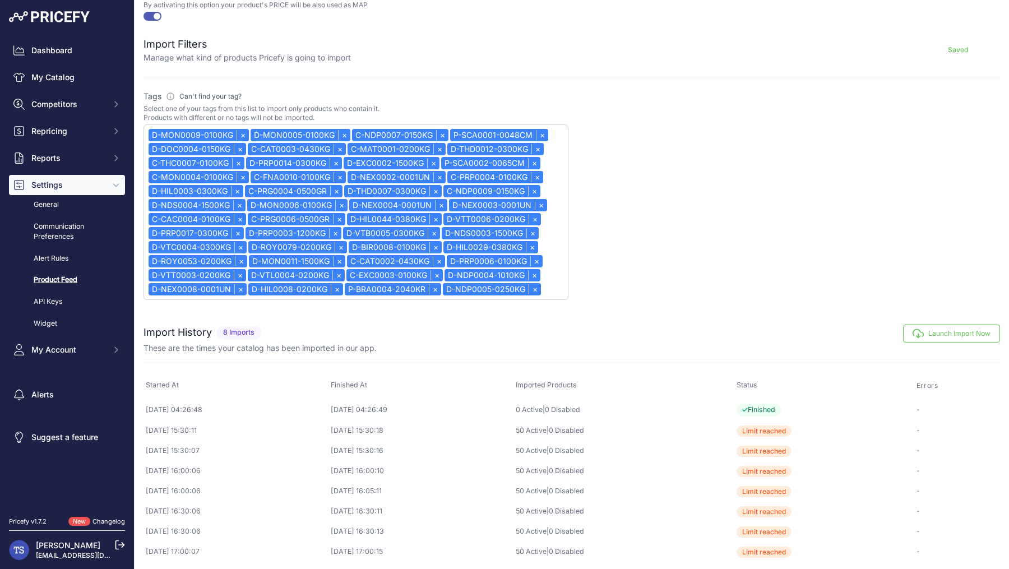
drag, startPoint x: 174, startPoint y: 403, endPoint x: 252, endPoint y: 402, distance: 78.5
click at [252, 402] on td "[DATE] 04:26:48" at bounding box center [235, 410] width 185 height 22
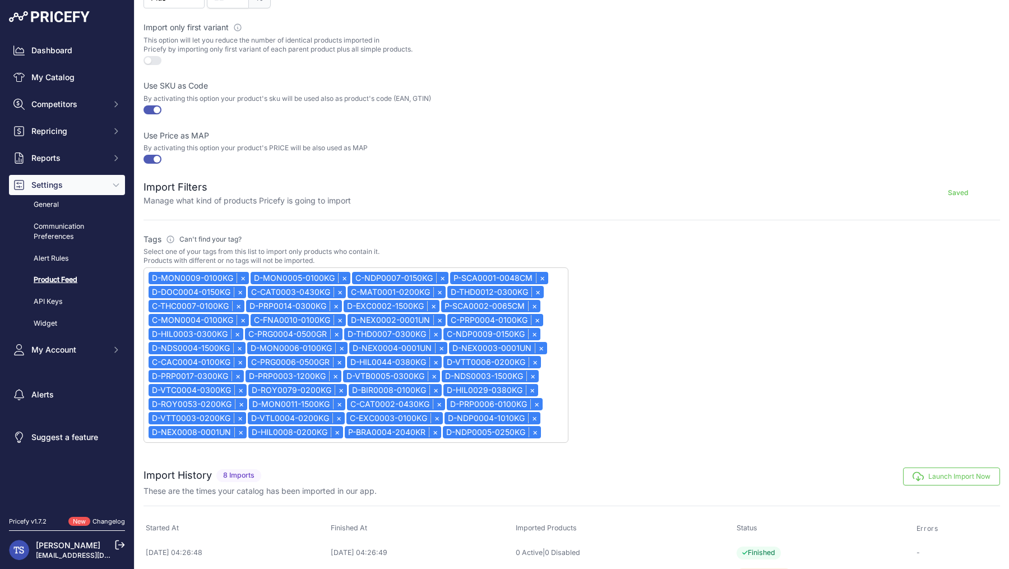
scroll to position [345, 0]
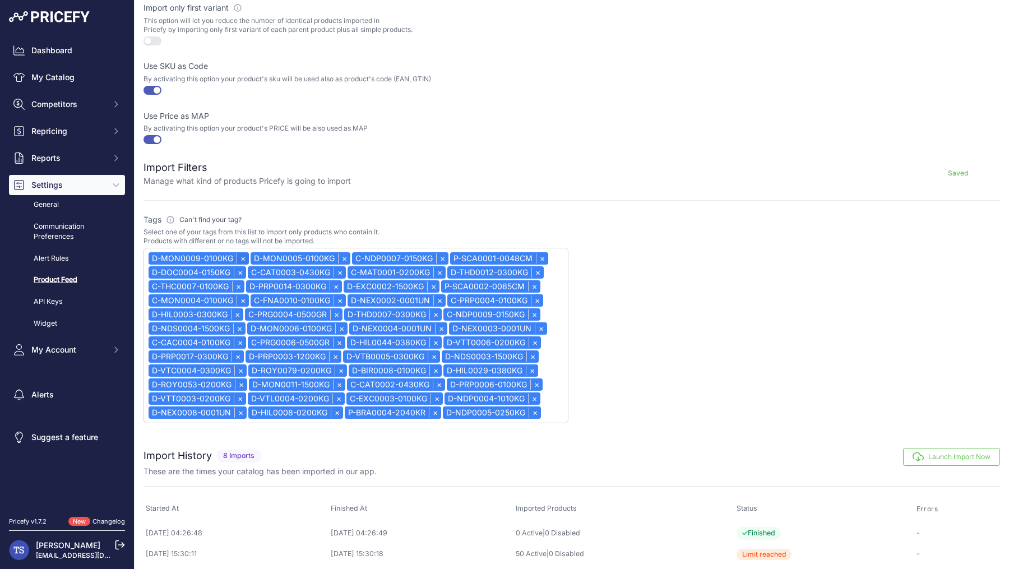
click at [240, 253] on link "×" at bounding box center [243, 258] width 12 height 10
click at [338, 253] on link "×" at bounding box center [344, 258] width 12 height 10
click at [240, 253] on link "×" at bounding box center [239, 258] width 12 height 10
click at [332, 253] on link "×" at bounding box center [338, 258] width 12 height 10
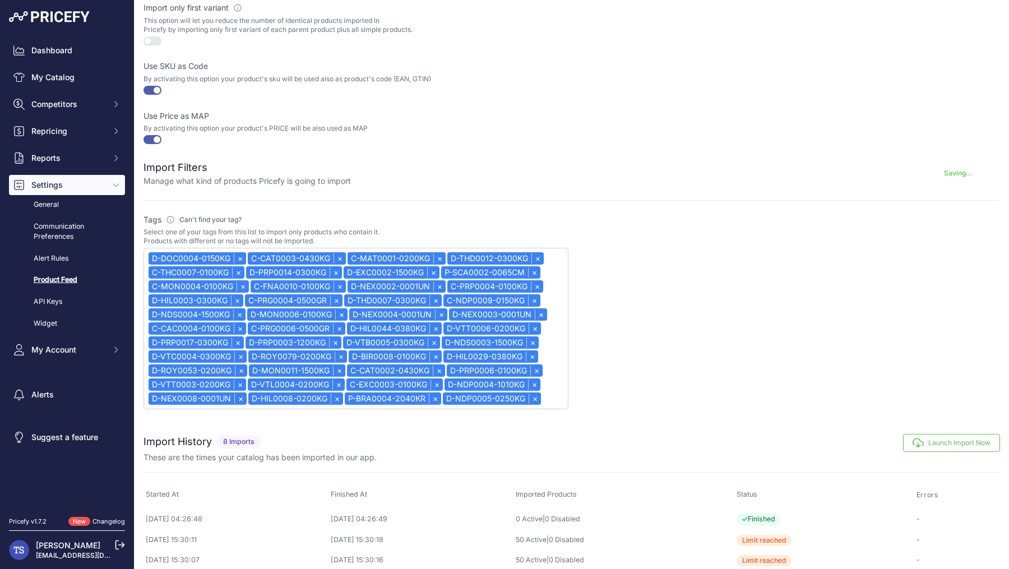
click at [240, 253] on link "×" at bounding box center [240, 258] width 12 height 10
click at [334, 253] on link "×" at bounding box center [340, 258] width 12 height 10
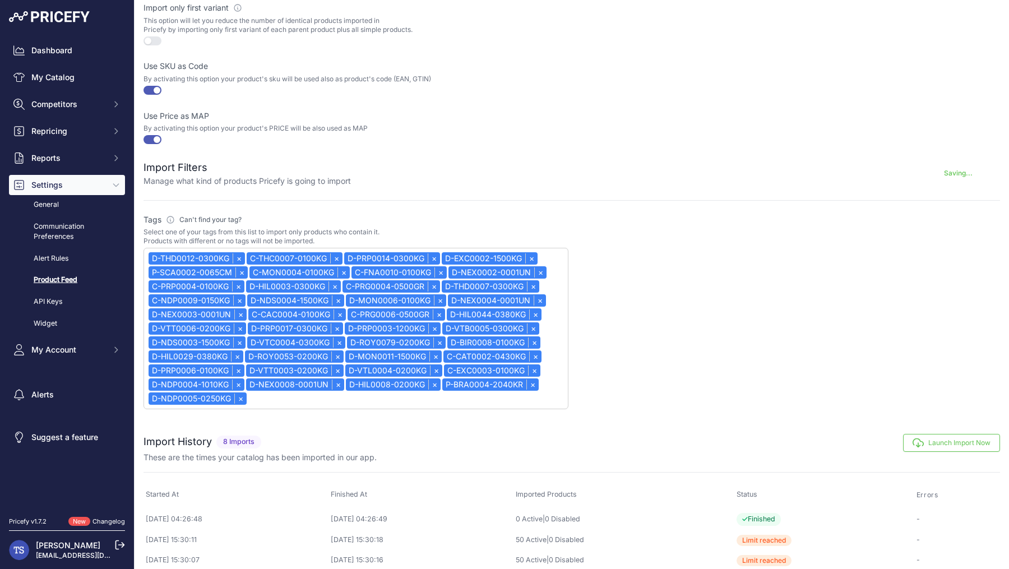
click at [240, 253] on link "×" at bounding box center [239, 258] width 12 height 10
click at [330, 253] on link "×" at bounding box center [336, 258] width 12 height 10
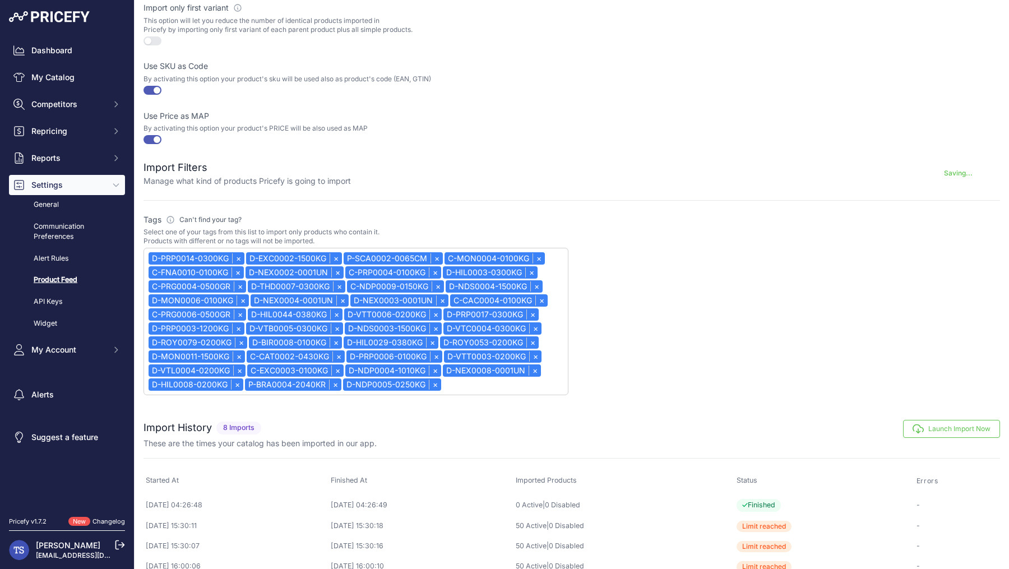
click at [240, 253] on link "×" at bounding box center [238, 258] width 12 height 10
click at [333, 253] on link "×" at bounding box center [339, 258] width 12 height 10
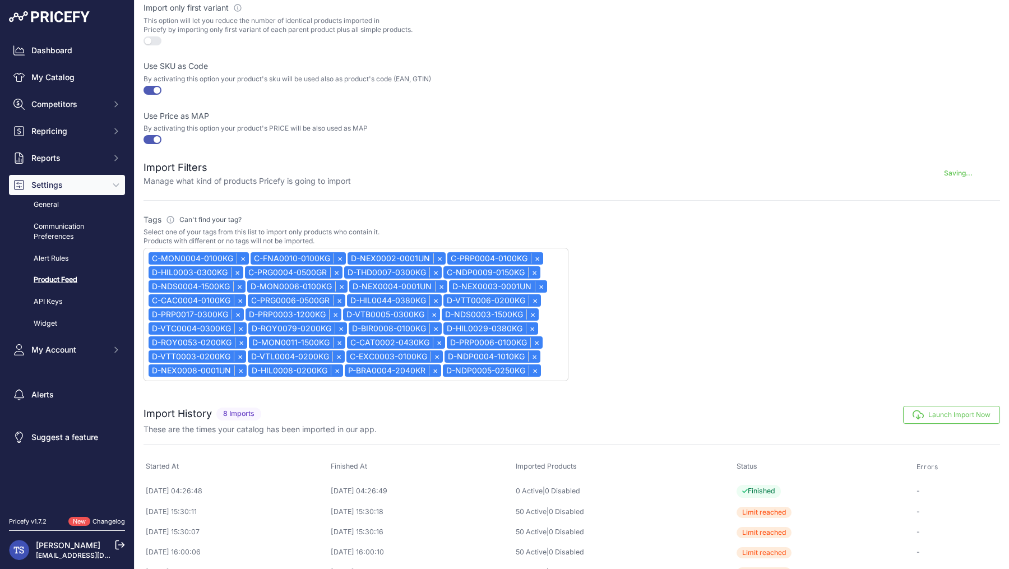
click at [240, 253] on link "×" at bounding box center [243, 258] width 12 height 10
click at [240, 253] on link "×" at bounding box center [238, 258] width 12 height 10
click at [331, 253] on link "×" at bounding box center [337, 258] width 12 height 10
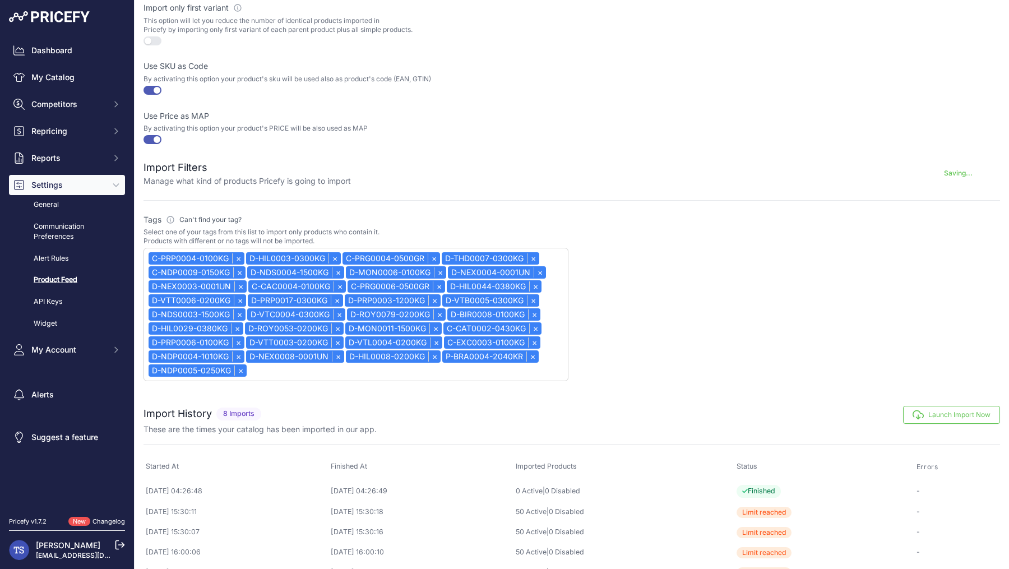
click at [240, 253] on link "×" at bounding box center [238, 258] width 12 height 10
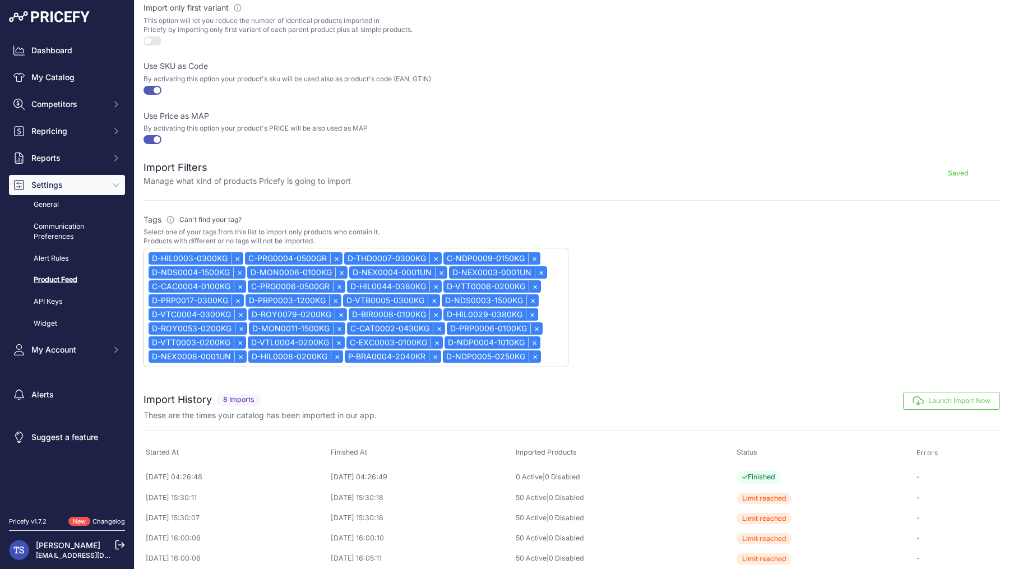
click at [240, 253] on link "×" at bounding box center [237, 258] width 12 height 10
click at [330, 253] on link "×" at bounding box center [336, 258] width 12 height 10
click at [240, 253] on link "×" at bounding box center [240, 258] width 12 height 10
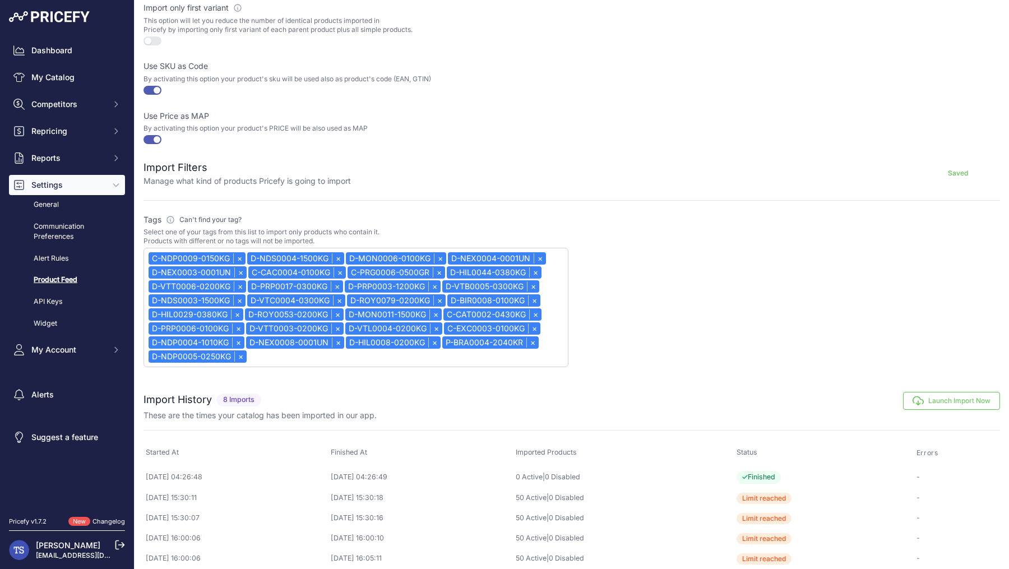
click at [240, 253] on link "×" at bounding box center [239, 258] width 12 height 10
click at [332, 253] on link "×" at bounding box center [338, 258] width 12 height 10
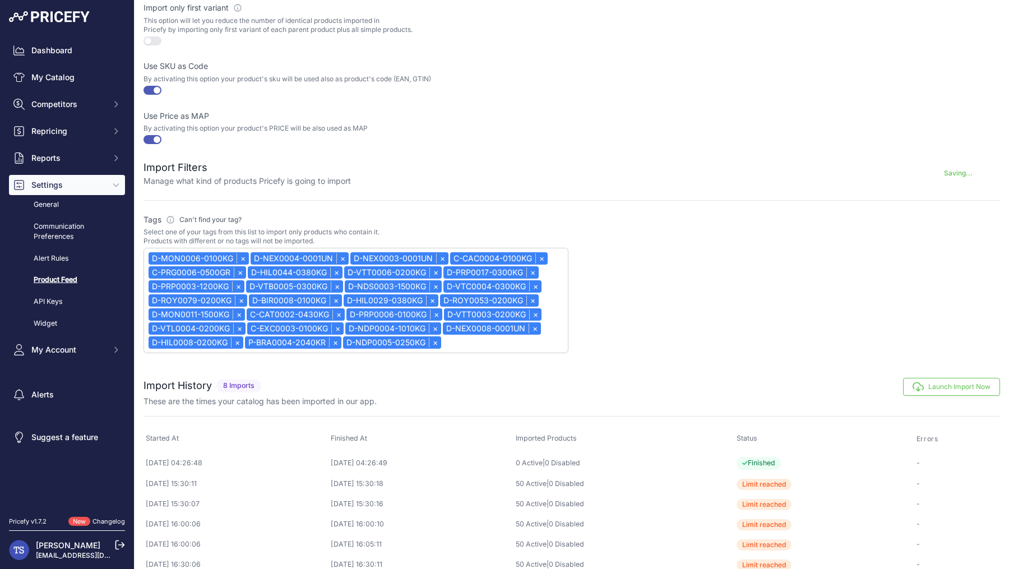
click at [240, 253] on link "×" at bounding box center [243, 258] width 12 height 10
click at [240, 253] on link "×" at bounding box center [240, 258] width 12 height 10
click at [334, 253] on link "×" at bounding box center [340, 258] width 12 height 10
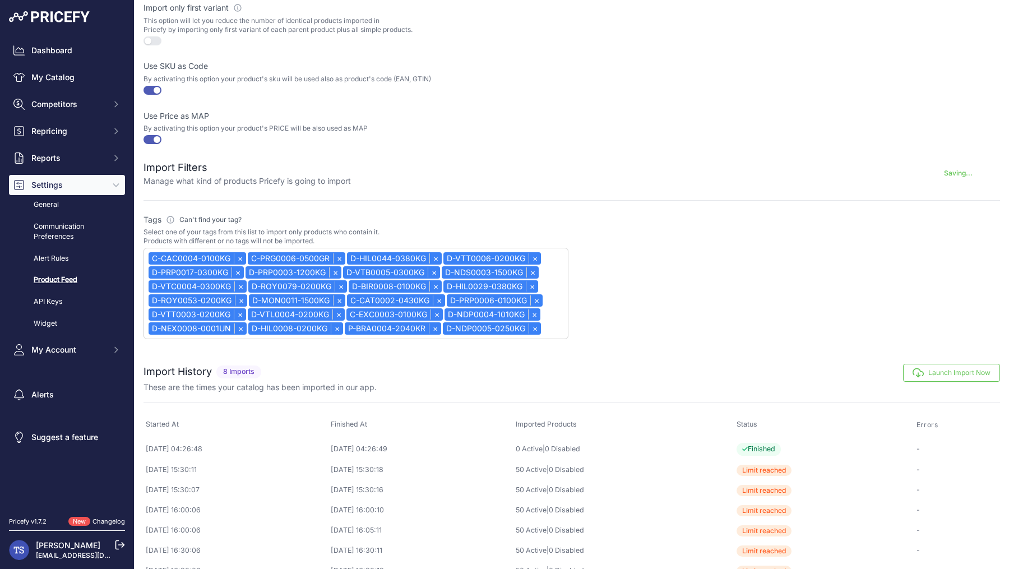
click at [240, 253] on link "×" at bounding box center [240, 258] width 12 height 10
click at [330, 253] on link "×" at bounding box center [336, 258] width 12 height 10
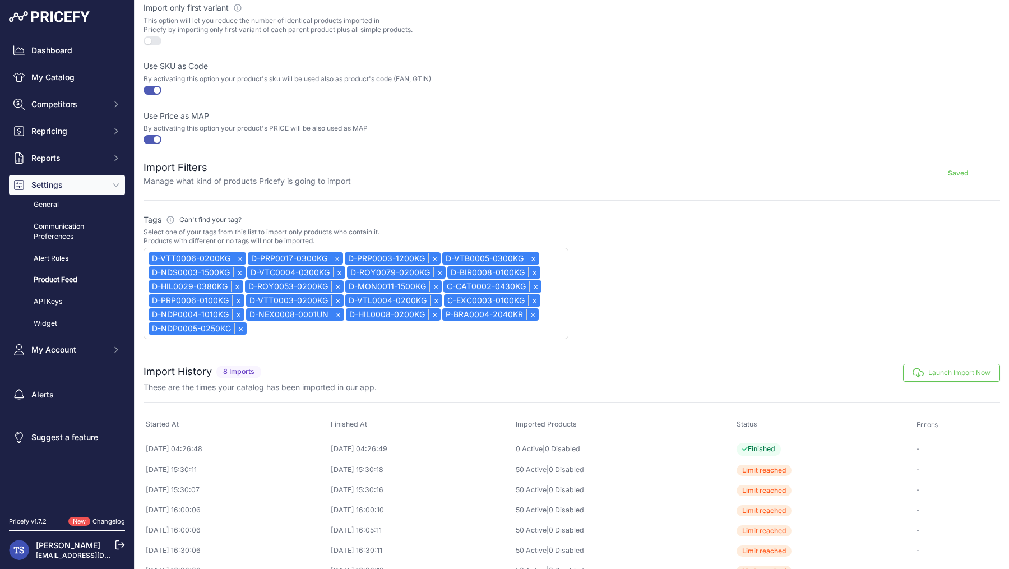
click at [240, 253] on link "×" at bounding box center [240, 258] width 12 height 10
click at [331, 253] on link "×" at bounding box center [337, 258] width 12 height 10
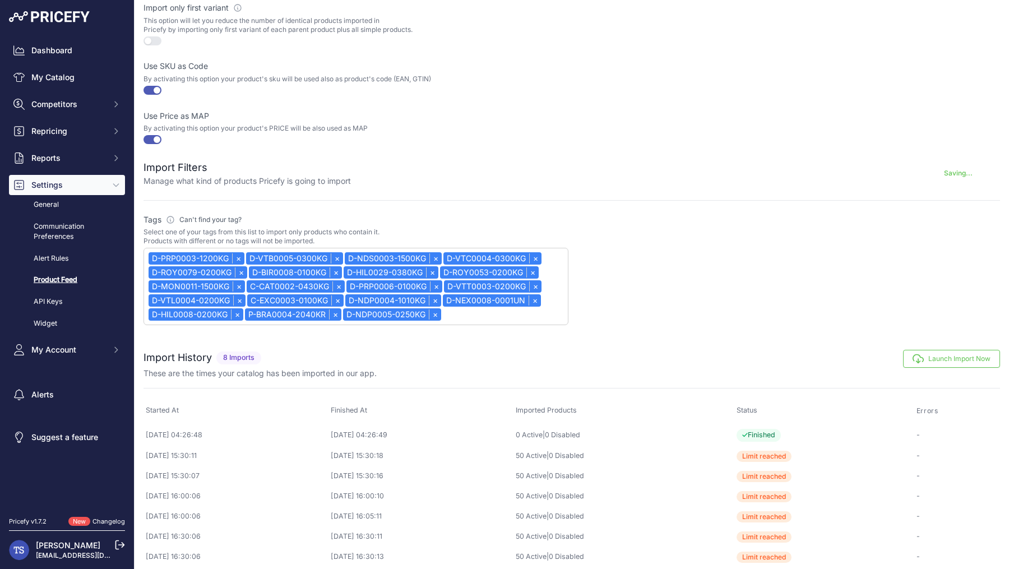
click at [240, 253] on link "×" at bounding box center [238, 258] width 12 height 10
click at [240, 253] on link "×" at bounding box center [239, 258] width 12 height 10
click at [332, 253] on link "×" at bounding box center [338, 258] width 12 height 10
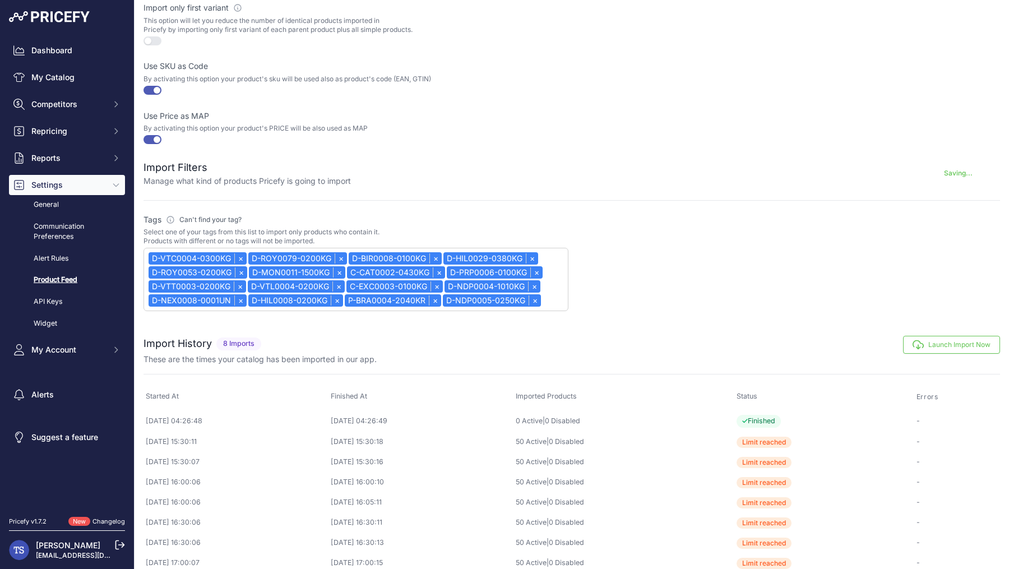
click at [240, 253] on link "×" at bounding box center [240, 258] width 12 height 10
click at [240, 253] on link "×" at bounding box center [241, 258] width 12 height 10
click at [330, 253] on link "×" at bounding box center [336, 258] width 12 height 10
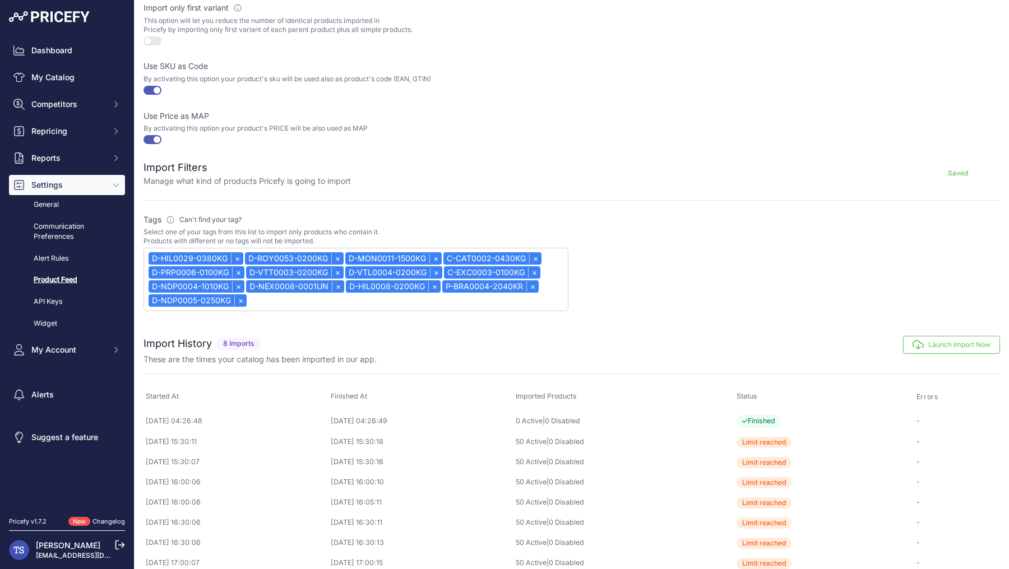
click at [240, 253] on link "×" at bounding box center [237, 258] width 12 height 10
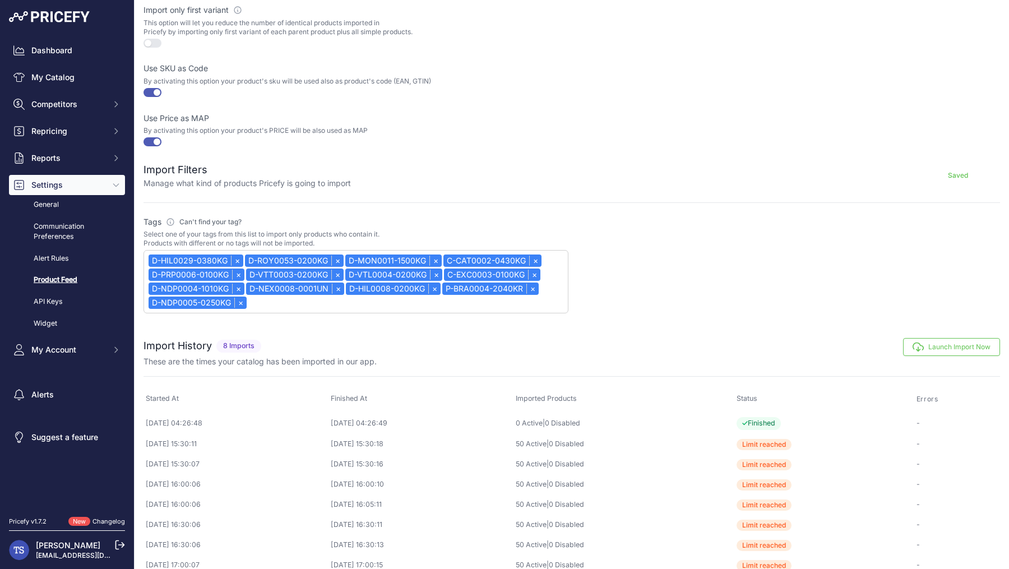
click at [331, 256] on link "×" at bounding box center [337, 261] width 12 height 10
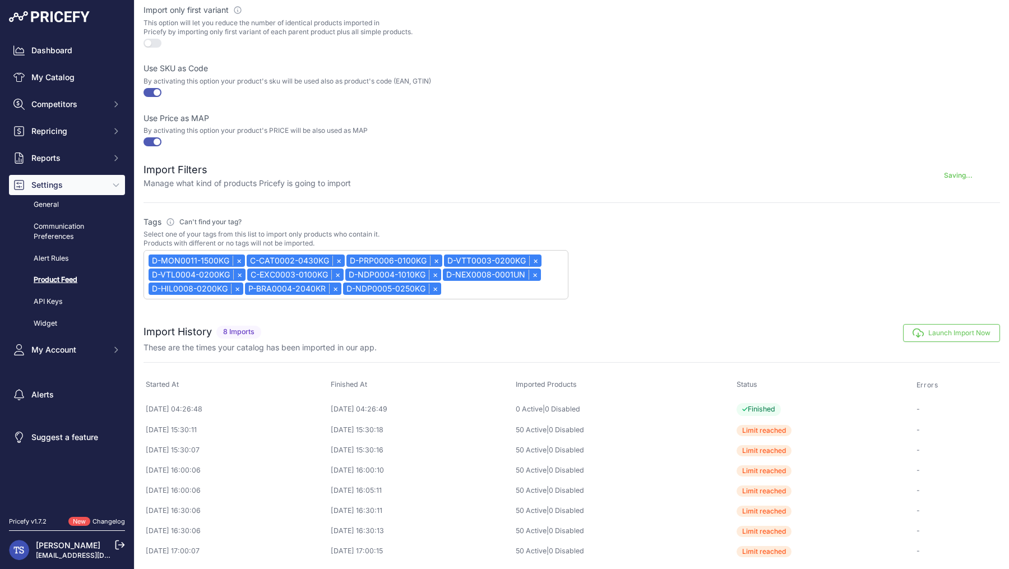
click at [240, 256] on link "×" at bounding box center [239, 261] width 12 height 10
click at [240, 256] on link "×" at bounding box center [240, 261] width 12 height 10
click at [332, 256] on link "×" at bounding box center [338, 261] width 12 height 10
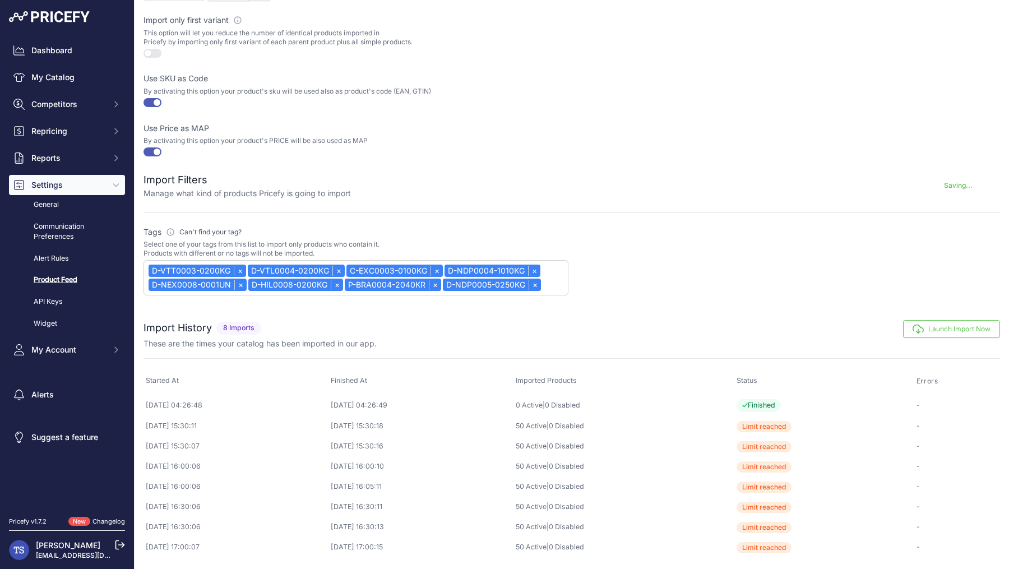
scroll to position [329, 0]
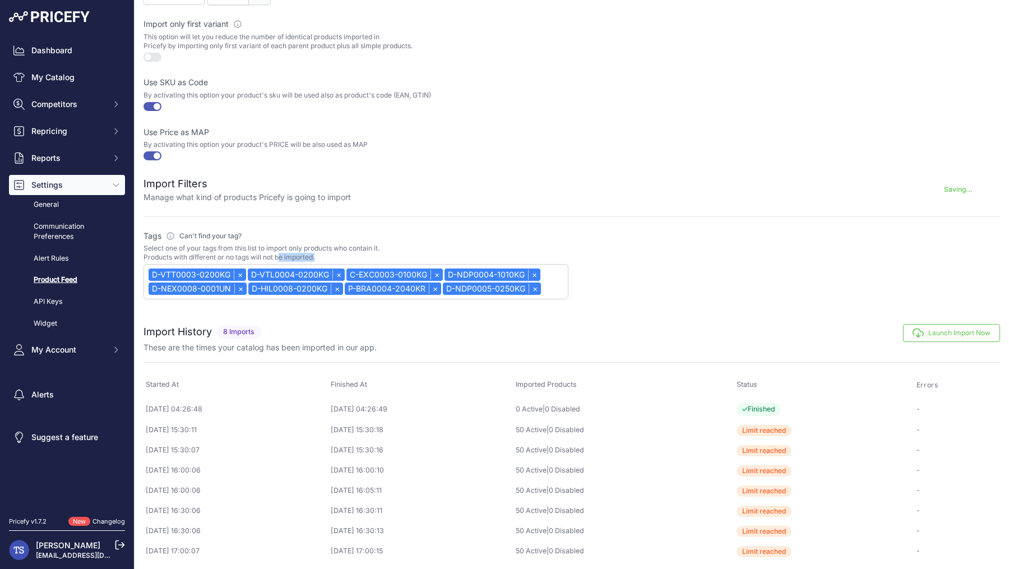
click at [240, 252] on p "Select one of your tags from this list to import only products who contain it. …" at bounding box center [355, 253] width 425 height 18
click at [230, 288] on div "D-NEX0008-0001UN ×" at bounding box center [198, 289] width 98 height 12
click at [233, 286] on div "D-NEX0008-0001UN ×" at bounding box center [198, 289] width 98 height 12
click at [235, 284] on link "×" at bounding box center [240, 289] width 12 height 10
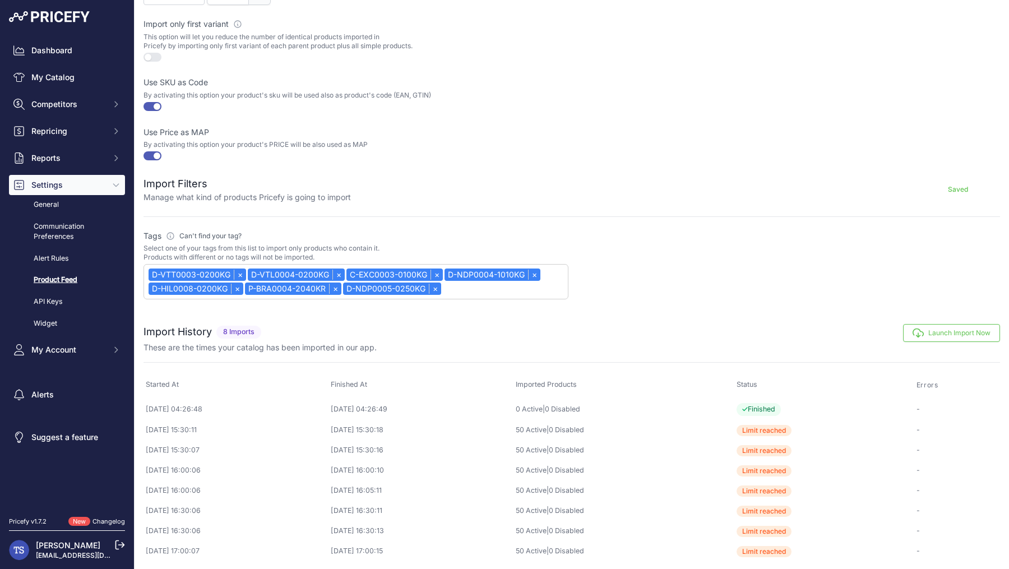
click at [235, 284] on link "×" at bounding box center [237, 289] width 12 height 10
click at [235, 284] on link "×" at bounding box center [239, 289] width 12 height 10
click at [235, 284] on link "×" at bounding box center [240, 289] width 12 height 10
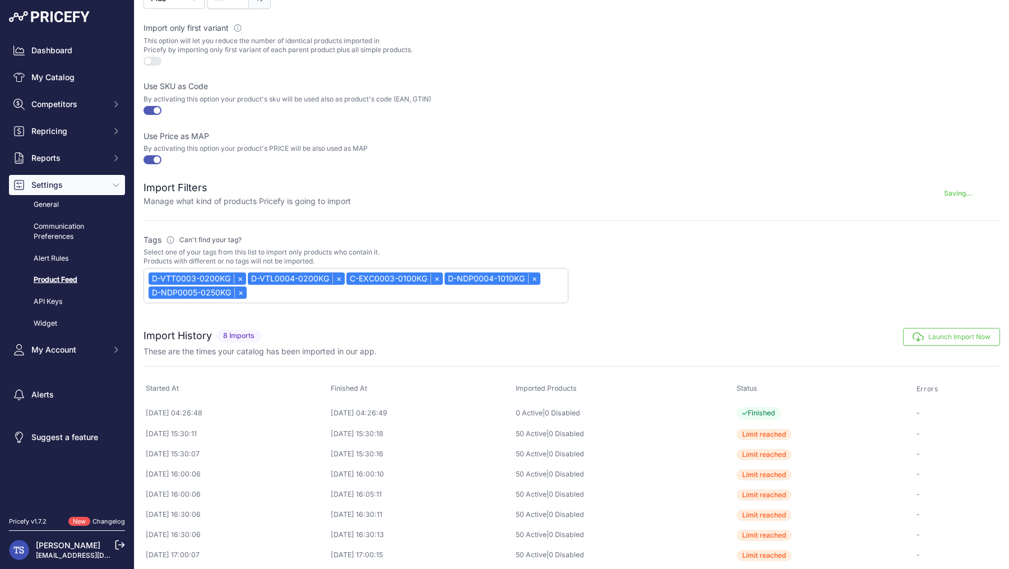
click at [235, 281] on div "D-VTT0003-0200KG ×" at bounding box center [198, 278] width 98 height 12
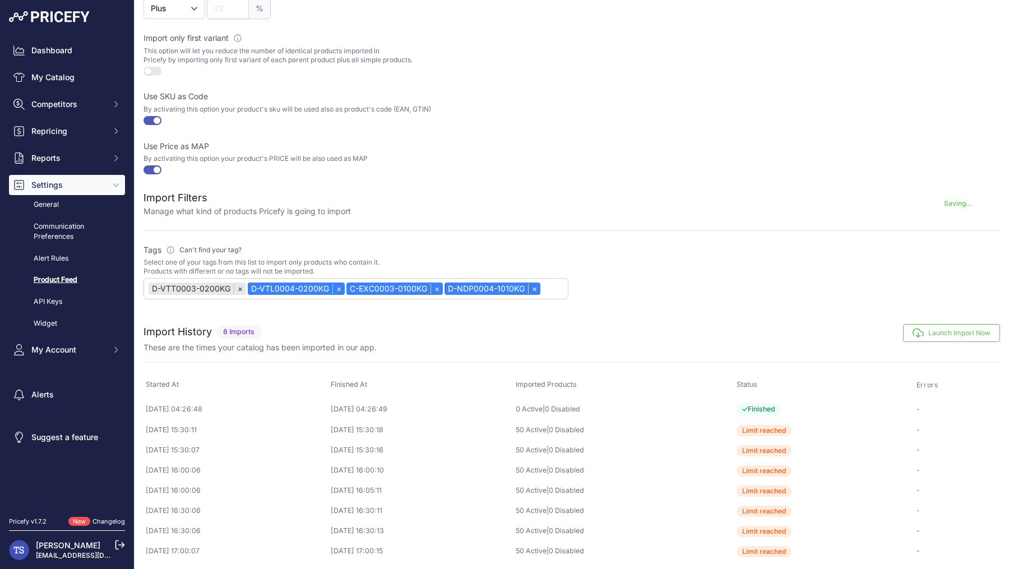
click at [235, 284] on link "×" at bounding box center [240, 289] width 12 height 10
click at [235, 284] on link "×" at bounding box center [239, 289] width 12 height 10
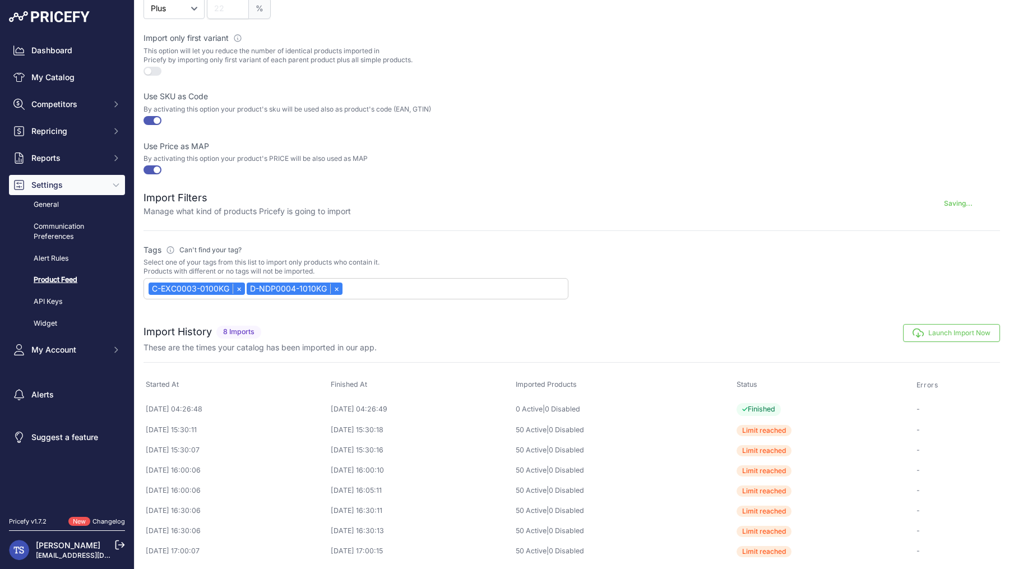
click at [235, 284] on link "×" at bounding box center [239, 289] width 12 height 10
select select "{"id":"RC1ORFAwMDA0LTEwMTBLRw==","name":"D-NDP0004-1010KG"}"
click at [330, 284] on link "×" at bounding box center [336, 289] width 12 height 10
select select
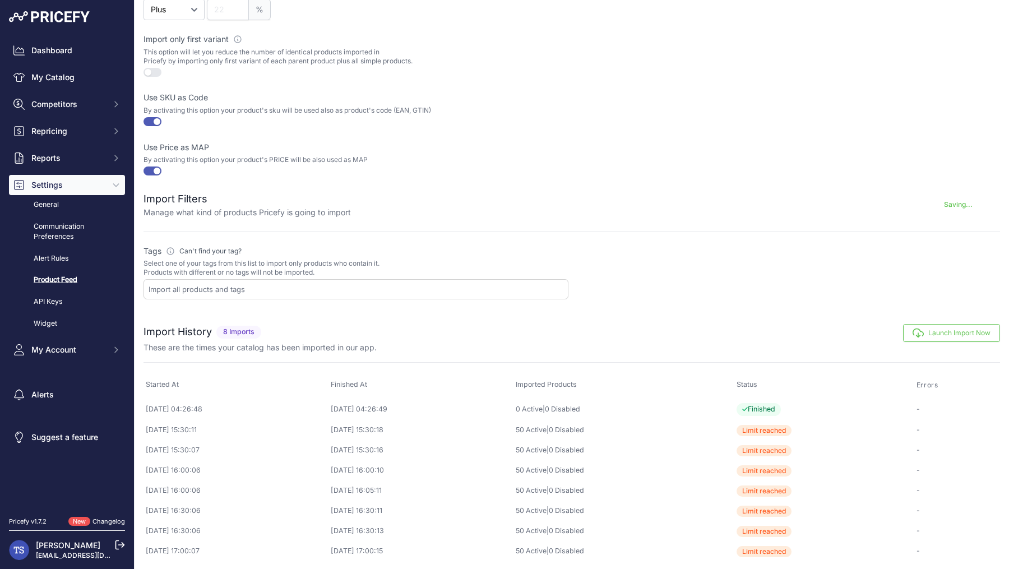
click at [235, 281] on div at bounding box center [355, 289] width 425 height 20
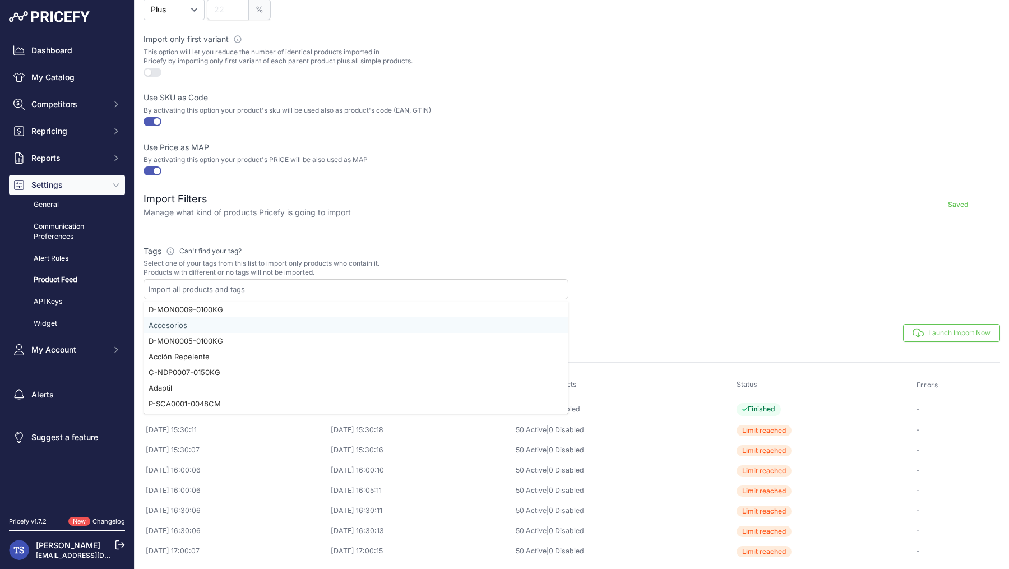
click at [235, 281] on div at bounding box center [355, 289] width 425 height 20
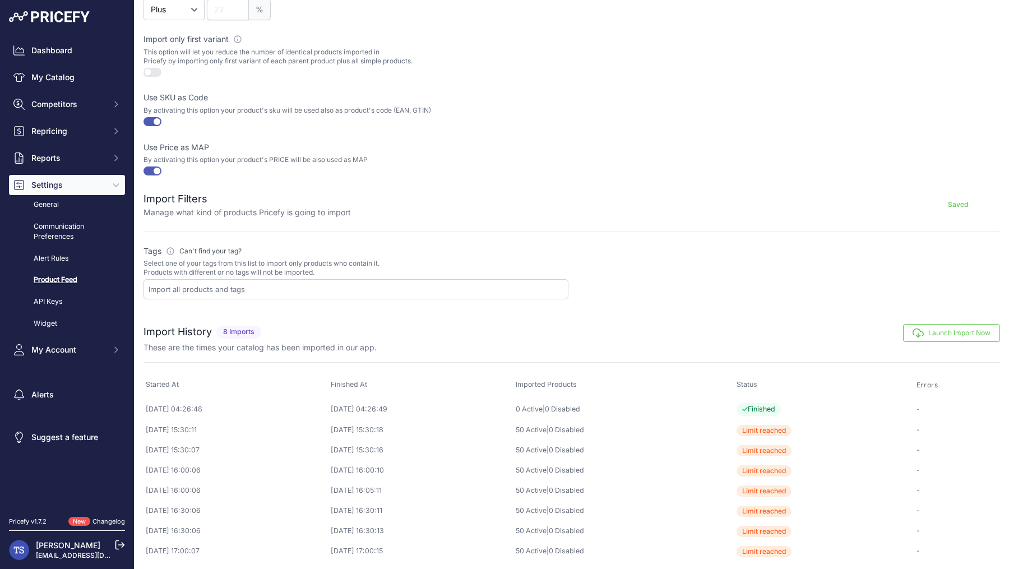
click at [235, 281] on div at bounding box center [355, 289] width 425 height 20
type input "top"
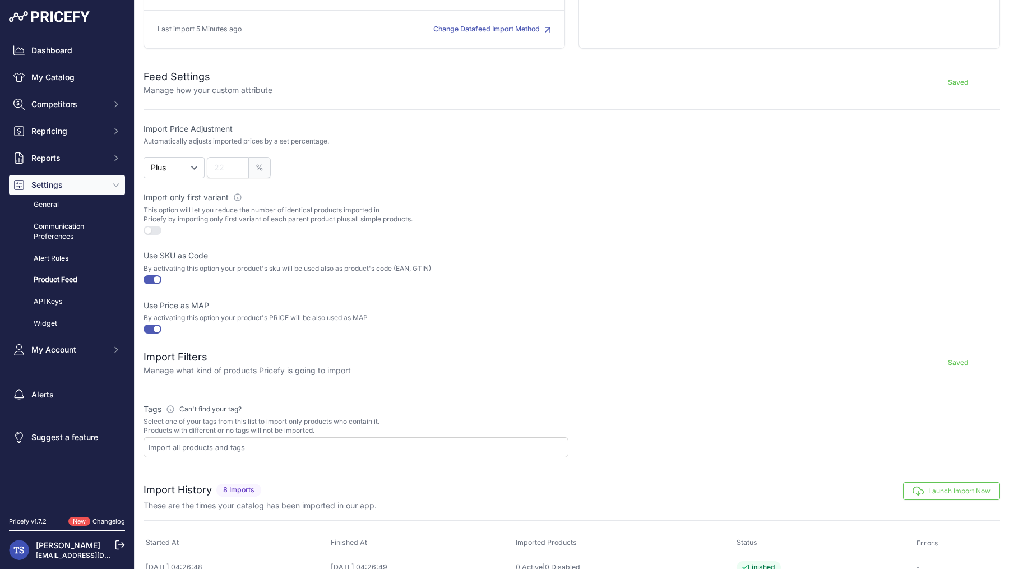
scroll to position [202, 0]
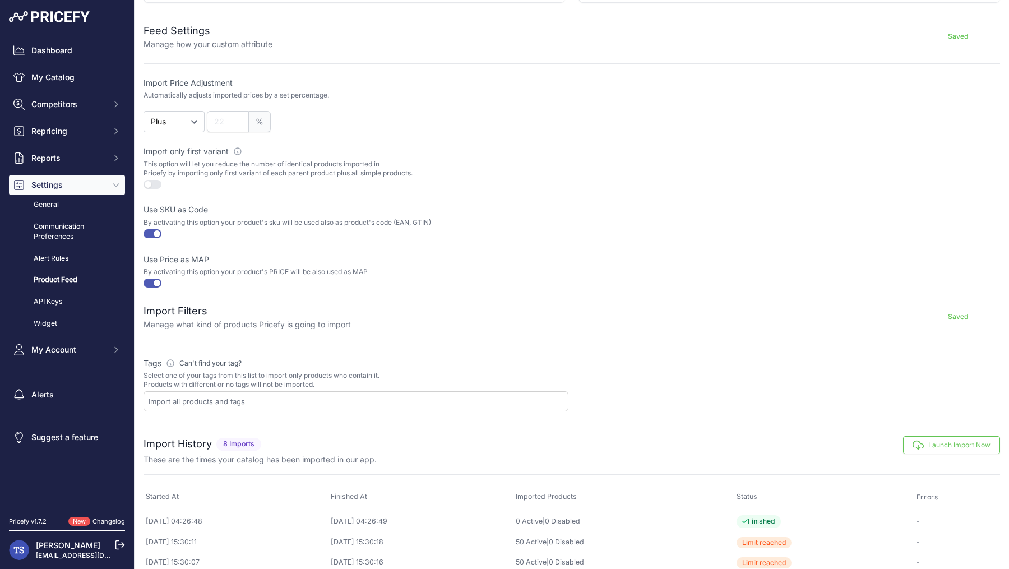
click at [250, 392] on div at bounding box center [355, 401] width 425 height 20
type input "t"
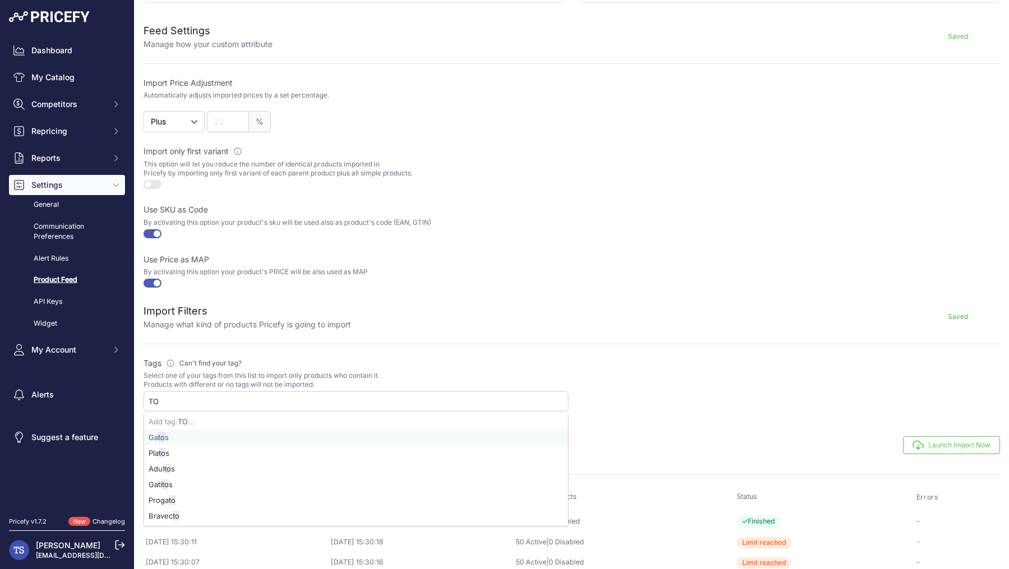
type input "TOP"
click at [307, 420] on div "Add tag: TOP …" at bounding box center [356, 422] width 424 height 16
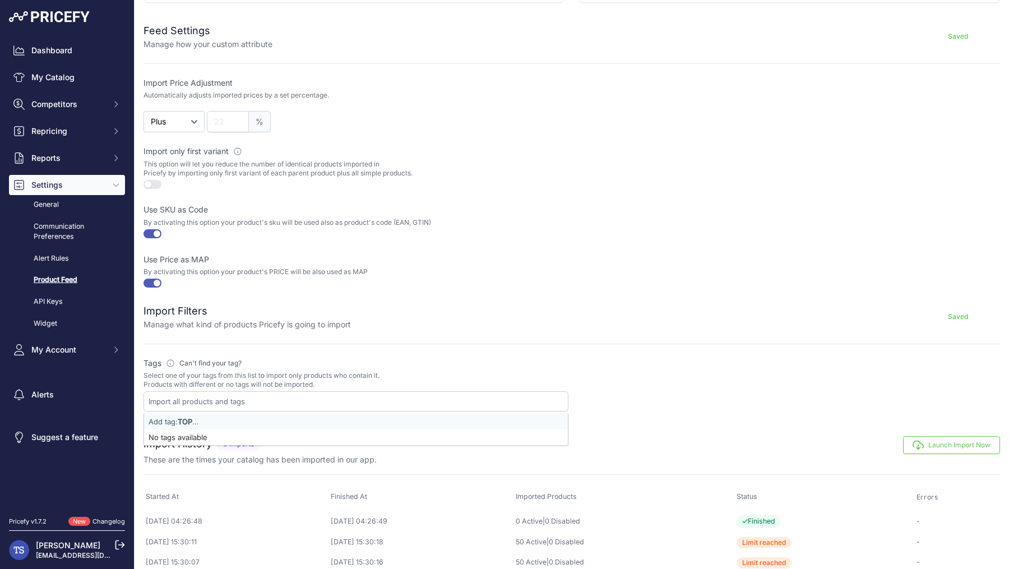
select select "TOP"
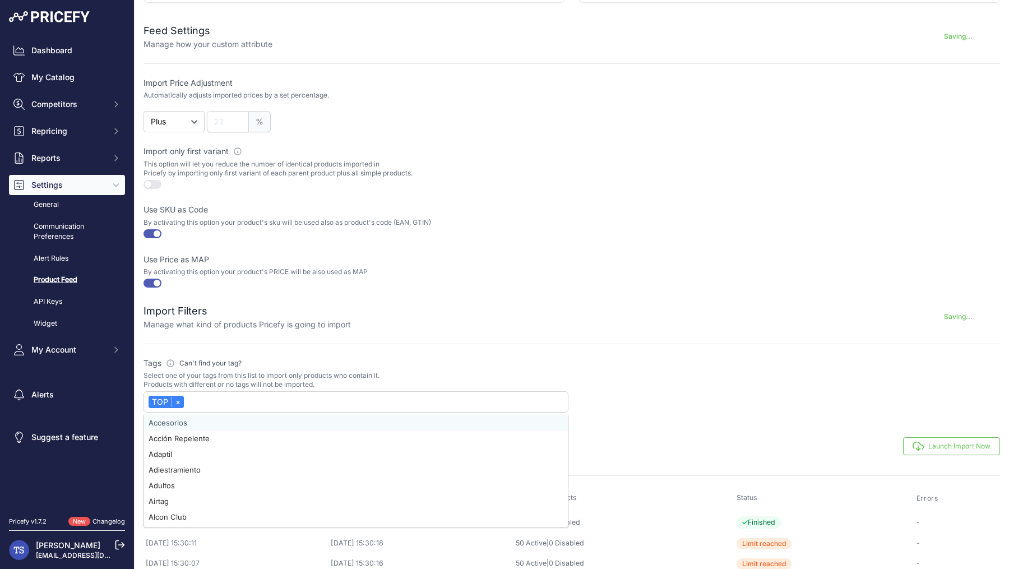
select select
type input "Top"
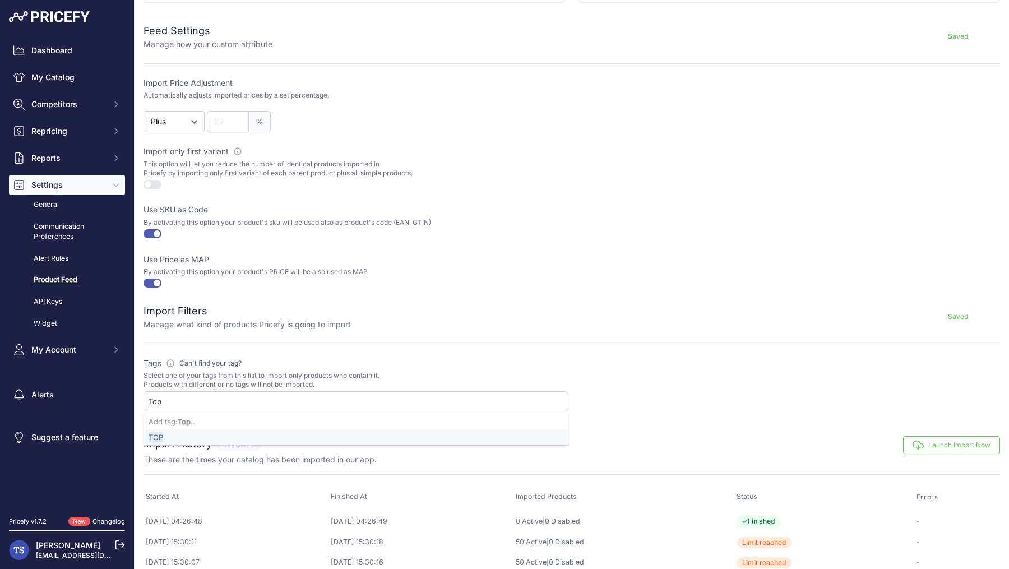
click at [199, 433] on div "TOP" at bounding box center [356, 437] width 424 height 16
select select "TOP"
click at [486, 338] on form "Feed Settings Manage how your custom attribute Saving... Import Price Adjustmen…" at bounding box center [571, 212] width 856 height 404
click at [956, 447] on button "Launch Import Now" at bounding box center [951, 446] width 97 height 18
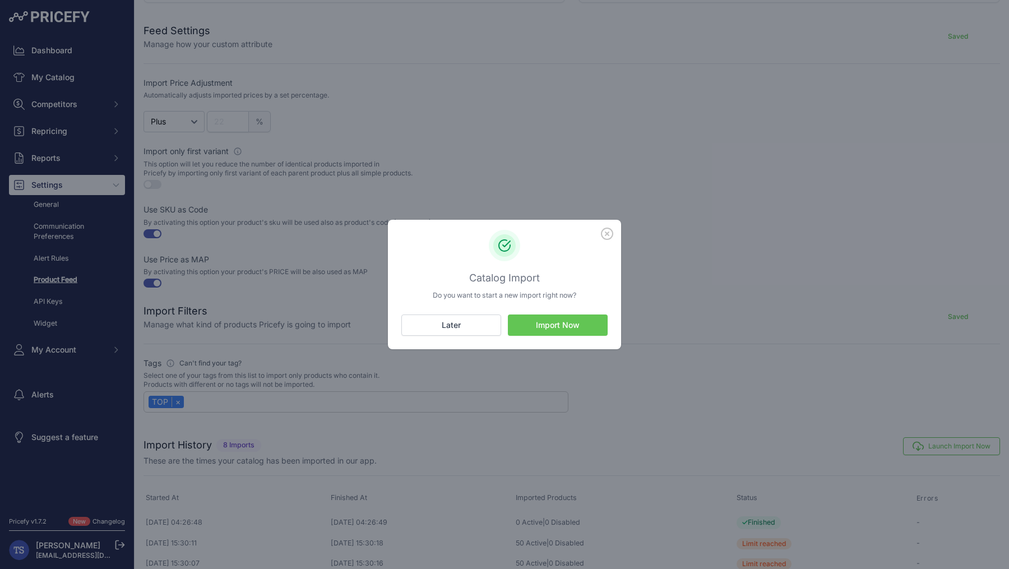
click at [568, 322] on button "Import Now" at bounding box center [558, 324] width 100 height 21
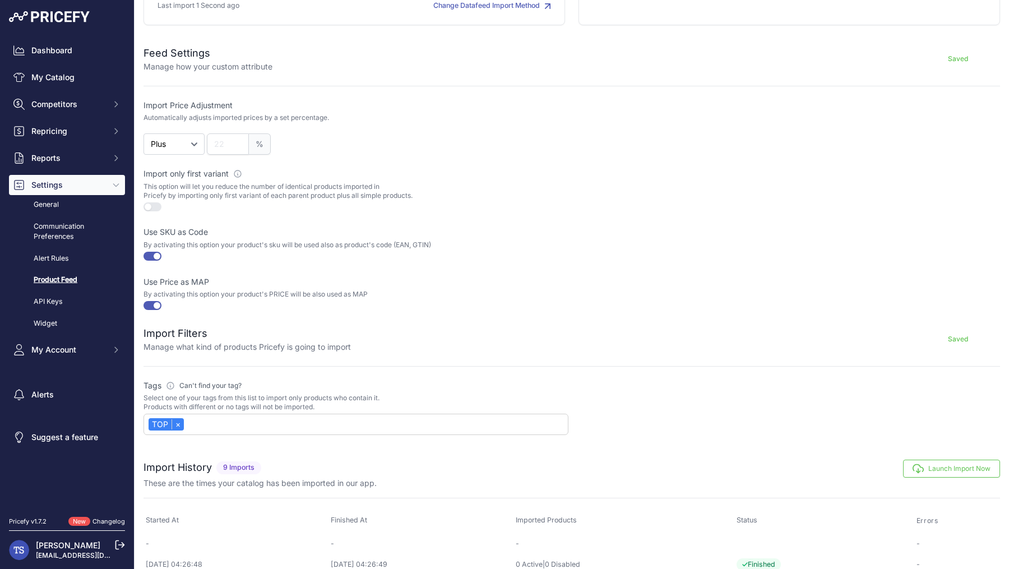
scroll to position [334, 0]
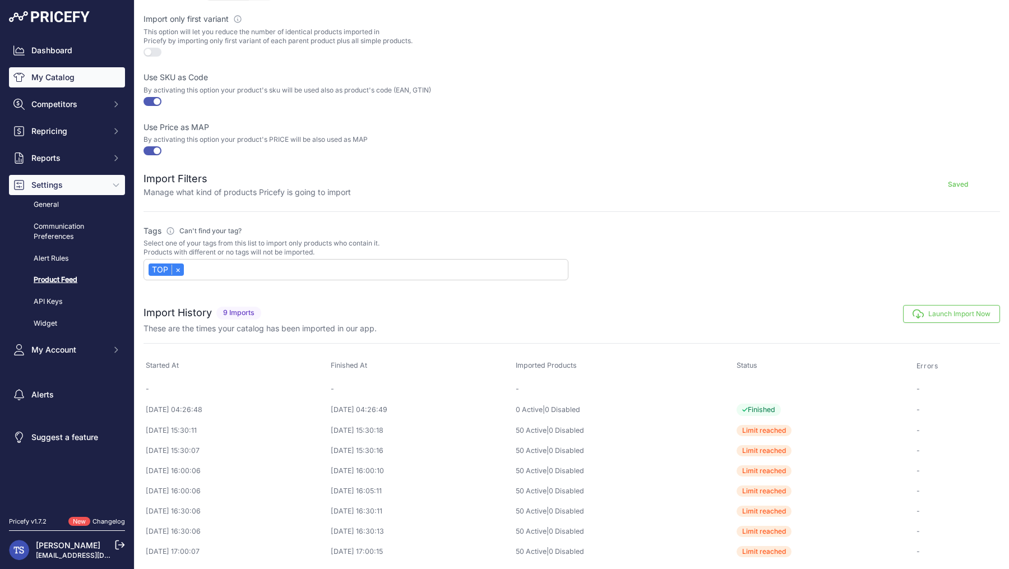
click at [45, 78] on link "My Catalog" at bounding box center [67, 77] width 116 height 20
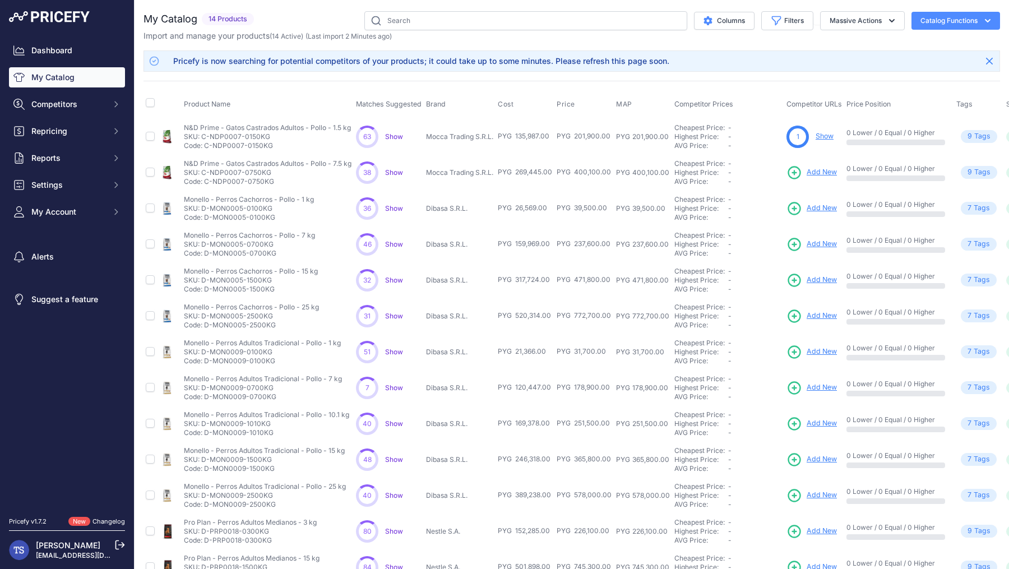
click at [229, 17] on span "14 Products" at bounding box center [228, 19] width 52 height 13
drag, startPoint x: 192, startPoint y: 33, endPoint x: 303, endPoint y: 43, distance: 112.0
click at [303, 43] on div "My Catalog 14 Products" at bounding box center [571, 316] width 856 height 610
click at [63, 84] on link "My Catalog" at bounding box center [67, 77] width 116 height 20
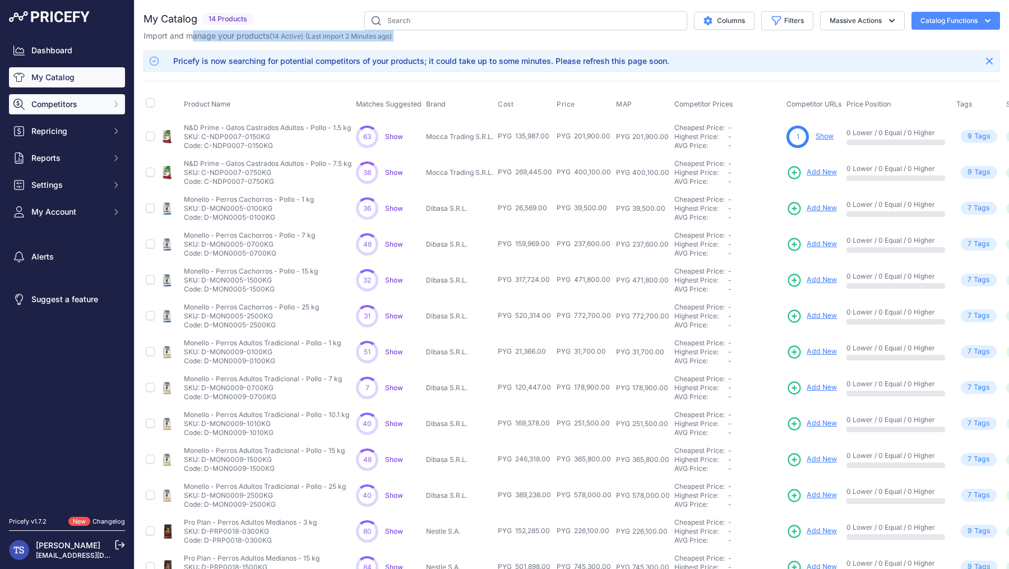
click at [64, 107] on span "Competitors" at bounding box center [67, 104] width 73 height 11
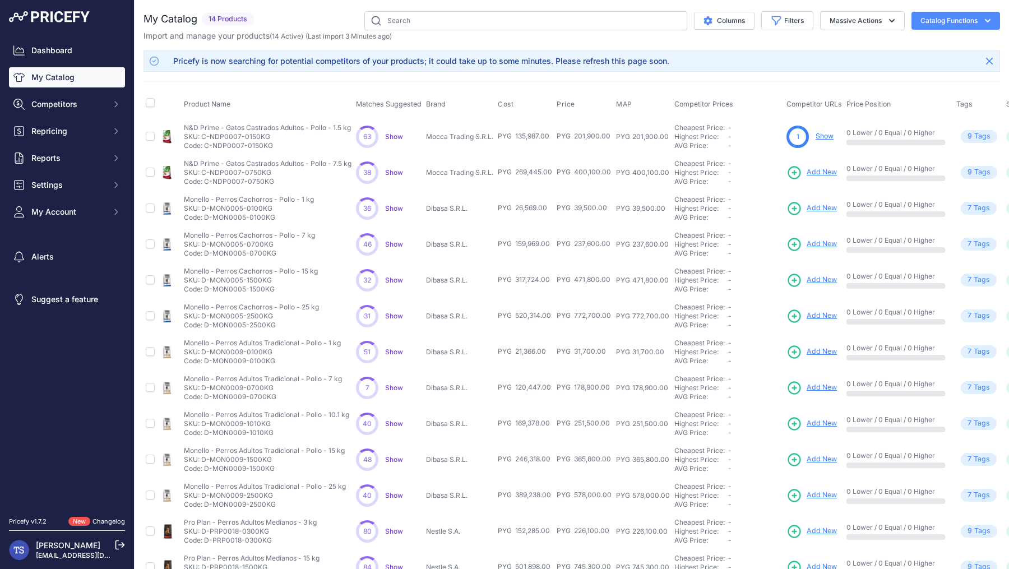
click at [989, 18] on icon "button" at bounding box center [987, 20] width 11 height 11
click at [938, 87] on link "Update Catalog" at bounding box center [936, 85] width 126 height 20
click at [921, 78] on link "Update Catalog" at bounding box center [936, 85] width 126 height 20
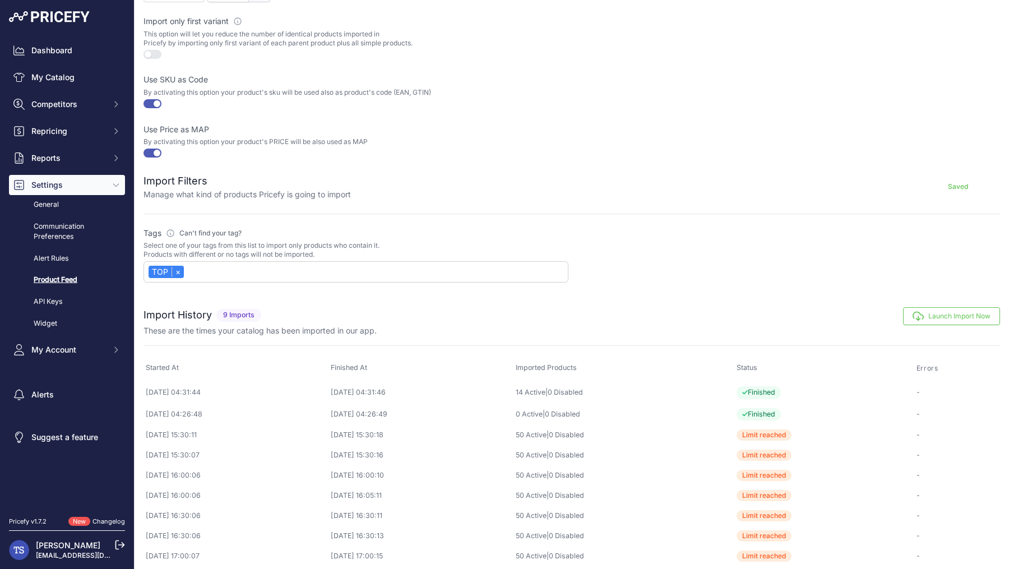
scroll to position [336, 0]
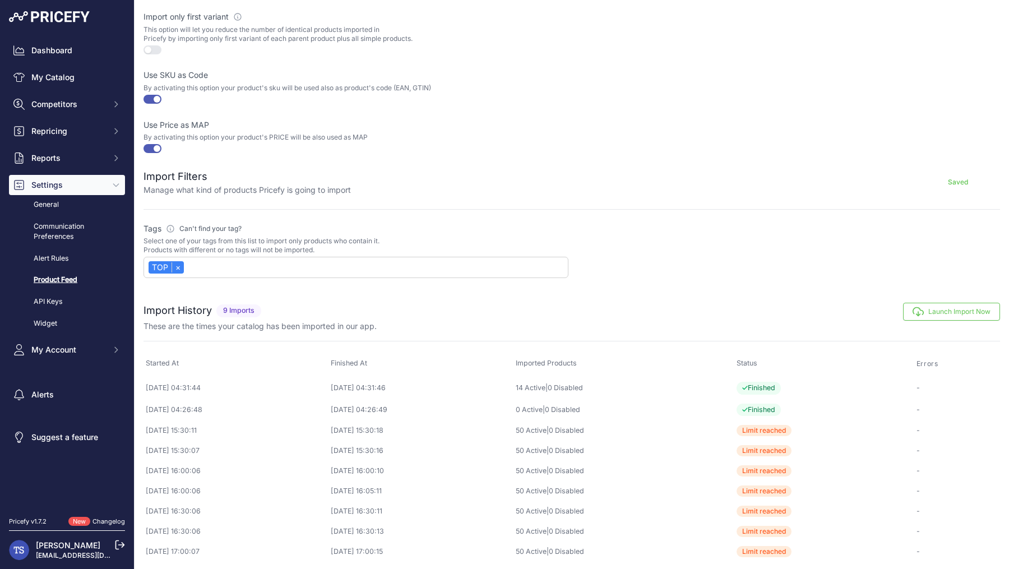
click at [572, 391] on td "14 Active | 0 Disabled" at bounding box center [623, 388] width 221 height 22
click at [545, 383] on link "14 Active" at bounding box center [531, 387] width 30 height 8
click at [545, 386] on link "14 Active" at bounding box center [531, 387] width 30 height 8
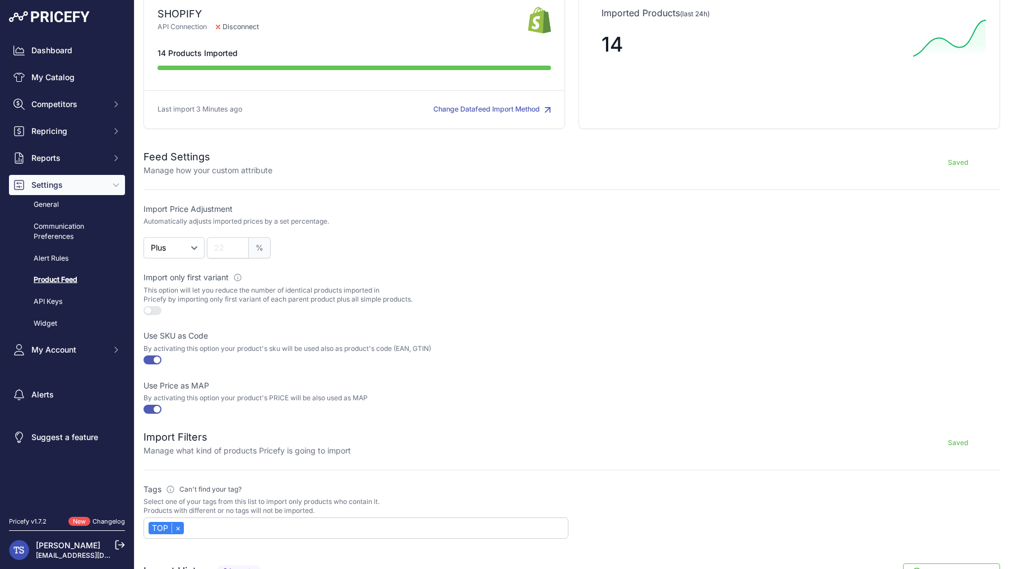
scroll to position [0, 0]
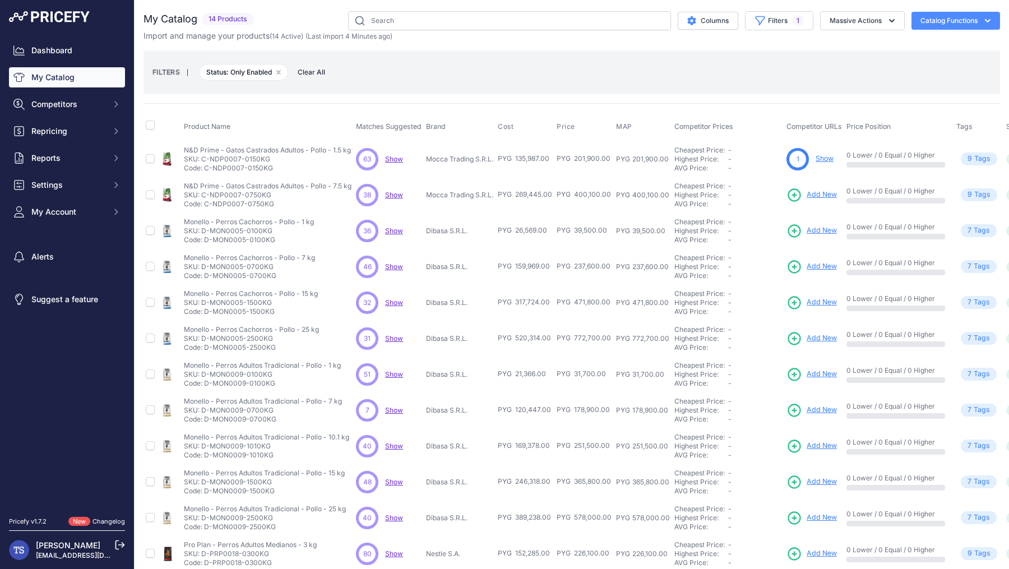
click at [830, 161] on link "Show" at bounding box center [825, 158] width 18 height 8
drag, startPoint x: 512, startPoint y: 228, endPoint x: 645, endPoint y: 232, distance: 132.9
click at [645, 232] on tr "Monello - Perros Cachorros - Pollo - 1 kg" at bounding box center [609, 231] width 932 height 36
click at [655, 230] on div "39,500.00" at bounding box center [647, 230] width 35 height 9
click at [609, 266] on span "PYG 237,600.00" at bounding box center [584, 266] width 54 height 8
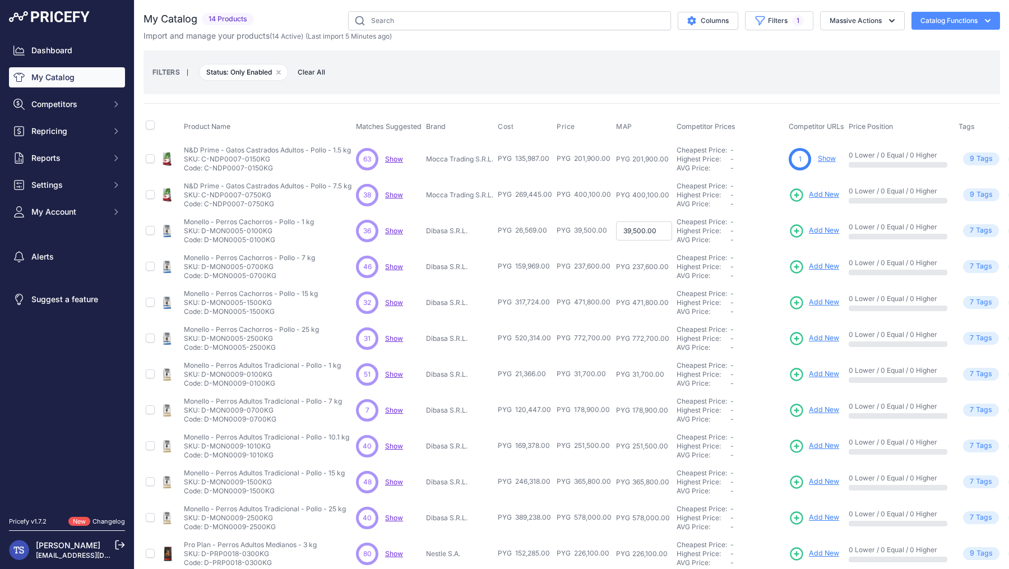
click at [599, 242] on td "PYG 39,500.00" at bounding box center [583, 231] width 59 height 36
click at [591, 124] on th "Price" at bounding box center [583, 127] width 59 height 28
click at [771, 20] on button "Filters 1" at bounding box center [779, 20] width 68 height 19
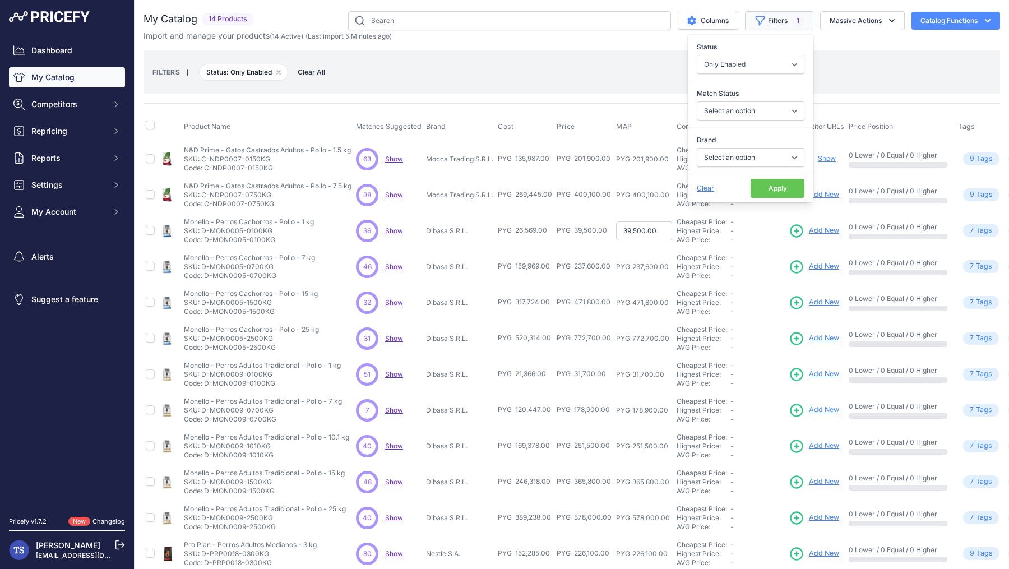
click at [771, 20] on button "Filters 1" at bounding box center [779, 20] width 68 height 19
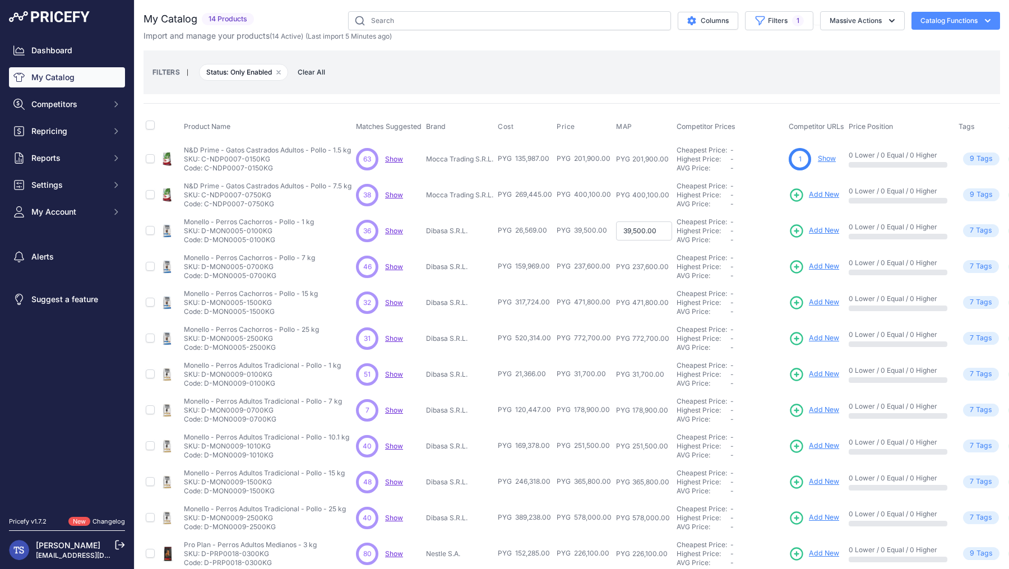
click at [957, 30] on div "Import and manage your products ( 14 Active ) (Last import 5 Minutes ago)" at bounding box center [571, 35] width 856 height 11
click at [957, 24] on button "Catalog Functions" at bounding box center [955, 21] width 89 height 18
click at [926, 81] on link "Update Catalog" at bounding box center [936, 85] width 126 height 20
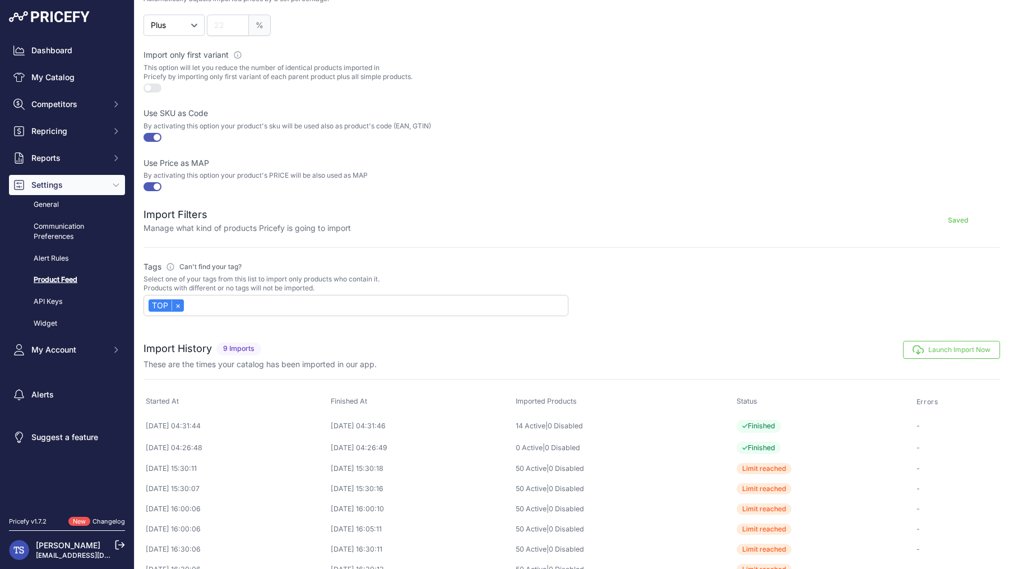
scroll to position [336, 0]
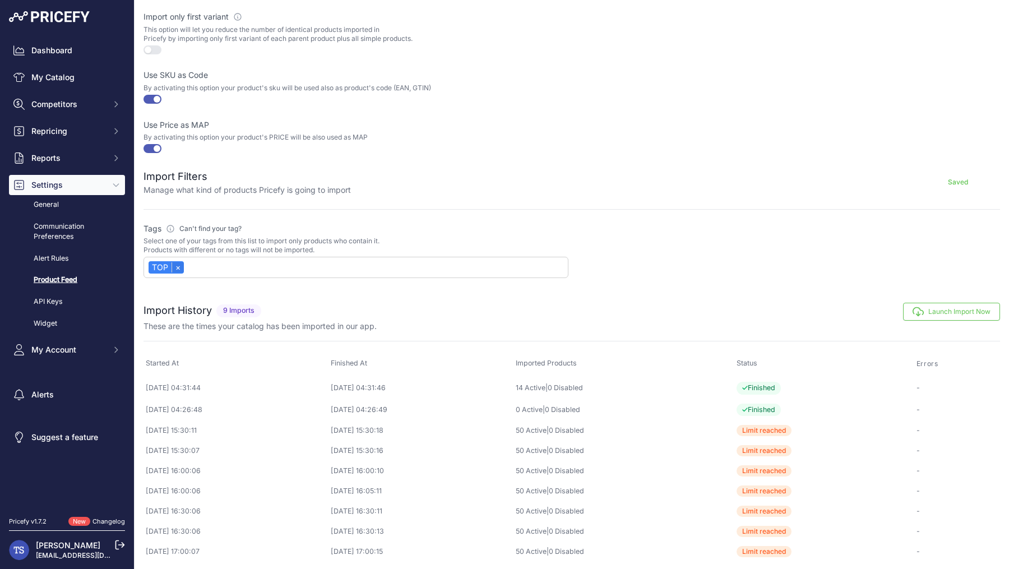
click at [179, 265] on link "×" at bounding box center [178, 267] width 12 height 10
select select
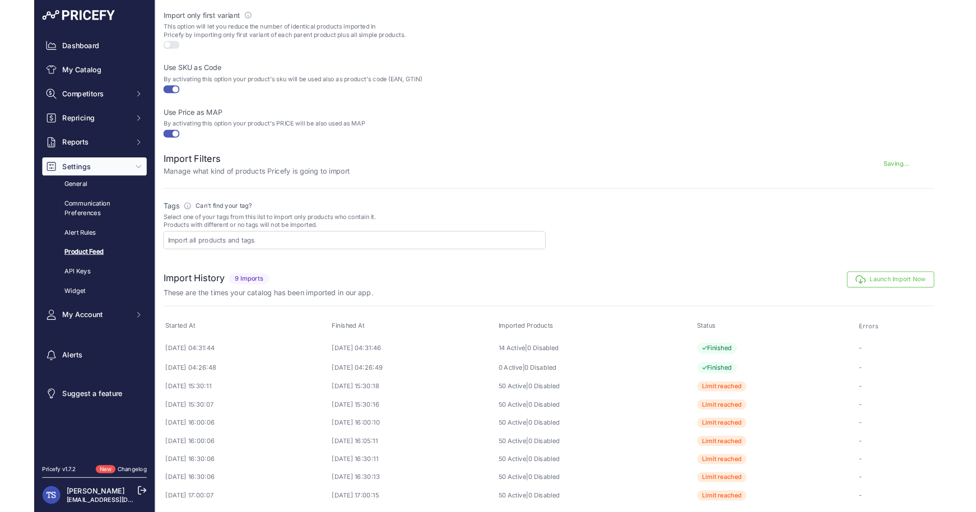
scroll to position [335, 0]
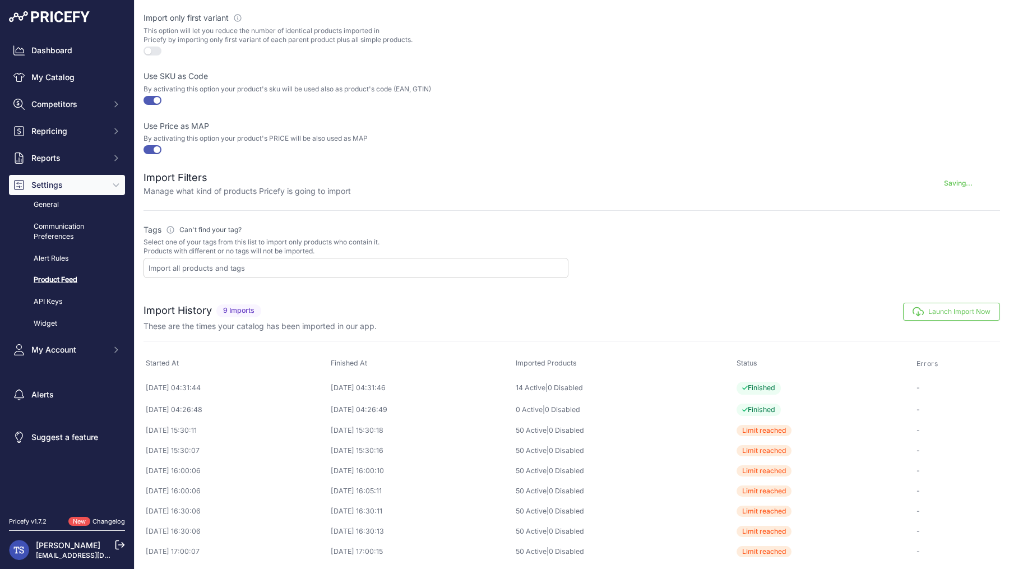
click at [179, 265] on input "text" at bounding box center [358, 268] width 419 height 10
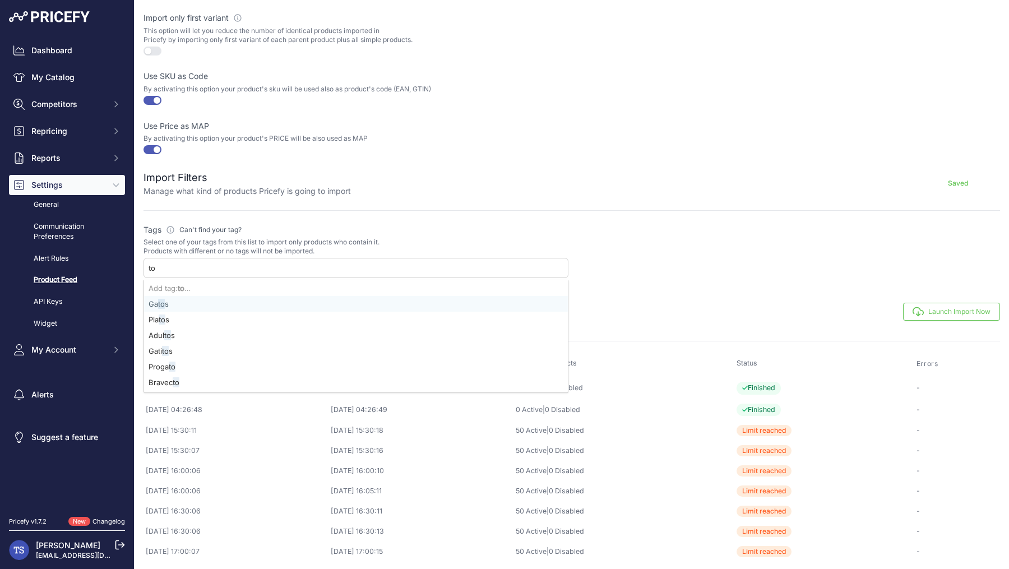
type input "top"
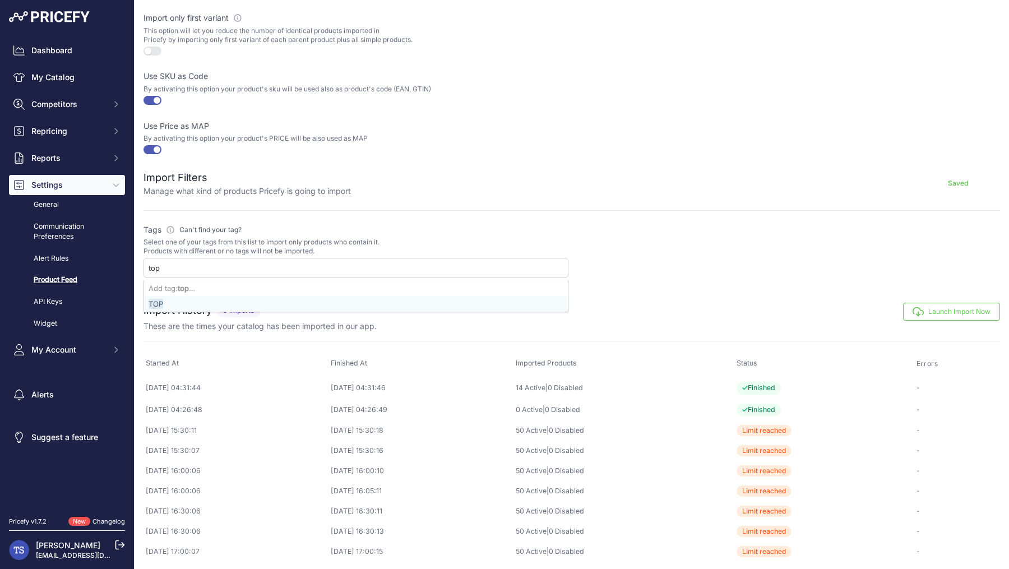
click at [169, 304] on div "TOP" at bounding box center [356, 304] width 424 height 16
select select "{"id":"VE9Q","name":"TOP"}"
click at [541, 186] on div "Saved" at bounding box center [675, 183] width 649 height 27
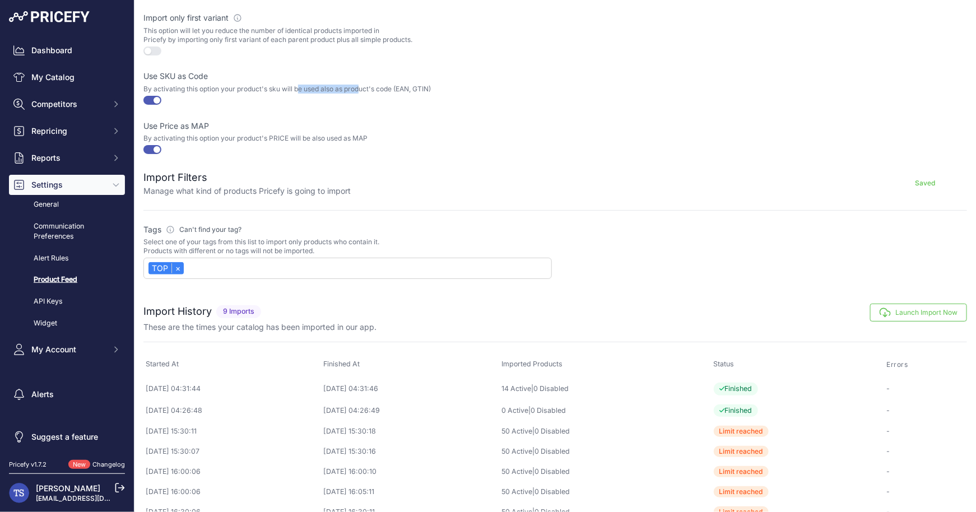
drag, startPoint x: 163, startPoint y: 88, endPoint x: 219, endPoint y: 87, distance: 56.6
click at [219, 87] on p "By activating this option your product's sku will be used also as product's cod…" at bounding box center [347, 89] width 409 height 9
click at [160, 101] on button "button" at bounding box center [152, 100] width 18 height 9
click at [76, 78] on link "My Catalog" at bounding box center [67, 77] width 116 height 20
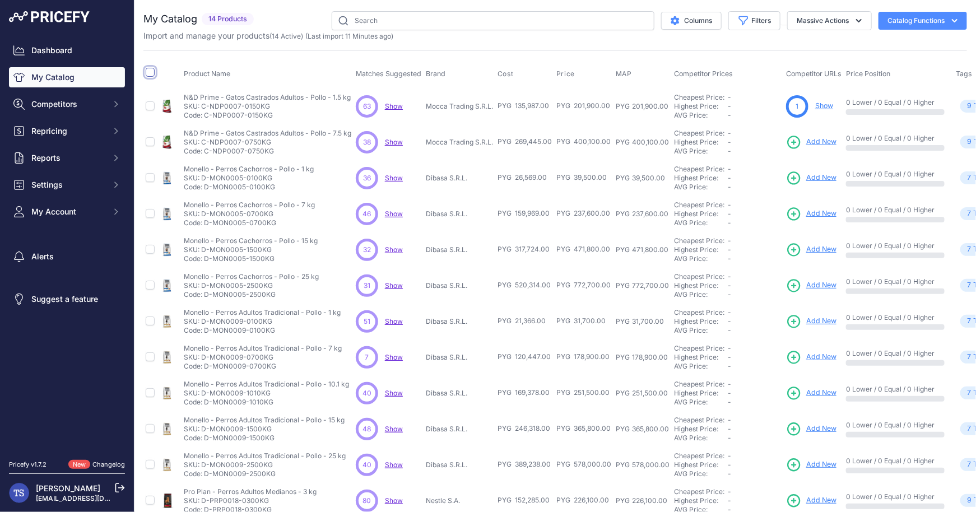
click at [148, 68] on input "checkbox" at bounding box center [150, 72] width 9 height 9
checkbox input "true"
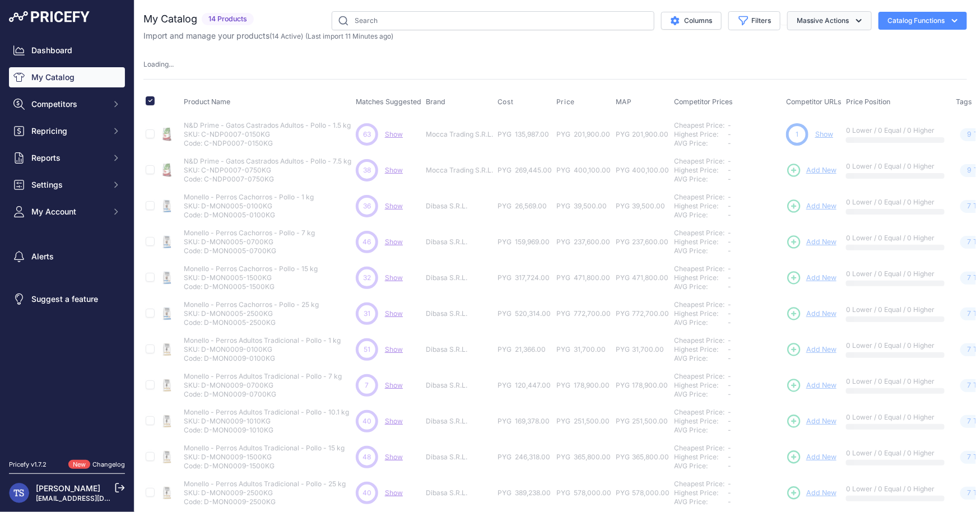
click at [842, 16] on button "Massive Actions" at bounding box center [830, 20] width 85 height 19
click at [818, 80] on button "Delete" at bounding box center [828, 87] width 90 height 20
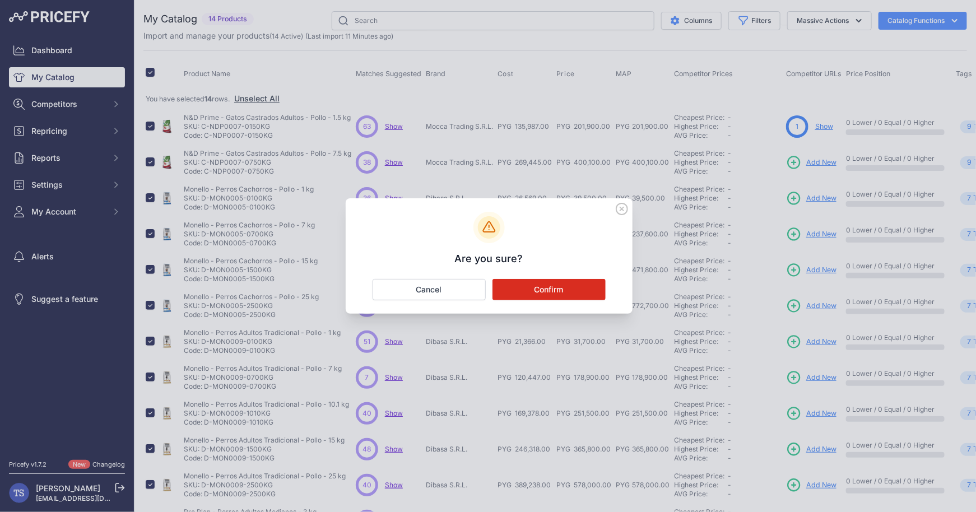
click at [550, 284] on button "Confirm" at bounding box center [549, 289] width 113 height 21
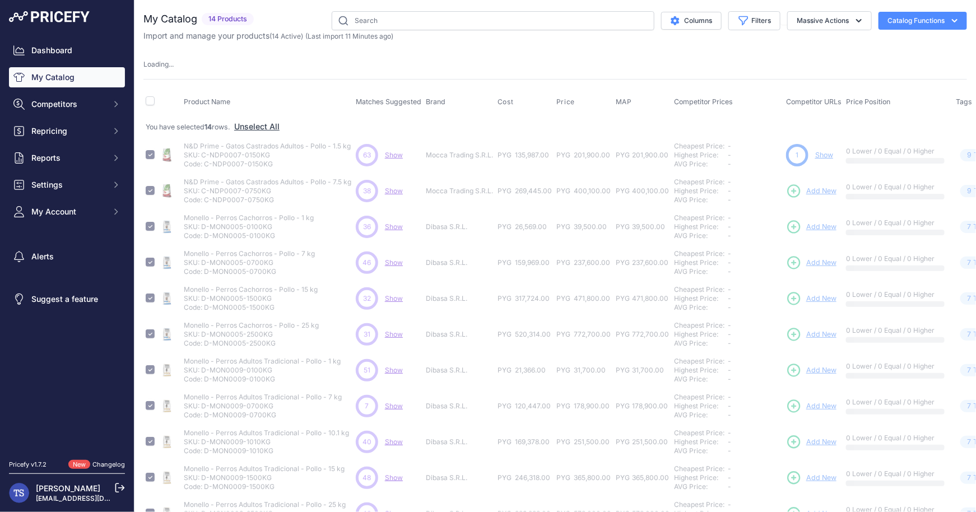
checkbox input "false"
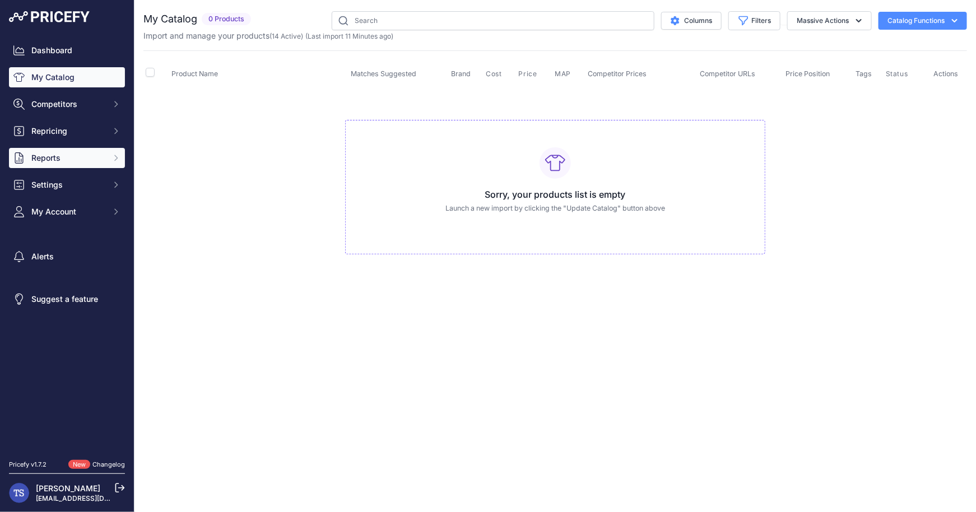
click at [58, 165] on button "Reports" at bounding box center [67, 158] width 116 height 20
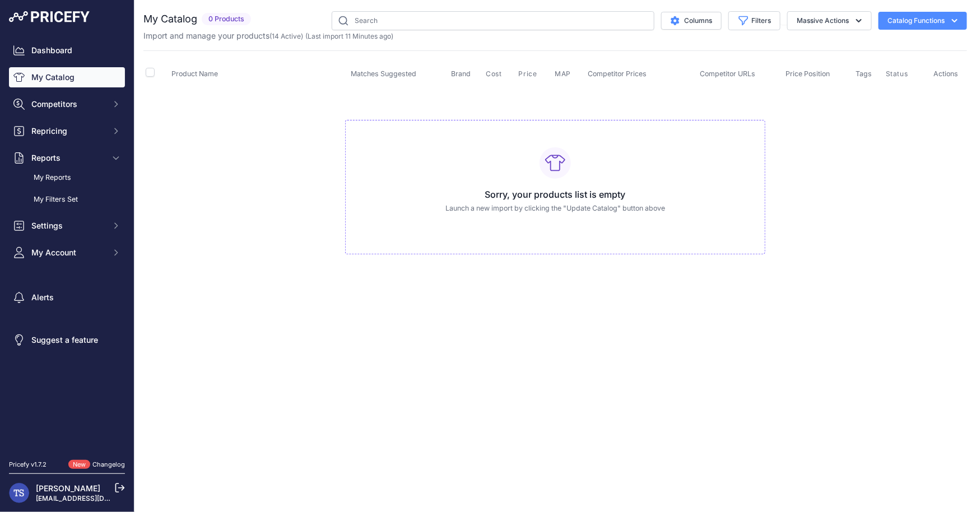
click at [68, 76] on link "My Catalog" at bounding box center [67, 77] width 116 height 20
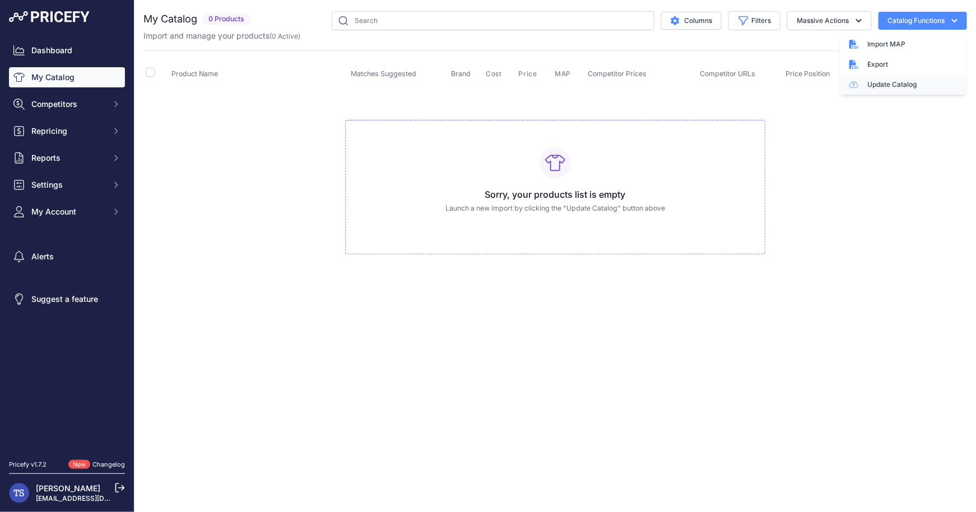
click at [898, 81] on link "Update Catalog" at bounding box center [904, 85] width 126 height 20
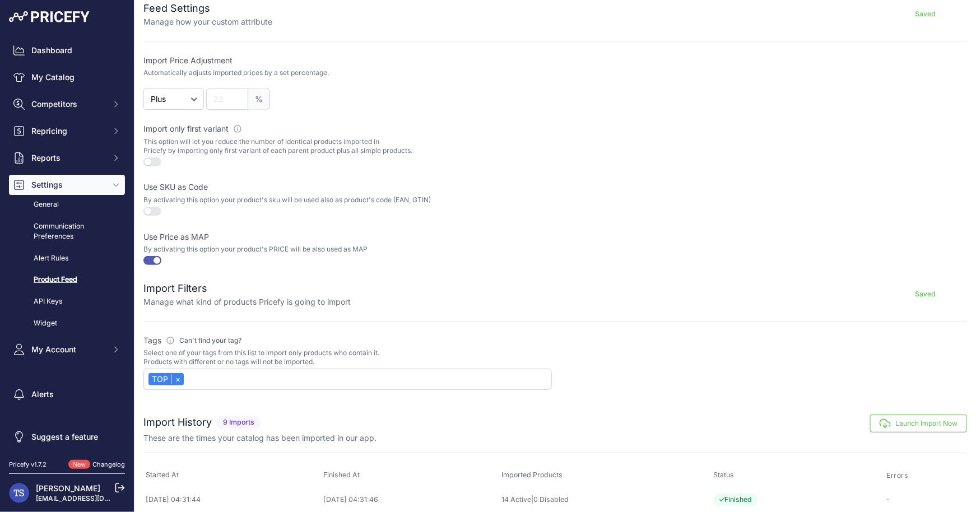
scroll to position [231, 0]
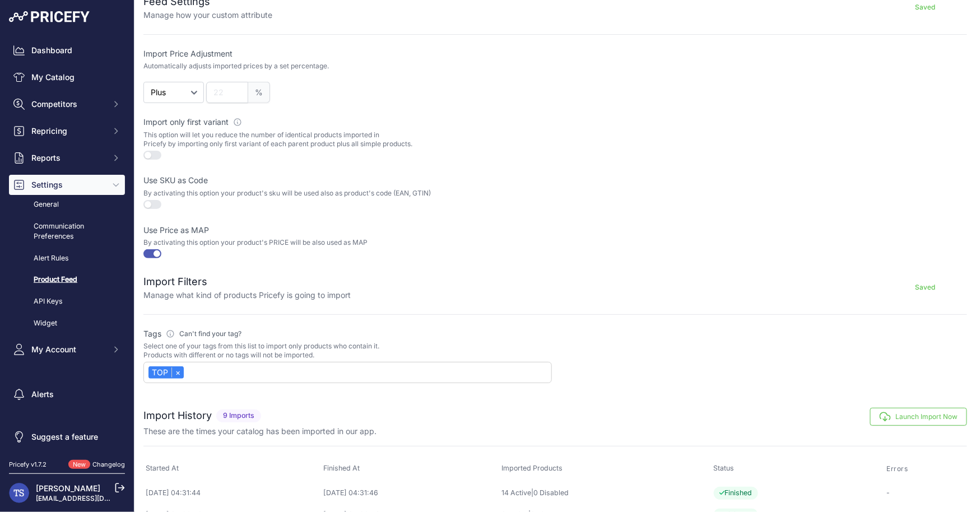
click at [934, 414] on button "Launch Import Now" at bounding box center [919, 417] width 97 height 18
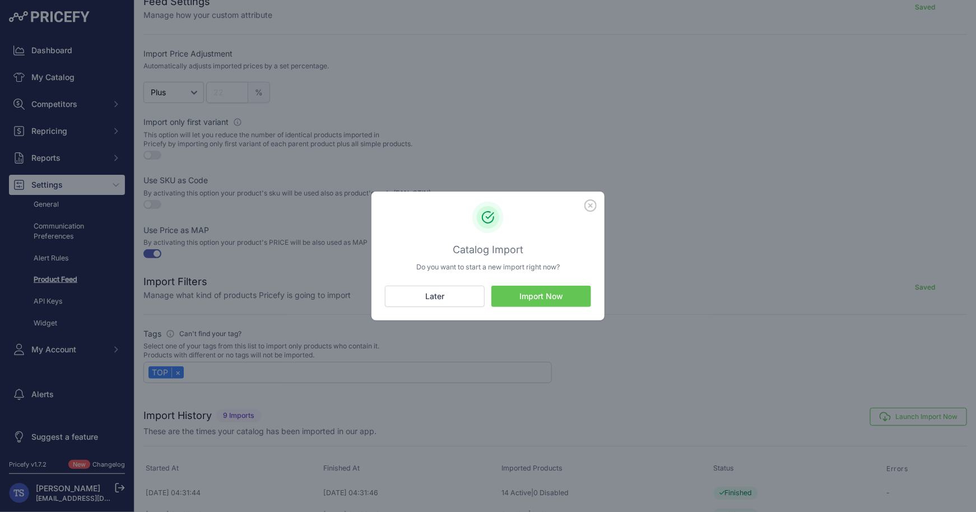
click at [544, 294] on button "Import Now" at bounding box center [542, 296] width 100 height 21
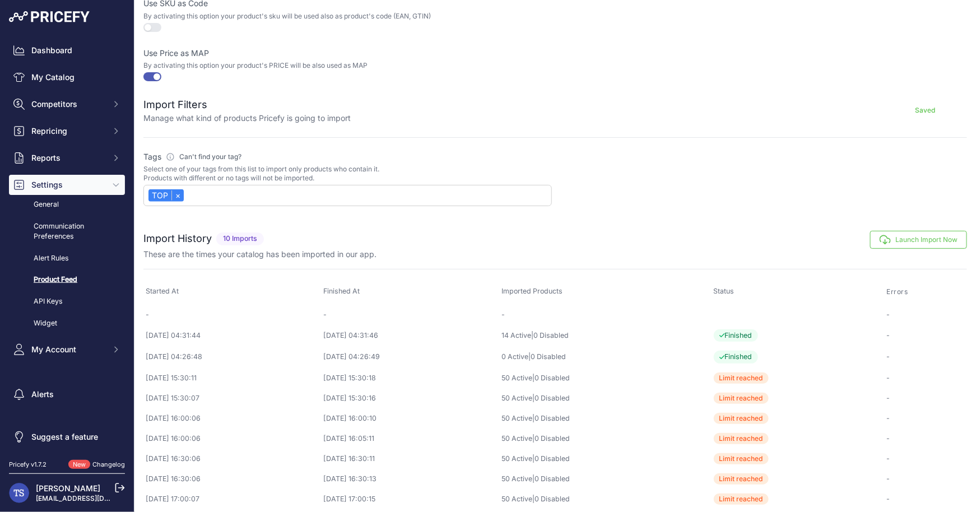
scroll to position [413, 0]
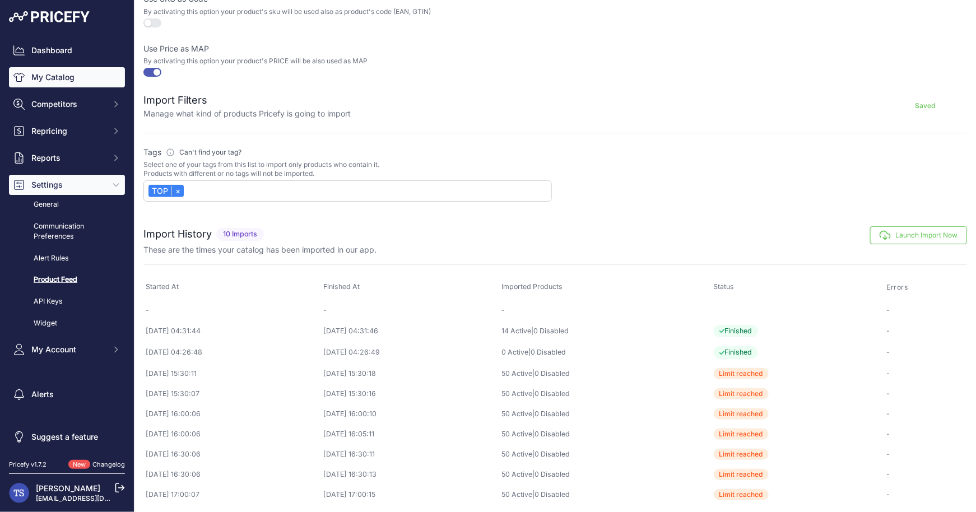
click at [92, 76] on link "My Catalog" at bounding box center [67, 77] width 116 height 20
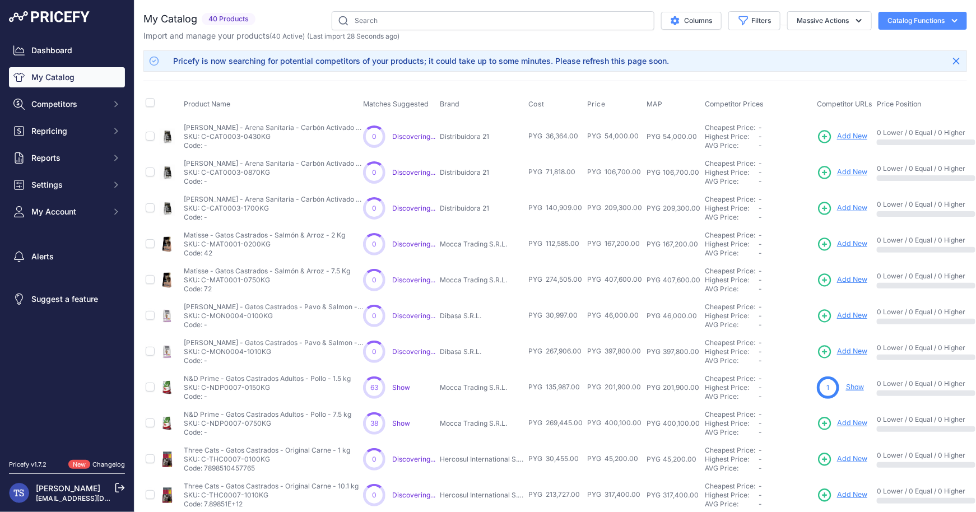
click at [919, 22] on button "Catalog Functions" at bounding box center [923, 21] width 89 height 18
click at [888, 80] on link "Update Catalog" at bounding box center [904, 85] width 126 height 20
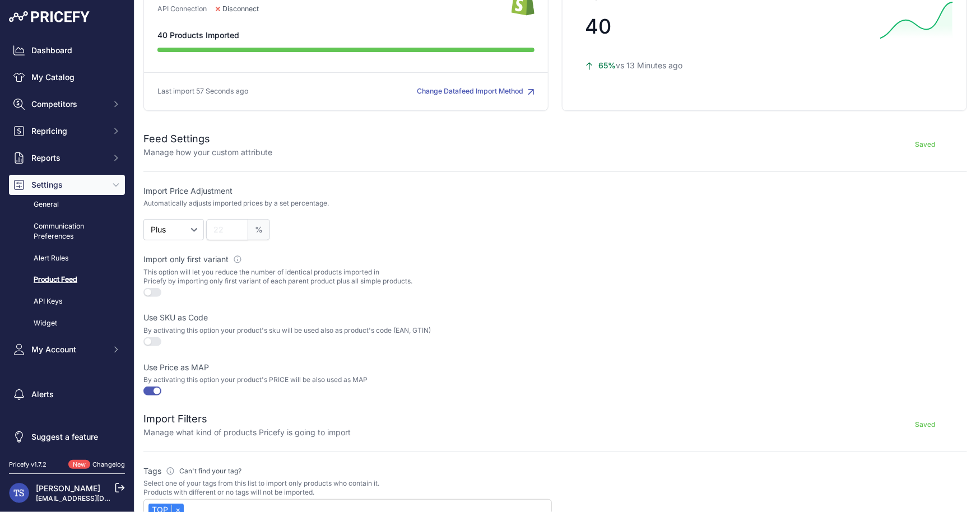
scroll to position [101, 0]
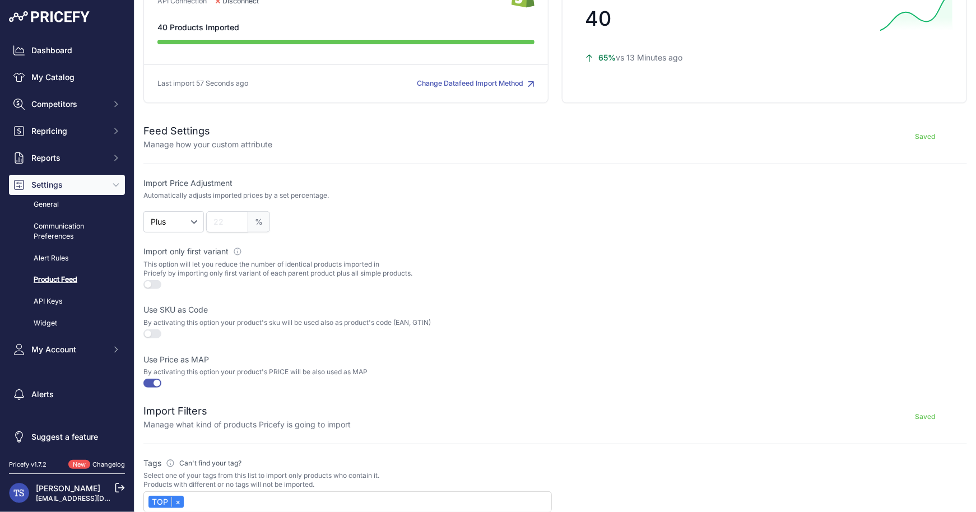
drag, startPoint x: 215, startPoint y: 147, endPoint x: 258, endPoint y: 145, distance: 43.3
click at [258, 145] on p "Manage how your custom attribute" at bounding box center [207, 144] width 129 height 11
click at [235, 146] on p "Manage how your custom attribute" at bounding box center [207, 144] width 129 height 11
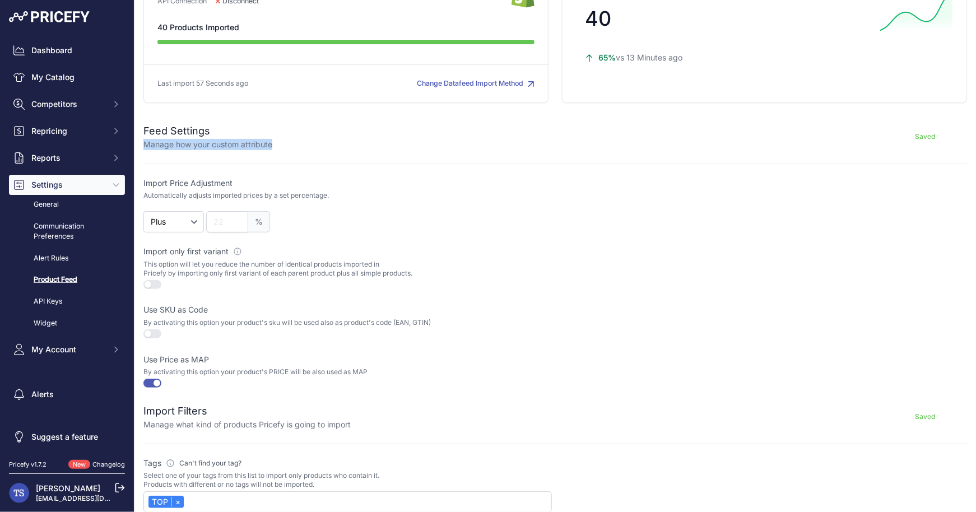
click at [154, 284] on button "button" at bounding box center [152, 284] width 18 height 9
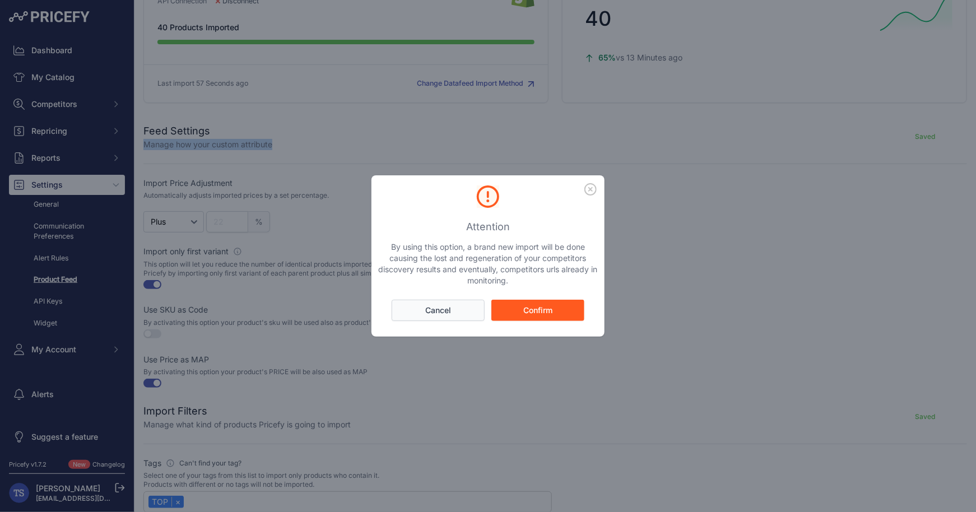
click at [437, 315] on button "Cancel" at bounding box center [438, 310] width 93 height 21
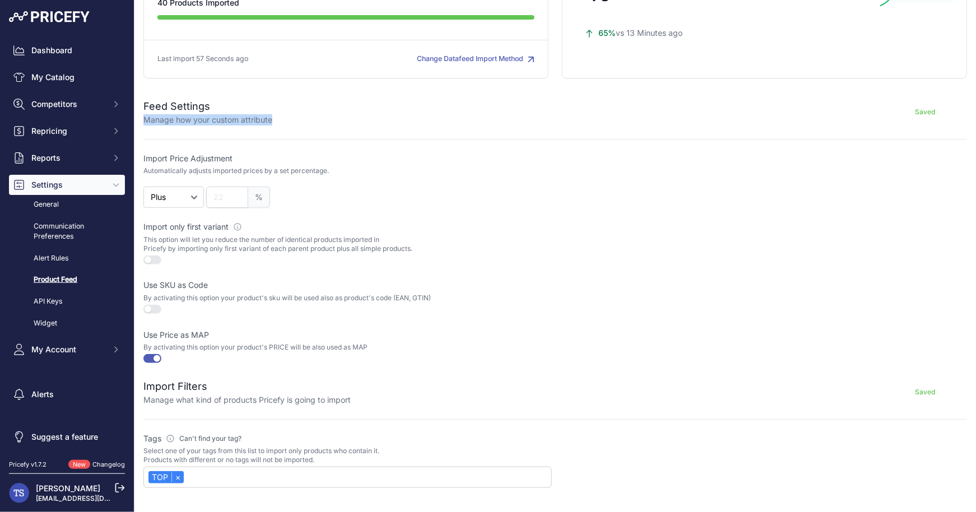
scroll to position [129, 0]
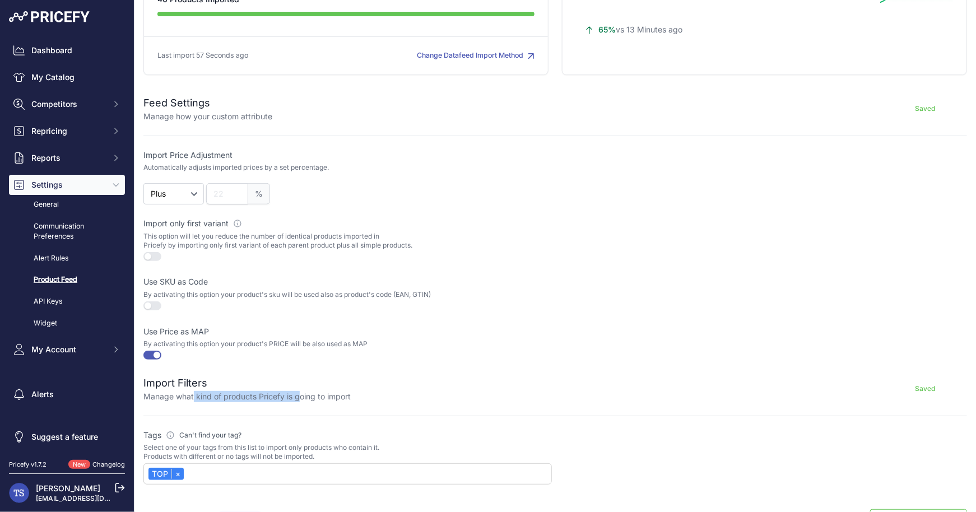
drag, startPoint x: 194, startPoint y: 397, endPoint x: 300, endPoint y: 396, distance: 105.9
click at [300, 396] on p "Manage what kind of products Pricefy is going to import" at bounding box center [246, 396] width 207 height 11
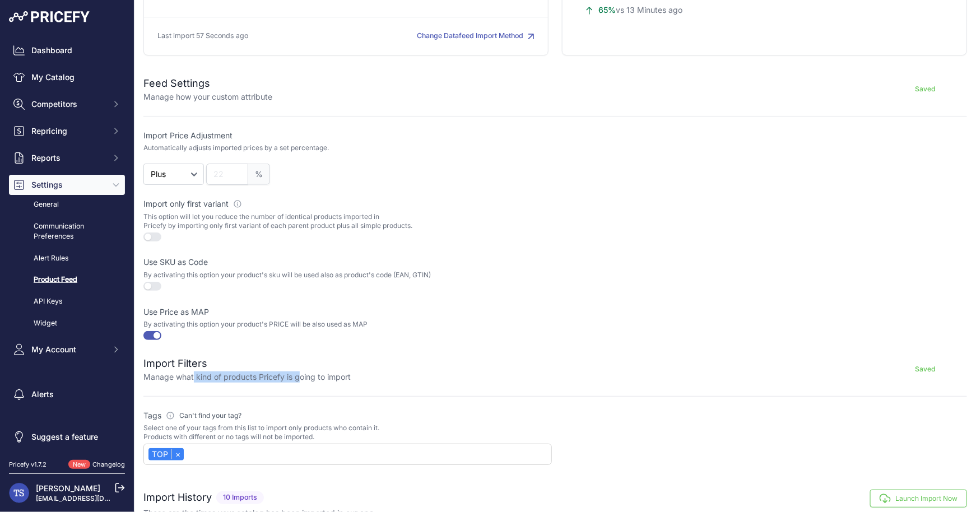
scroll to position [150, 0]
drag, startPoint x: 160, startPoint y: 373, endPoint x: 326, endPoint y: 382, distance: 166.7
click at [326, 382] on form "Feed Settings Manage how your custom attribute Saved Import Price Adjustment Au…" at bounding box center [555, 263] width 824 height 404
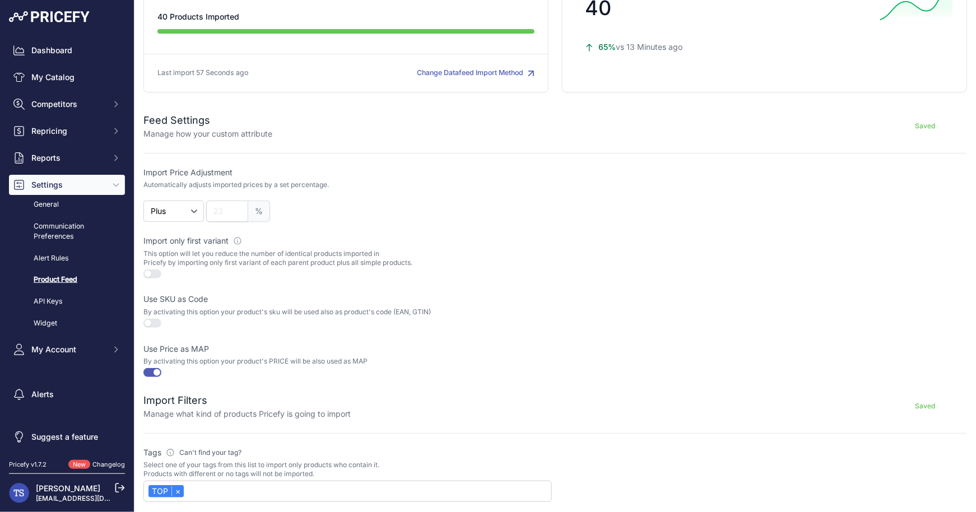
scroll to position [0, 0]
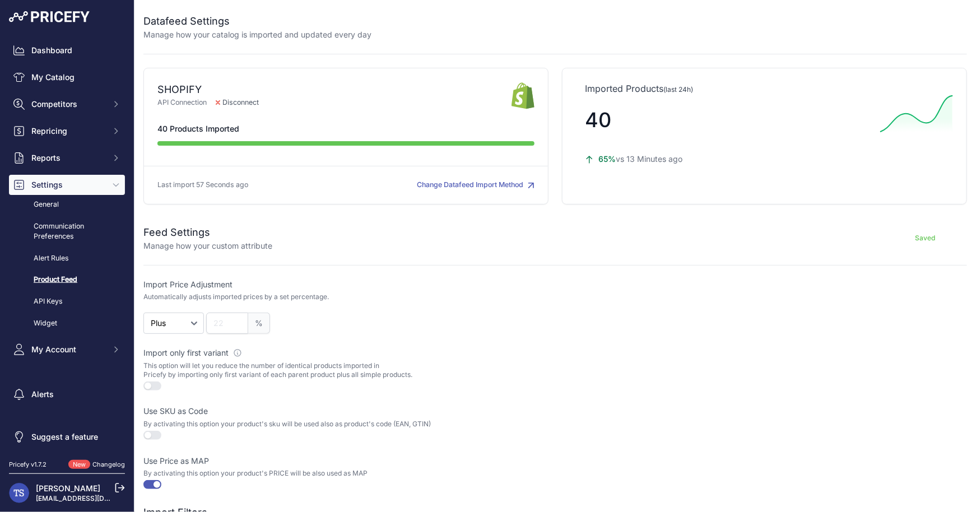
click at [461, 183] on button "Change Datafeed Import Method" at bounding box center [476, 185] width 118 height 11
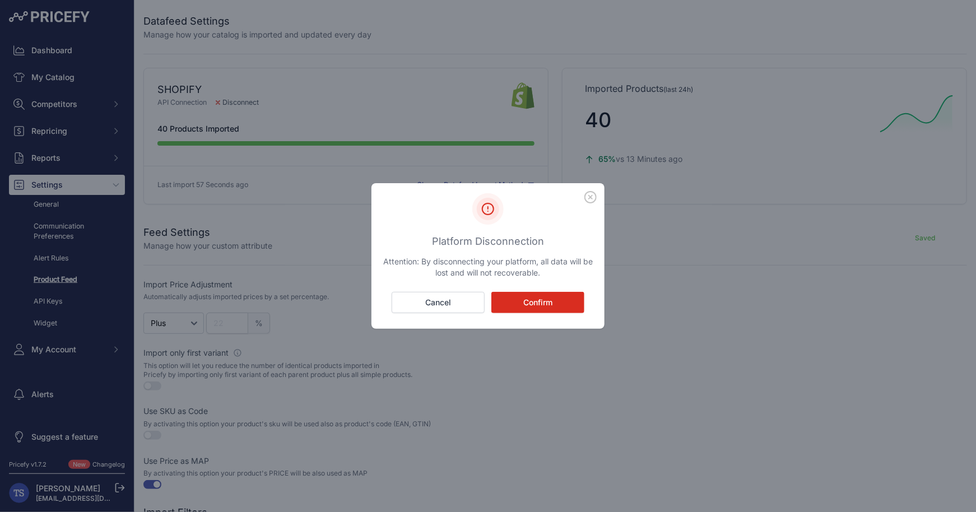
click at [587, 195] on icon "button" at bounding box center [591, 197] width 12 height 12
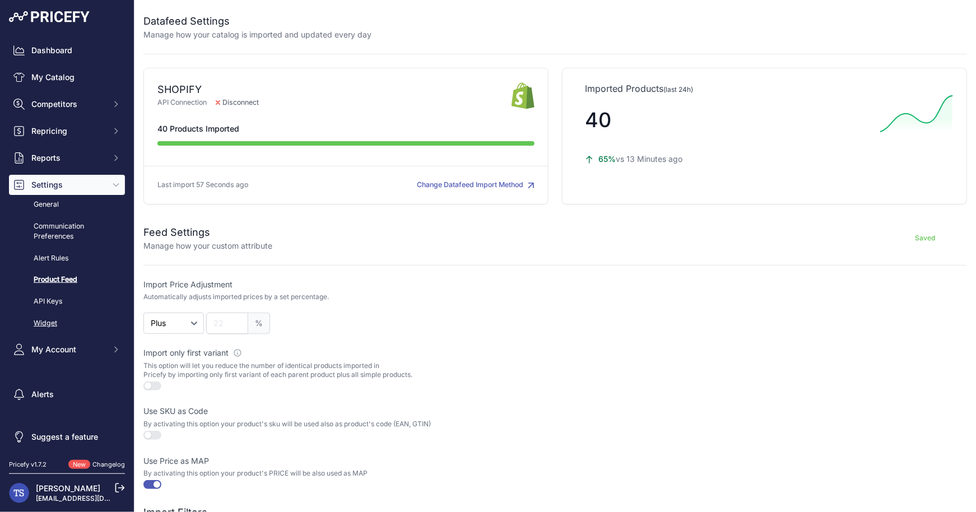
click at [48, 331] on link "Widget" at bounding box center [67, 324] width 116 height 20
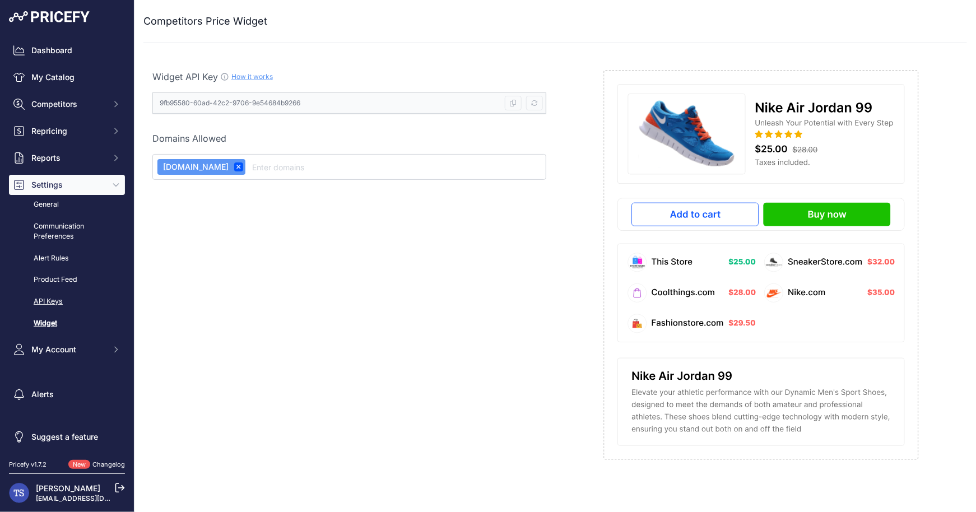
click at [52, 302] on link "API Keys" at bounding box center [67, 302] width 116 height 20
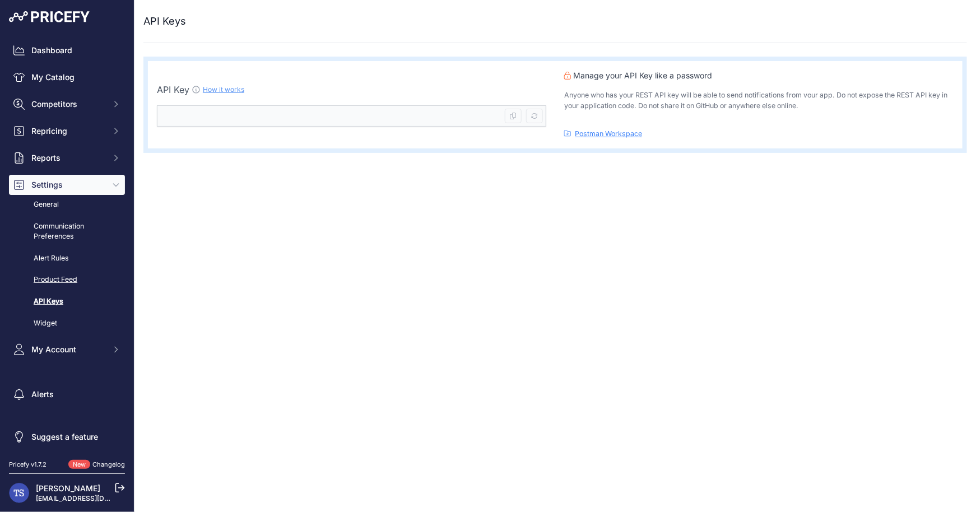
click at [59, 284] on link "Product Feed" at bounding box center [67, 280] width 116 height 20
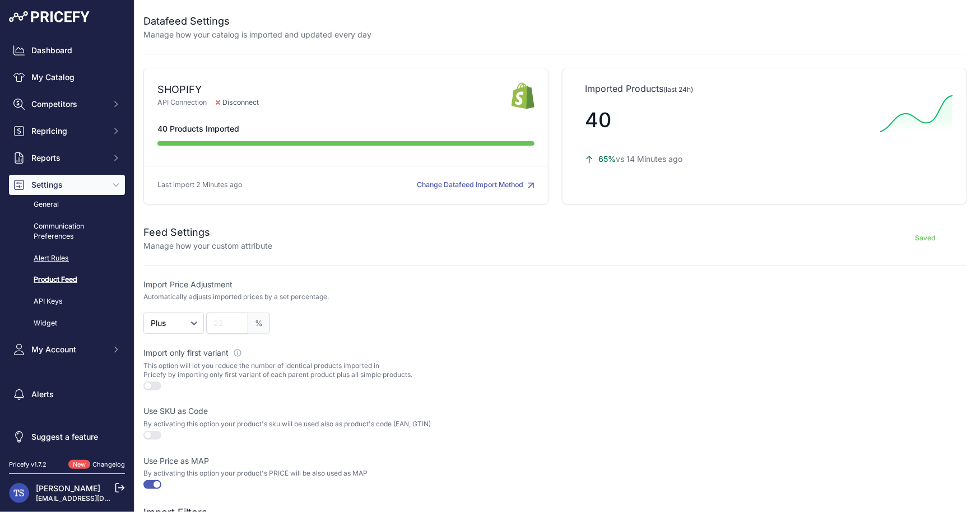
click at [55, 263] on link "Alert Rules" at bounding box center [67, 259] width 116 height 20
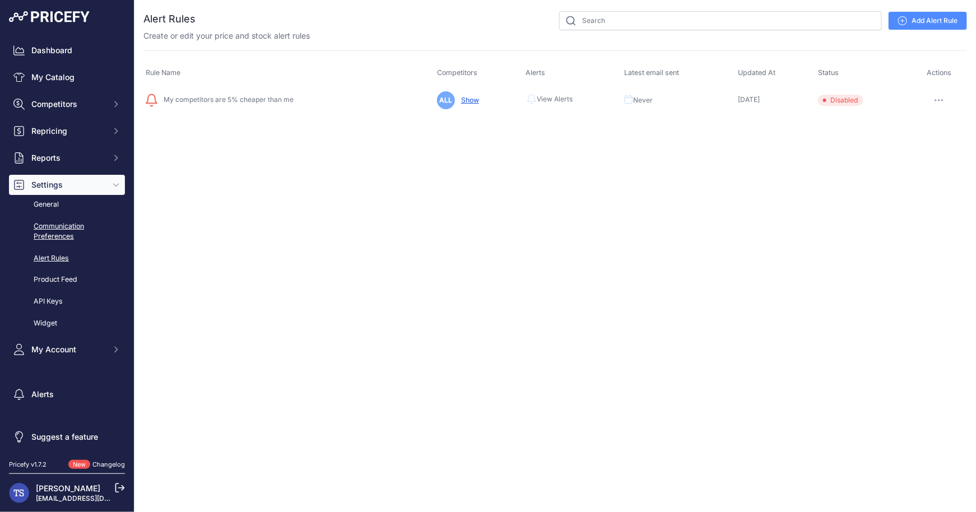
click at [61, 228] on link "Communication Preferences" at bounding box center [67, 232] width 116 height 30
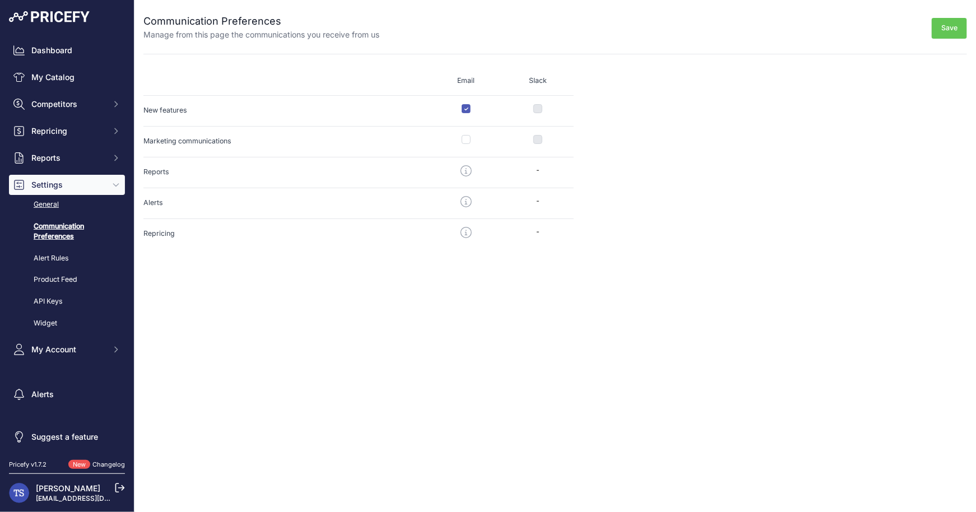
click at [53, 203] on link "General" at bounding box center [67, 205] width 116 height 20
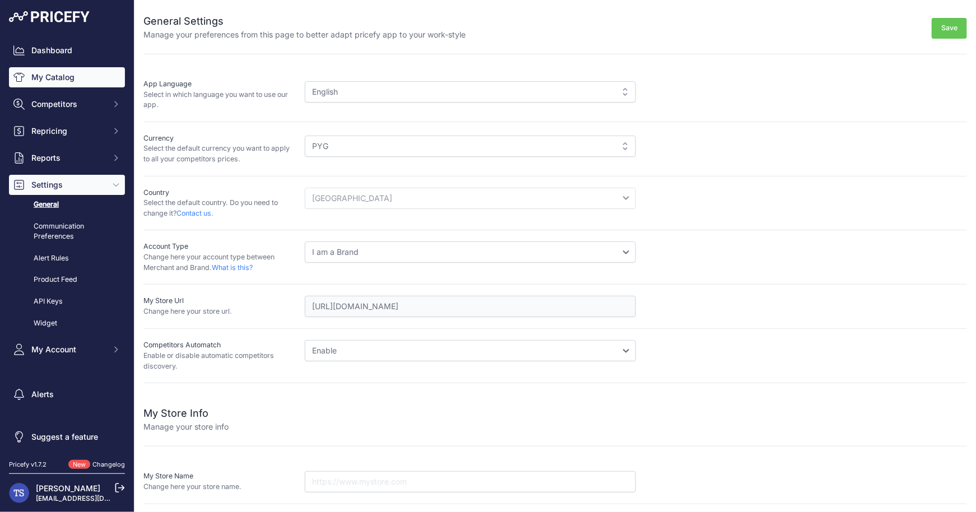
click at [62, 80] on link "My Catalog" at bounding box center [67, 77] width 116 height 20
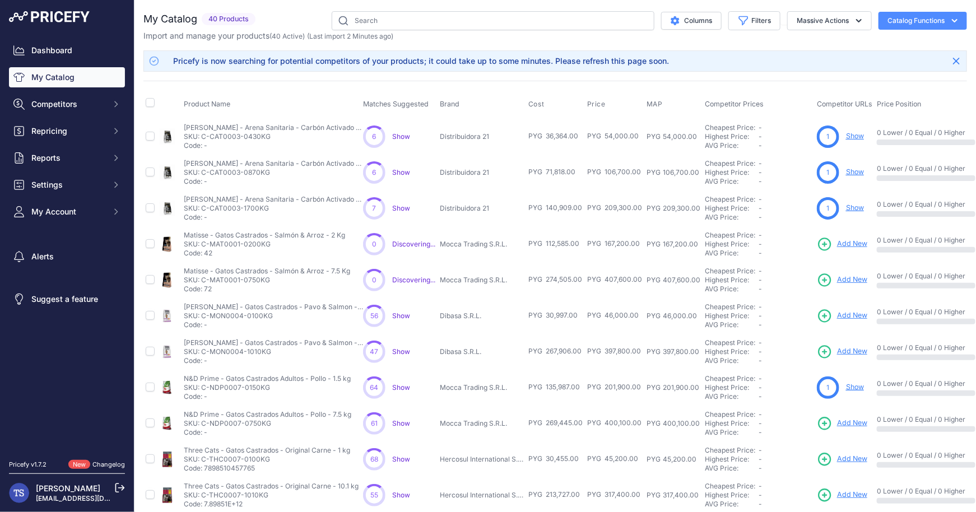
click at [960, 16] on icon "button" at bounding box center [955, 20] width 11 height 11
click at [908, 80] on link "Update Catalog" at bounding box center [904, 85] width 126 height 20
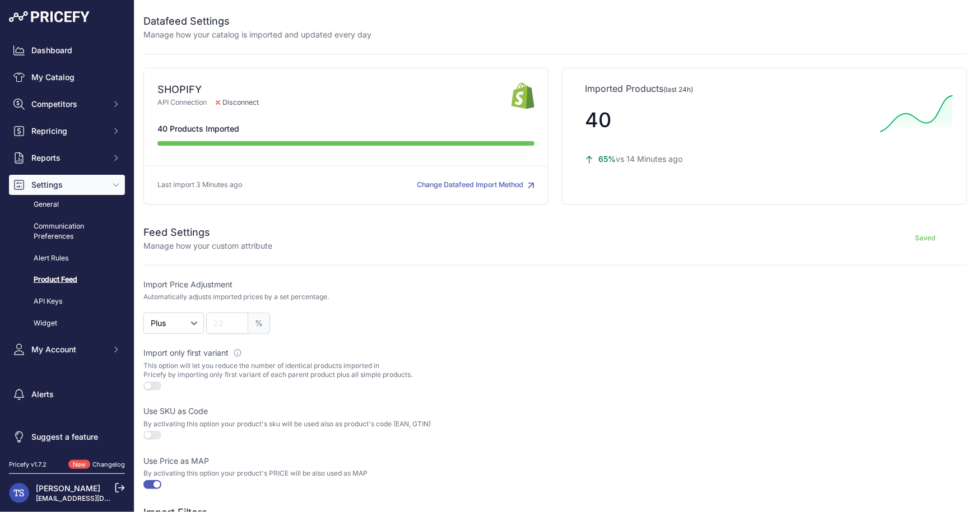
click at [151, 377] on div "Import only first variant Active this toggle if you want to import all simple p…" at bounding box center [347, 370] width 409 height 45
click at [150, 382] on button "button" at bounding box center [152, 386] width 18 height 9
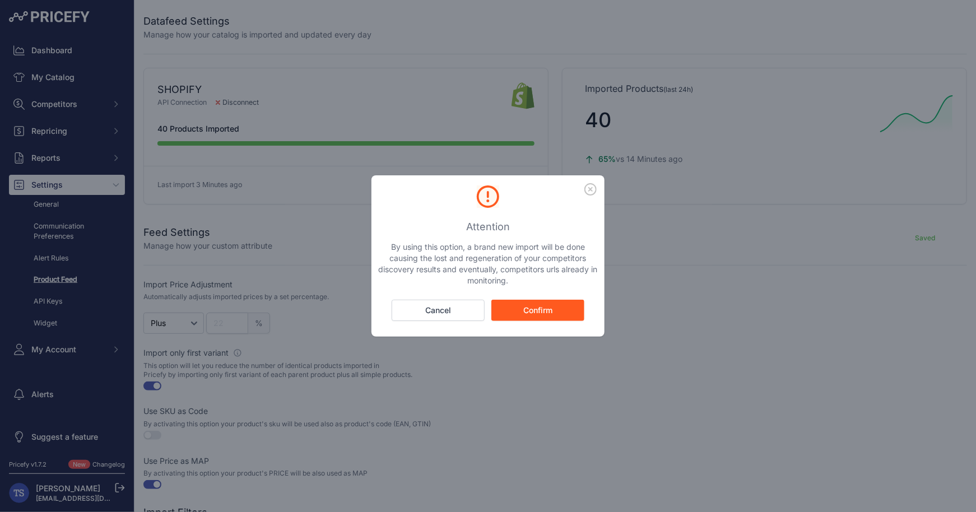
click at [535, 306] on button "Confirm" at bounding box center [538, 310] width 93 height 21
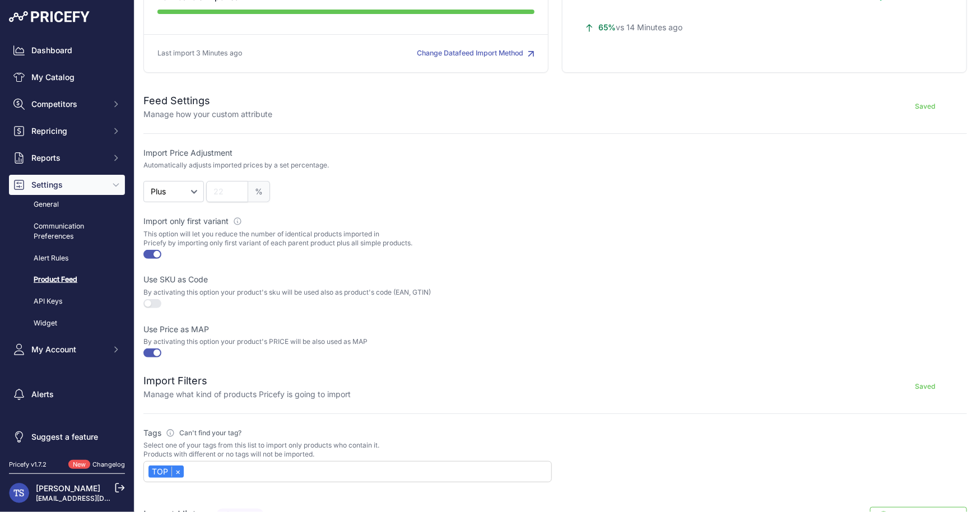
scroll to position [415, 0]
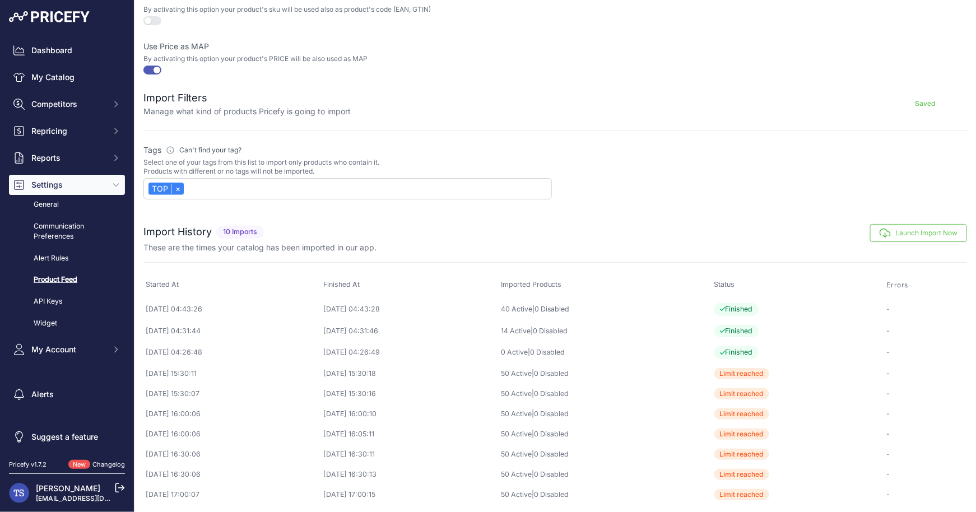
click at [904, 234] on button "Launch Import Now" at bounding box center [919, 233] width 97 height 18
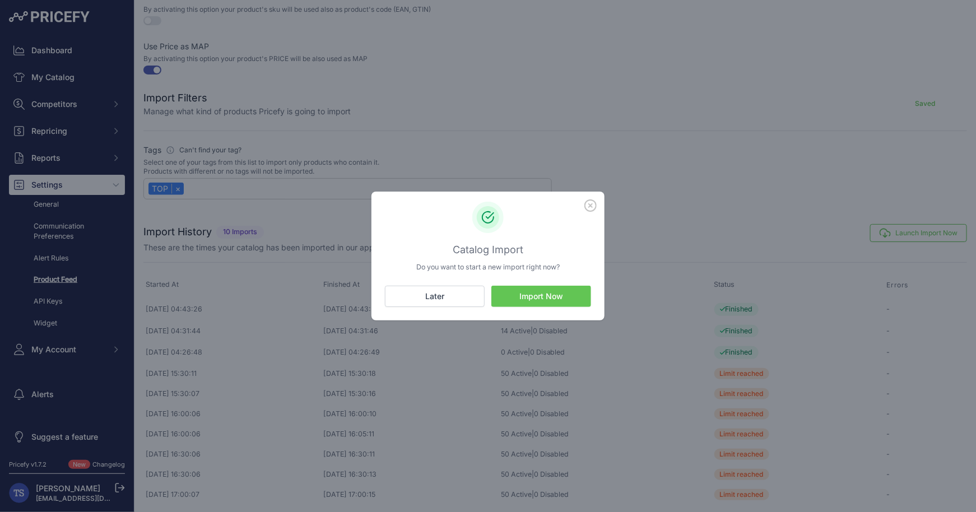
click at [564, 299] on button "Import Now" at bounding box center [542, 296] width 100 height 21
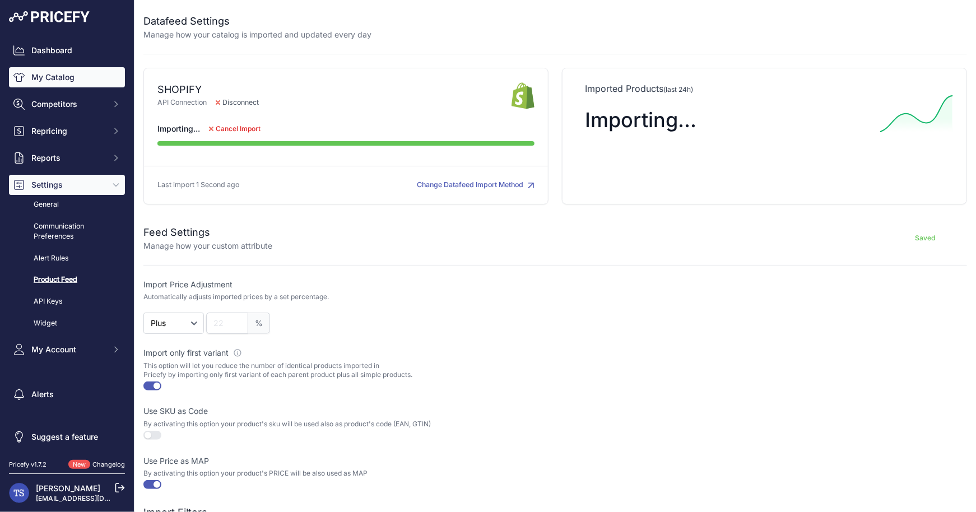
click at [86, 81] on link "My Catalog" at bounding box center [67, 77] width 116 height 20
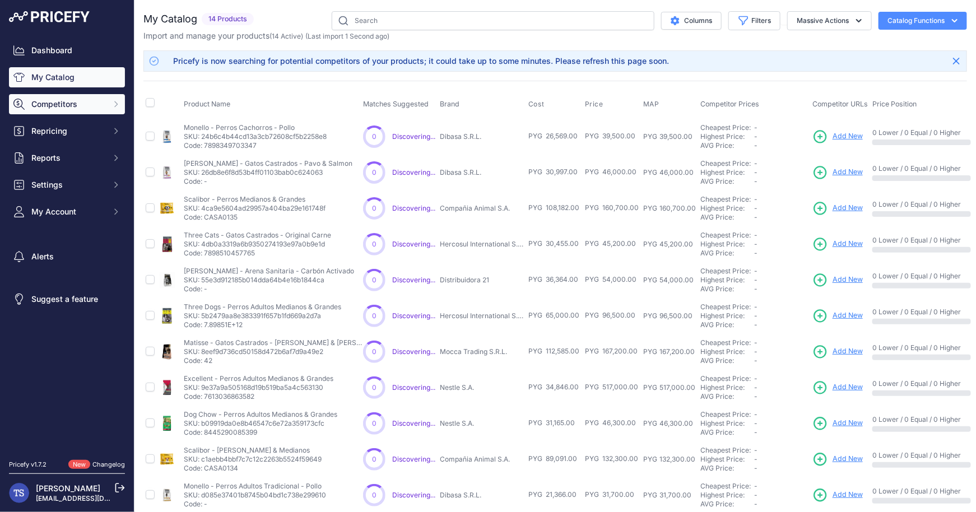
click at [87, 102] on span "Competitors" at bounding box center [67, 104] width 73 height 11
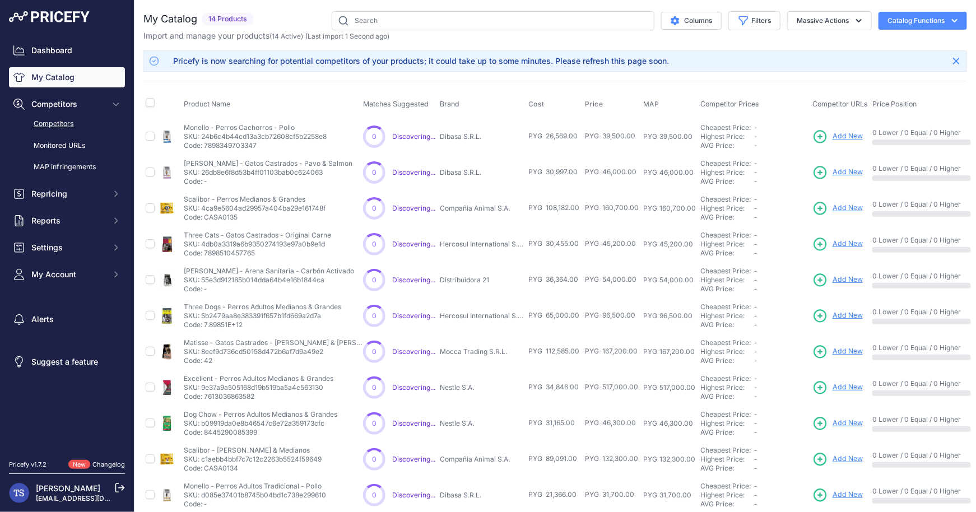
click at [77, 126] on link "Competitors" at bounding box center [67, 124] width 116 height 20
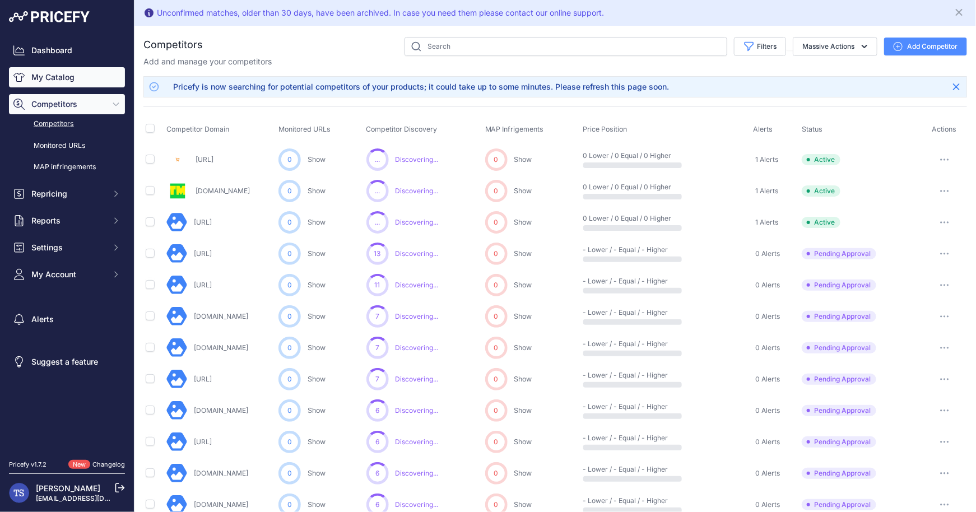
click at [79, 77] on link "My Catalog" at bounding box center [67, 77] width 116 height 20
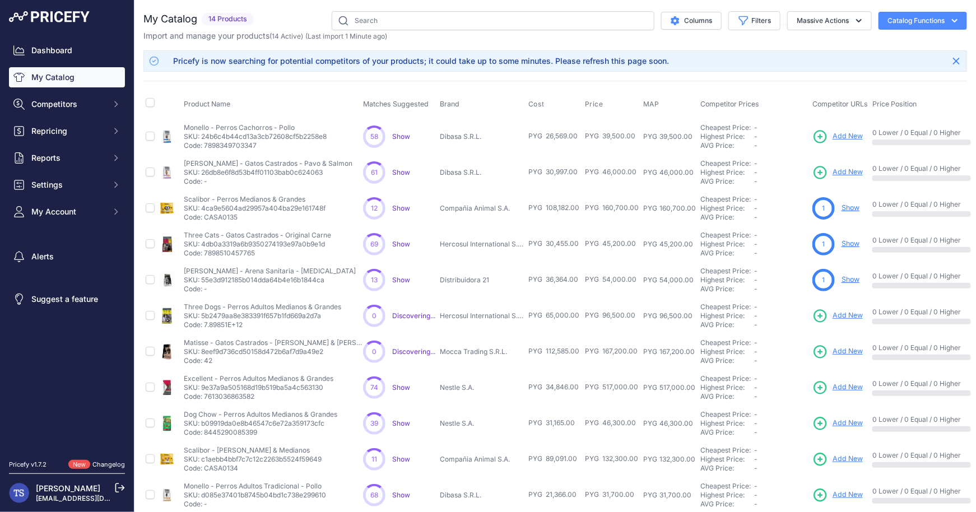
click at [842, 207] on link "Show" at bounding box center [851, 207] width 18 height 8
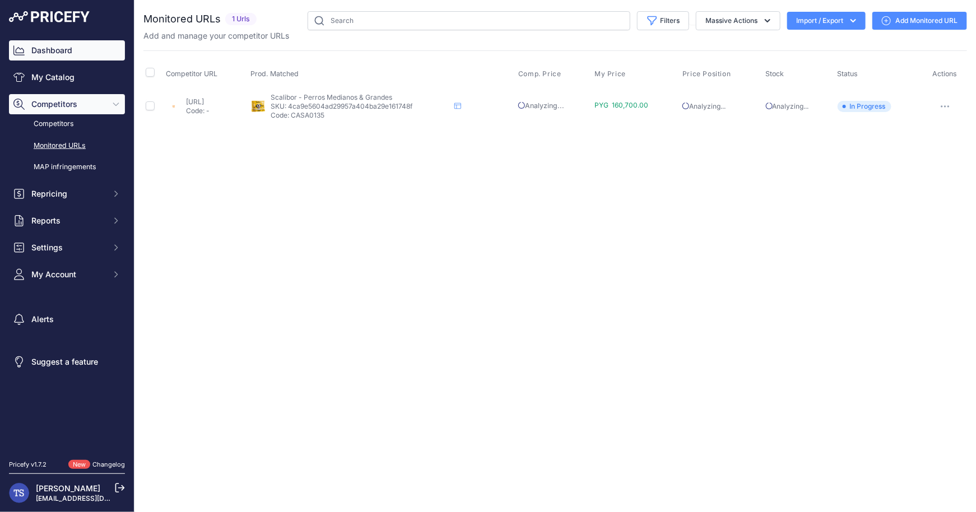
click at [53, 54] on link "Dashboard" at bounding box center [67, 50] width 116 height 20
